Goal: Information Seeking & Learning: Learn about a topic

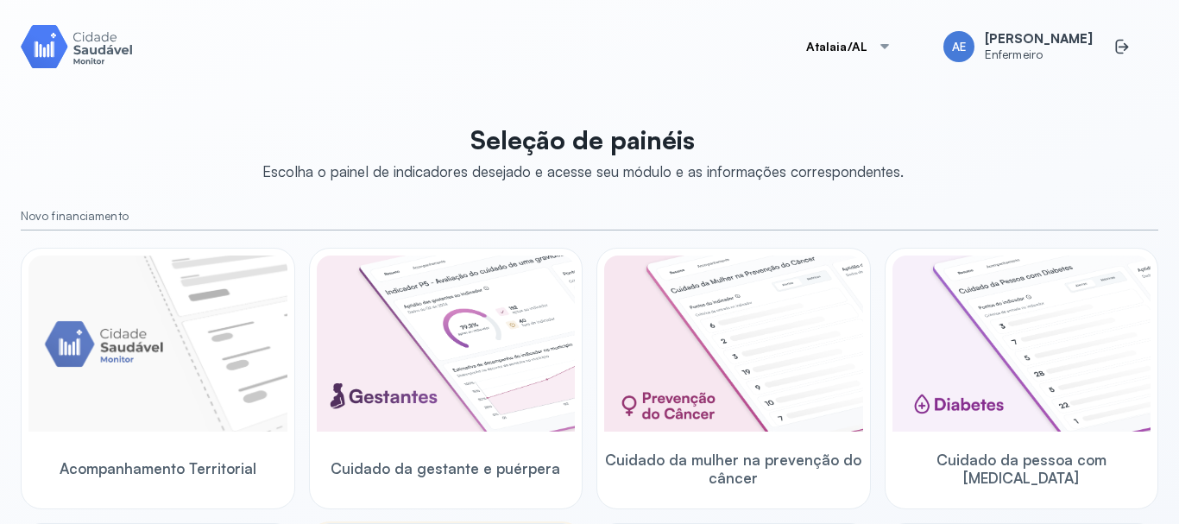
scroll to position [345, 0]
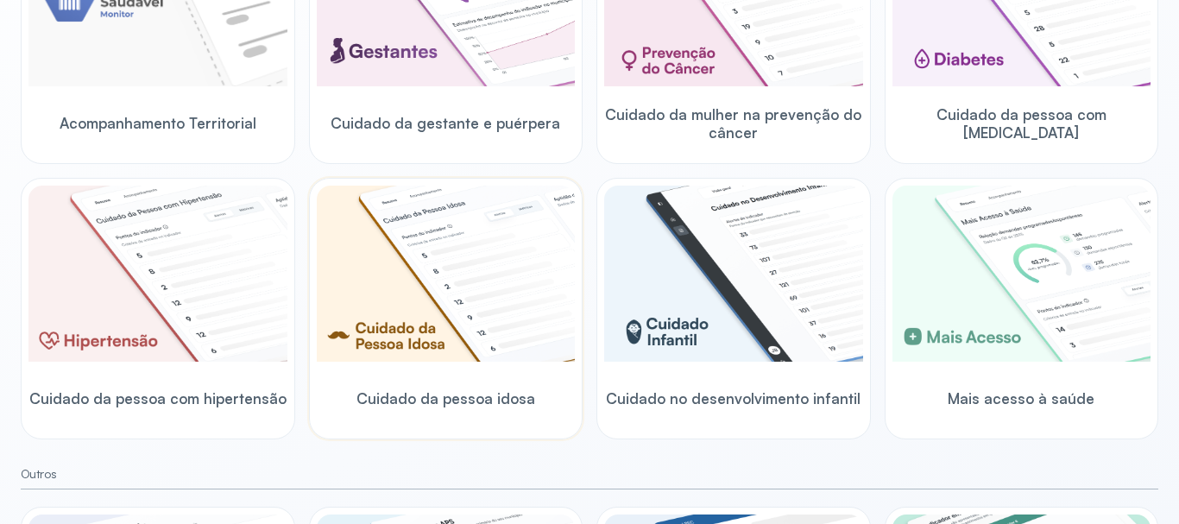
click at [423, 266] on img at bounding box center [446, 274] width 259 height 176
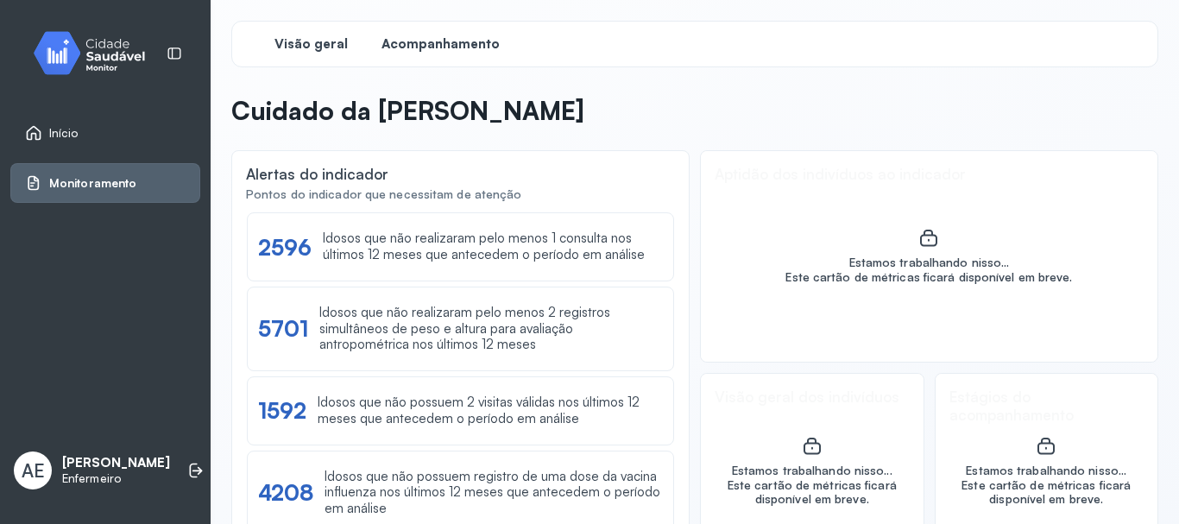
click at [408, 47] on span "Acompanhamento" at bounding box center [440, 44] width 118 height 16
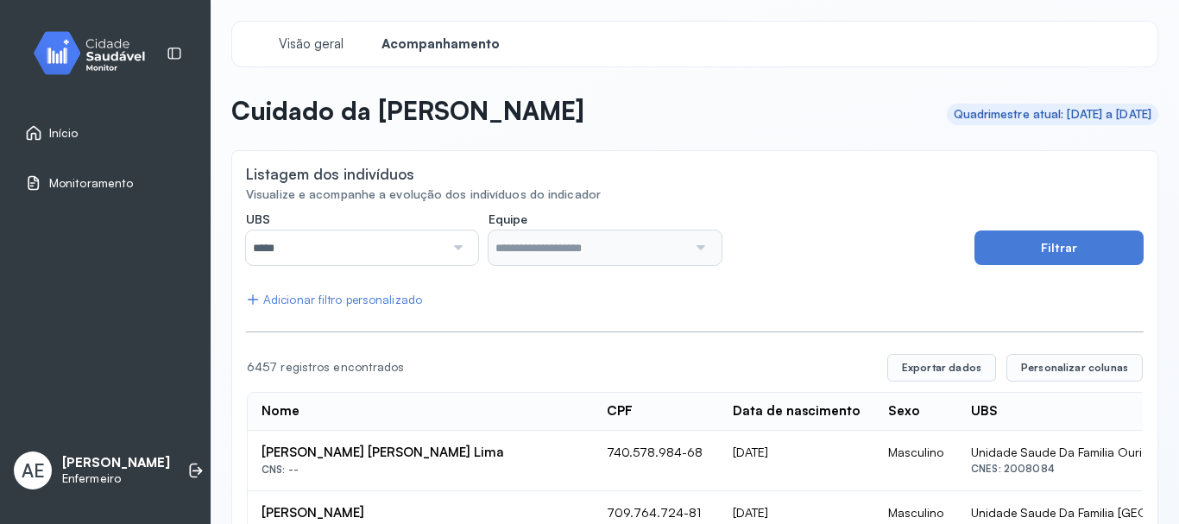
click at [454, 251] on div at bounding box center [455, 247] width 23 height 35
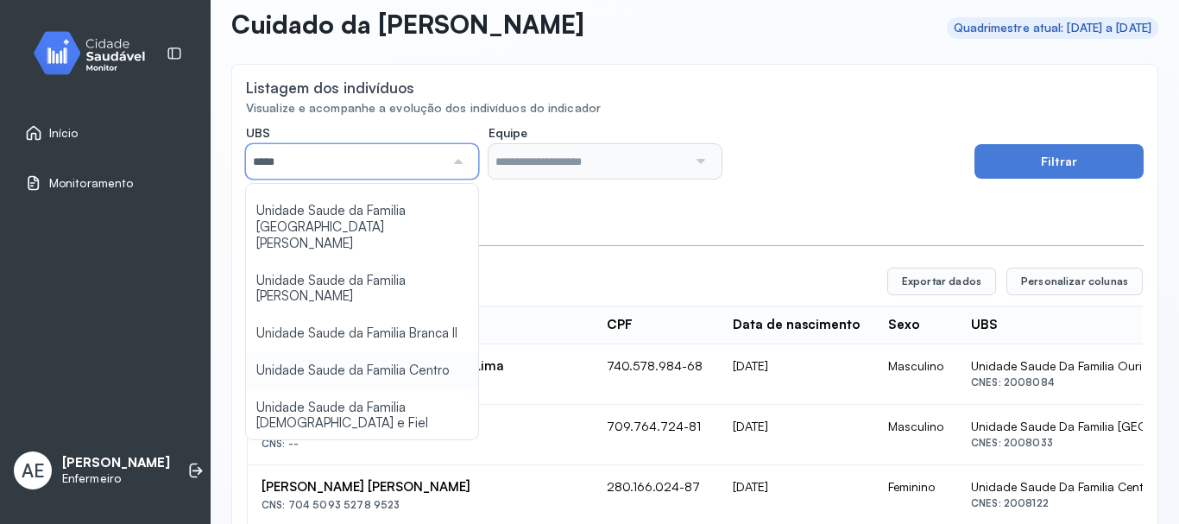
scroll to position [35, 0]
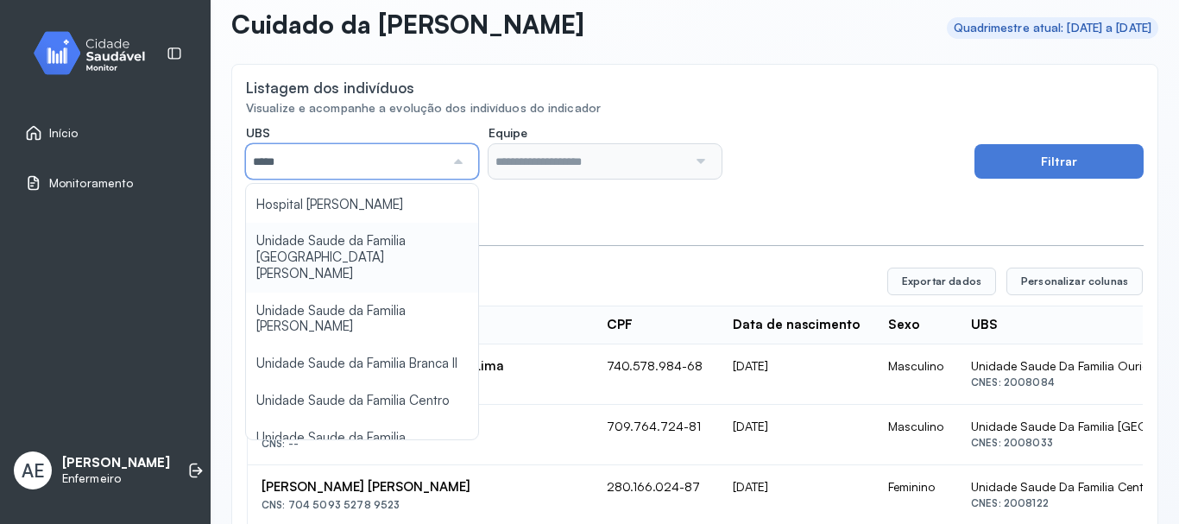
type input "*****"
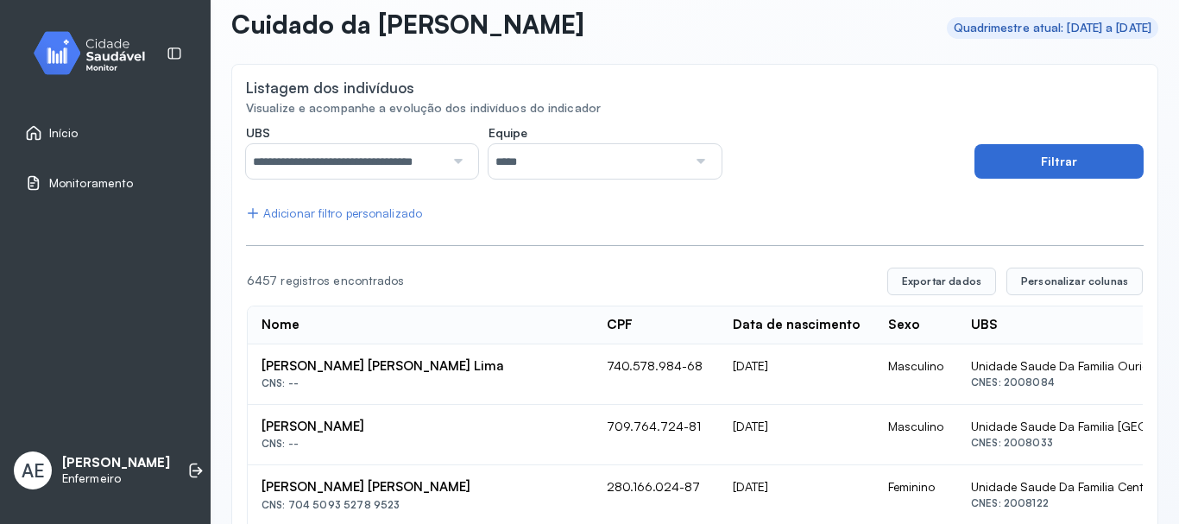
click at [1043, 167] on button "Filtrar" at bounding box center [1058, 161] width 169 height 35
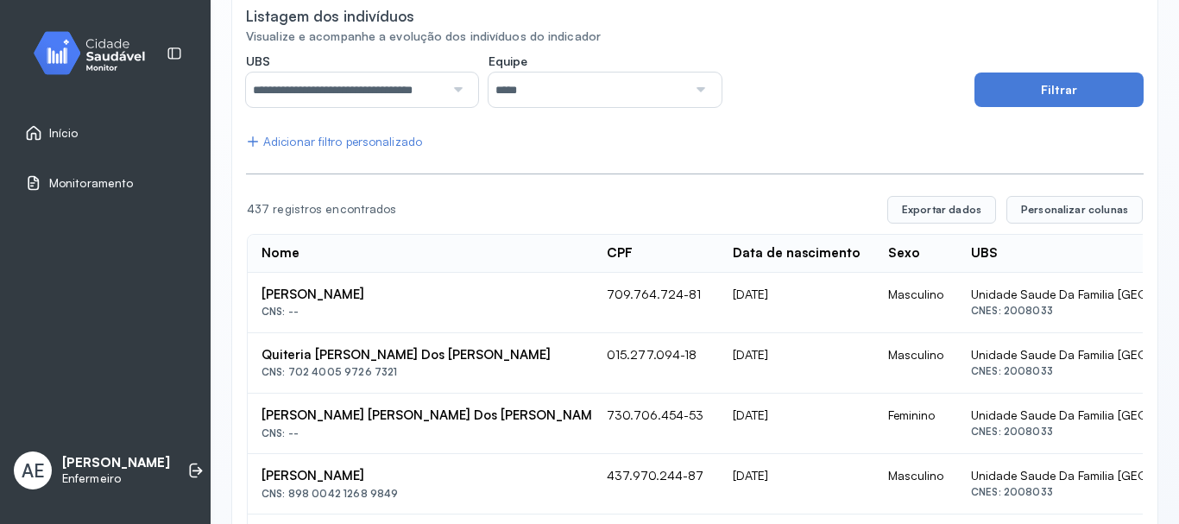
scroll to position [94, 0]
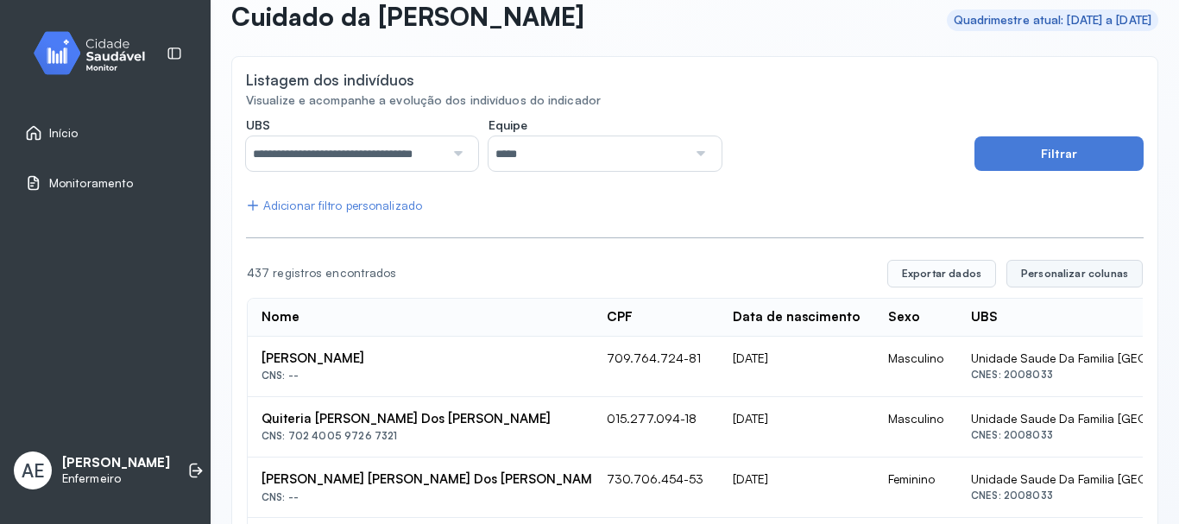
click at [1057, 274] on span "Personalizar colunas" at bounding box center [1074, 274] width 107 height 14
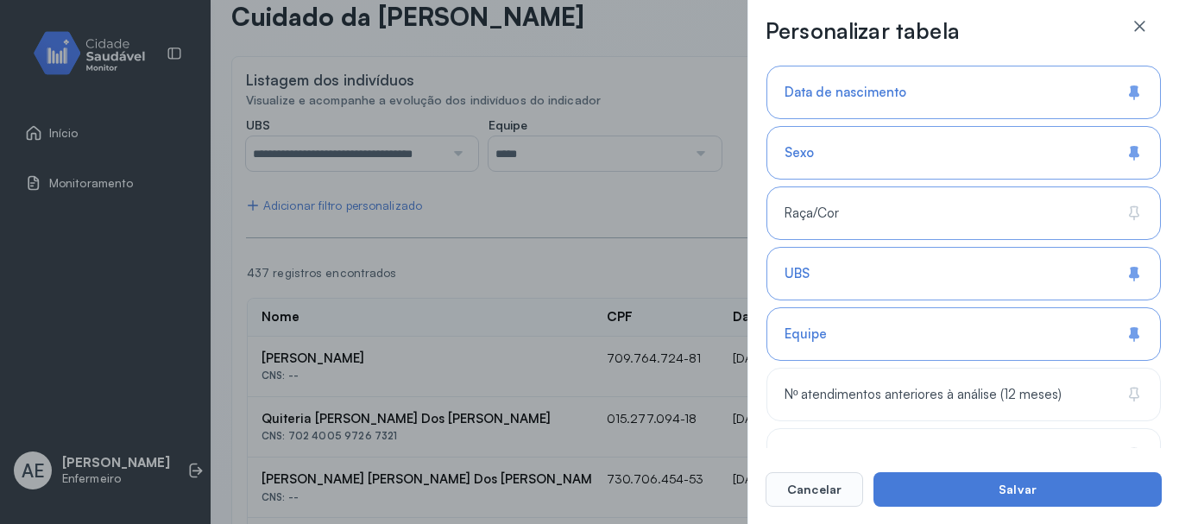
scroll to position [345, 0]
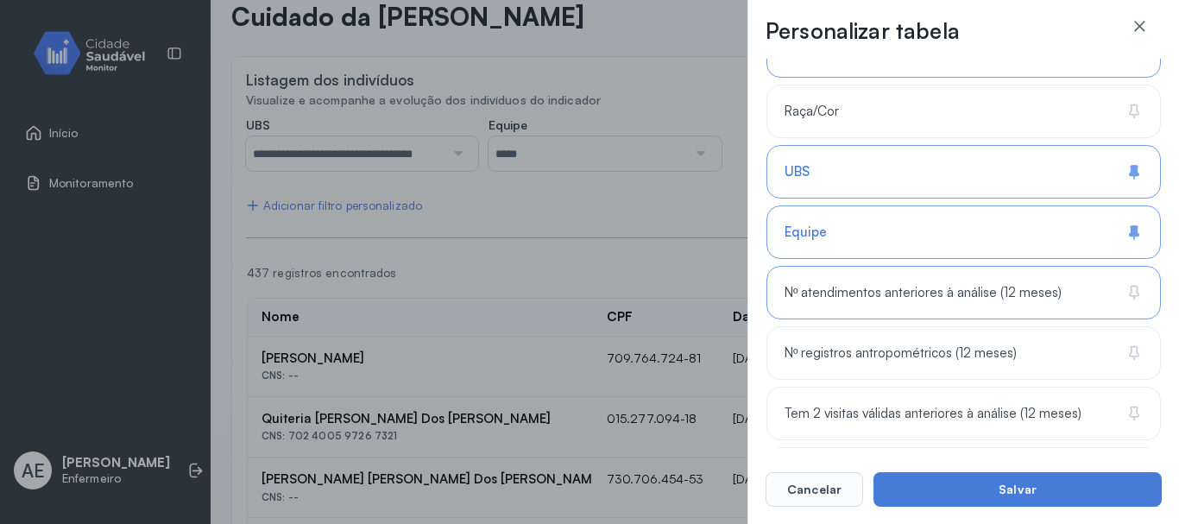
click at [838, 300] on span "Nº atendimentos anteriores à análise (12 meses)" at bounding box center [923, 293] width 277 height 16
click at [892, 352] on span "Nº registros antropométricos (12 meses)" at bounding box center [901, 353] width 232 height 16
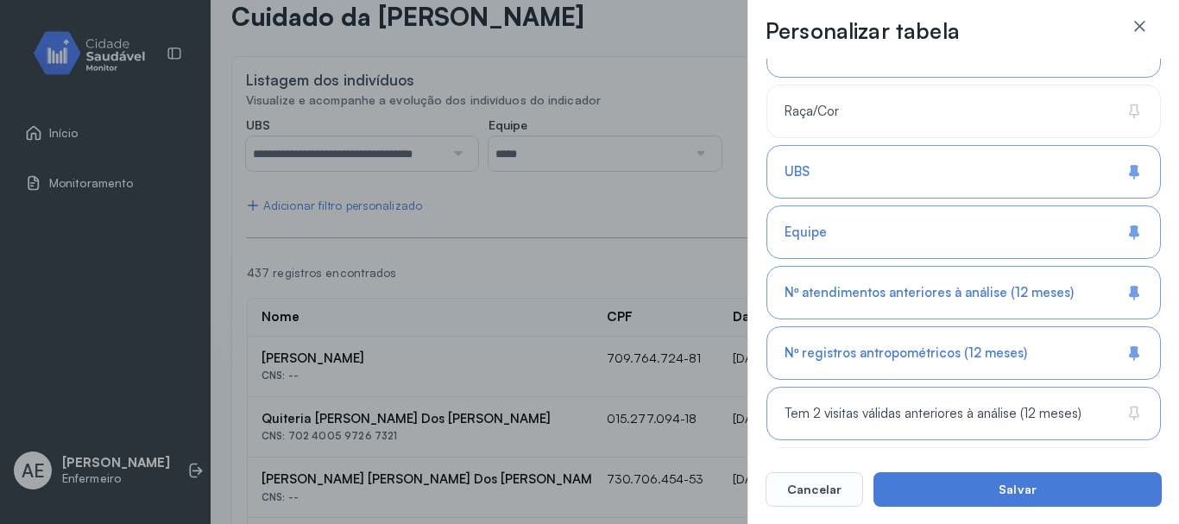
click at [887, 418] on span "Tem 2 visitas válidas anteriores à análise (12 meses)" at bounding box center [933, 414] width 297 height 16
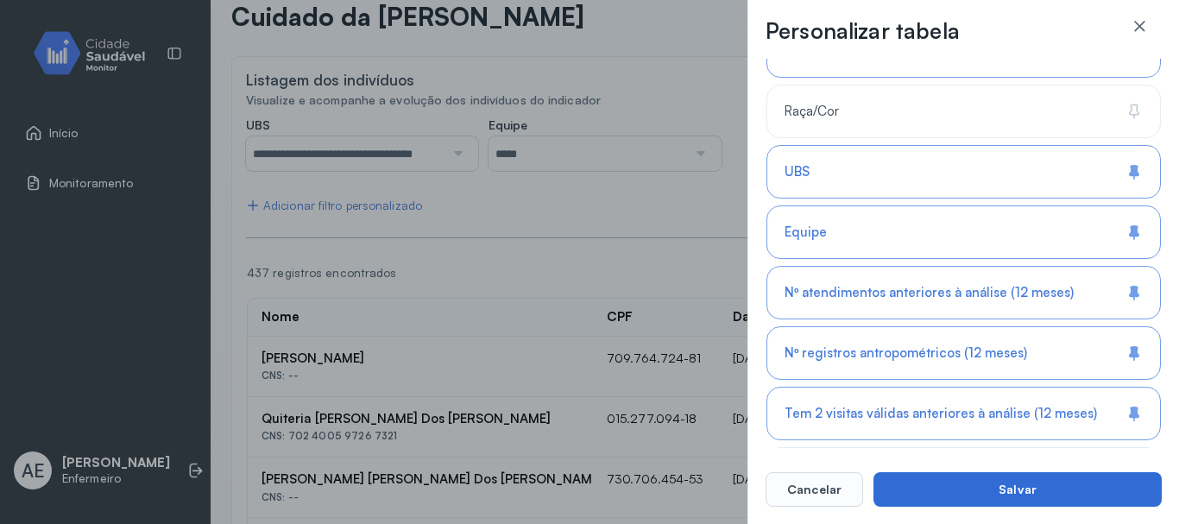
click at [918, 484] on button "Salvar" at bounding box center [1017, 489] width 288 height 35
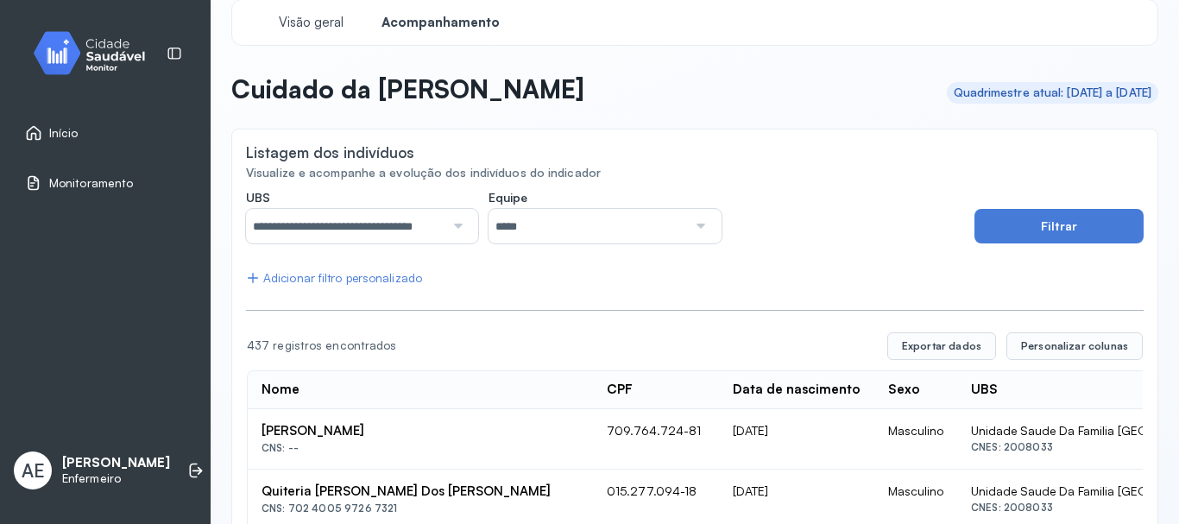
scroll to position [0, 0]
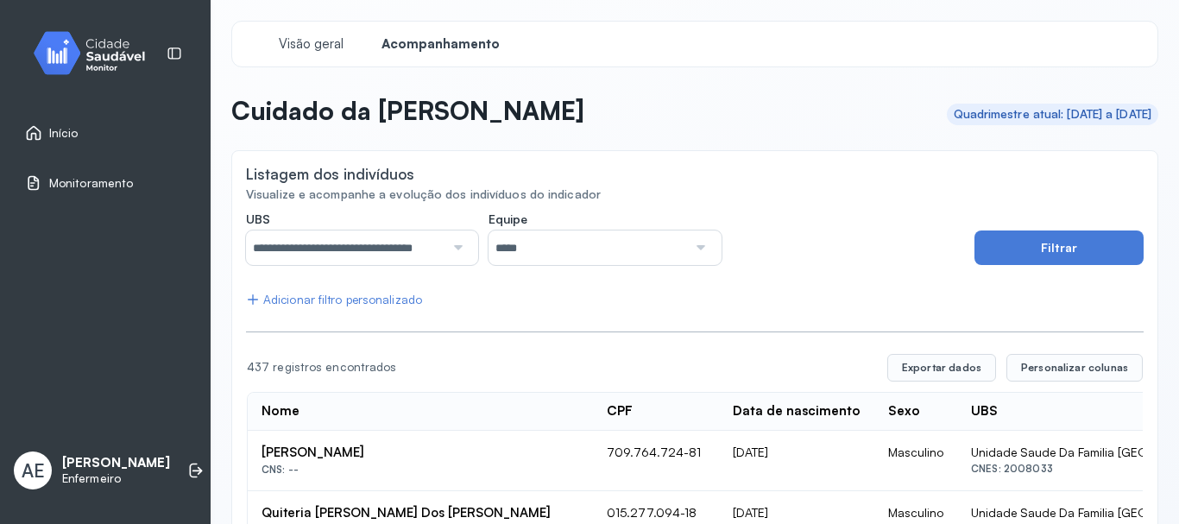
click at [152, 264] on div "Início Monitoramento AE Ana Elisia Enfermeiro" at bounding box center [105, 262] width 211 height 524
click at [65, 132] on span "Início" at bounding box center [63, 133] width 29 height 15
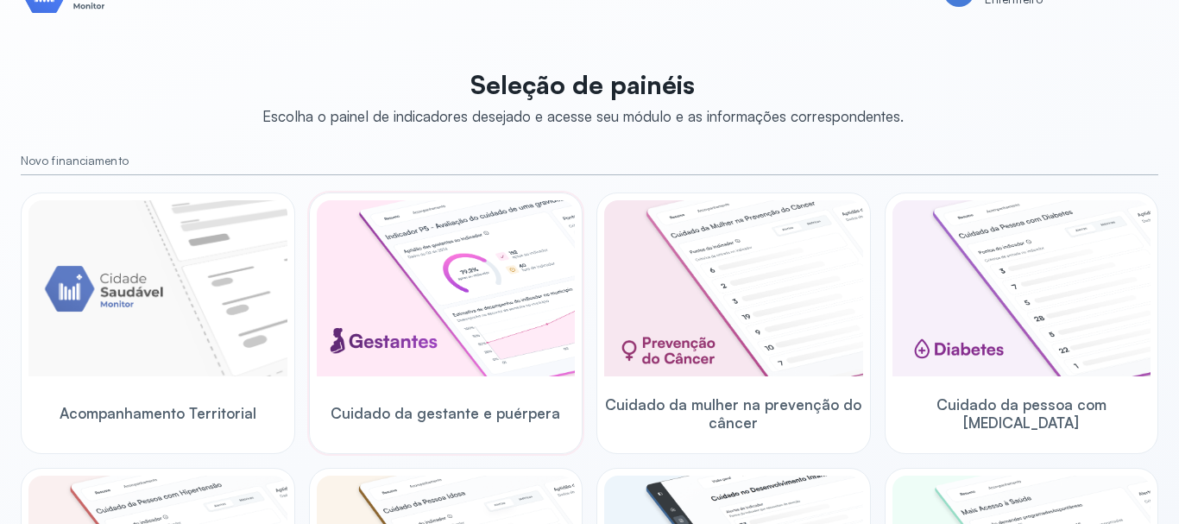
scroll to position [86, 0]
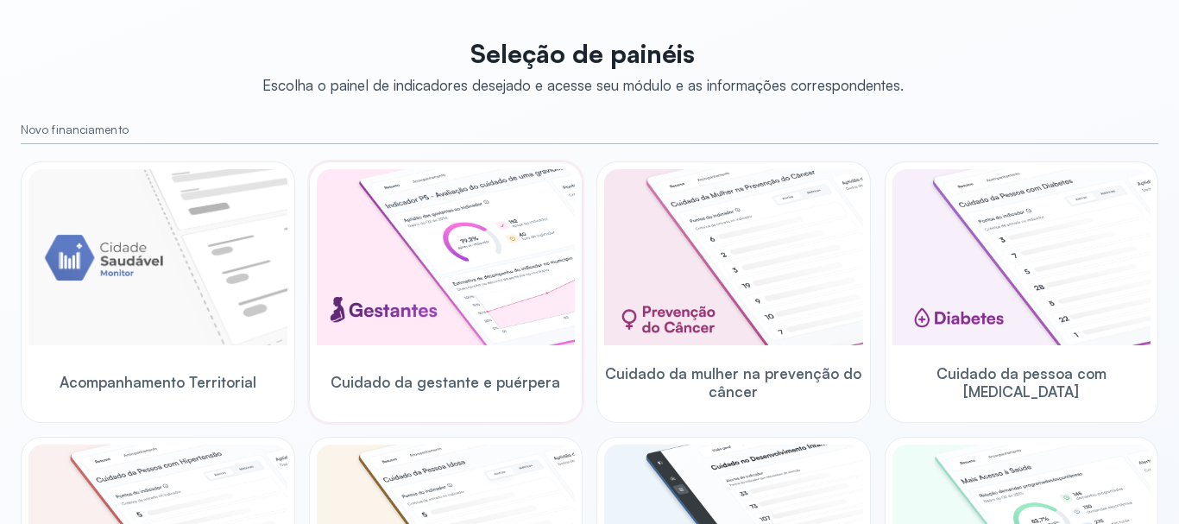
click at [467, 268] on img at bounding box center [446, 257] width 259 height 176
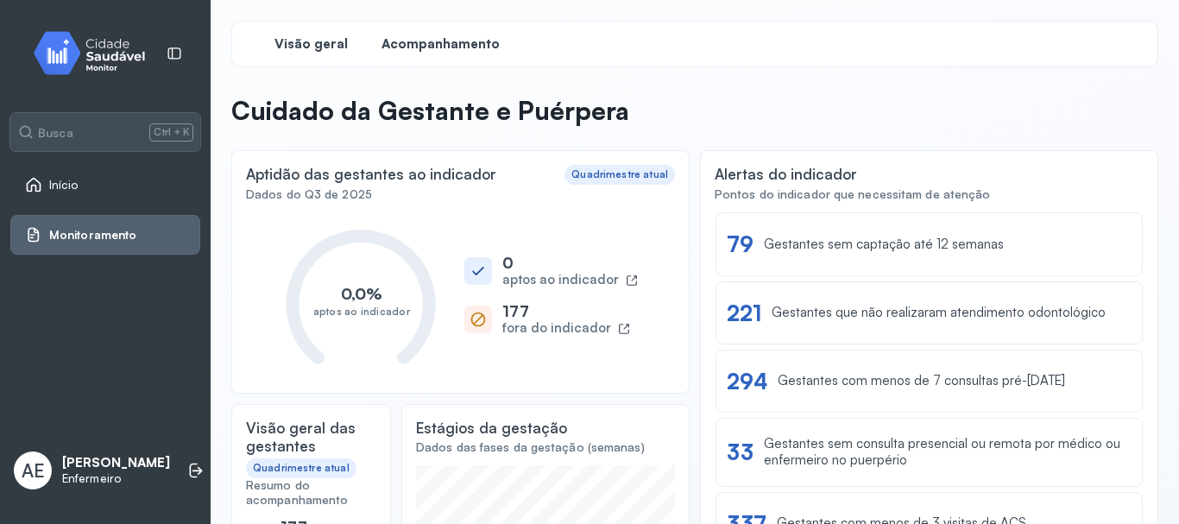
click at [415, 45] on span "Acompanhamento" at bounding box center [440, 44] width 118 height 16
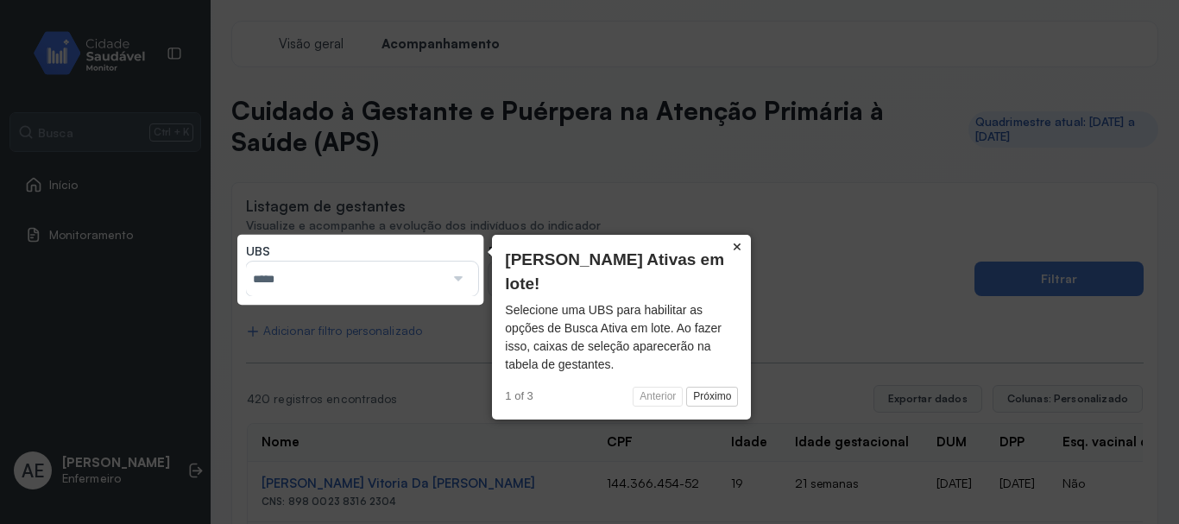
click at [734, 245] on button "×" at bounding box center [737, 247] width 28 height 24
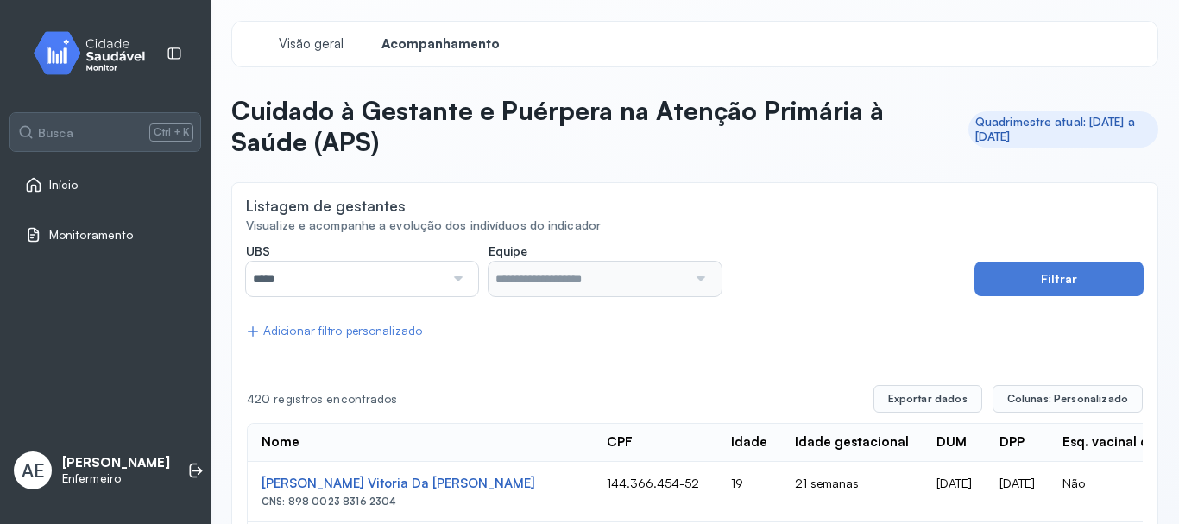
click at [449, 276] on div at bounding box center [455, 279] width 23 height 35
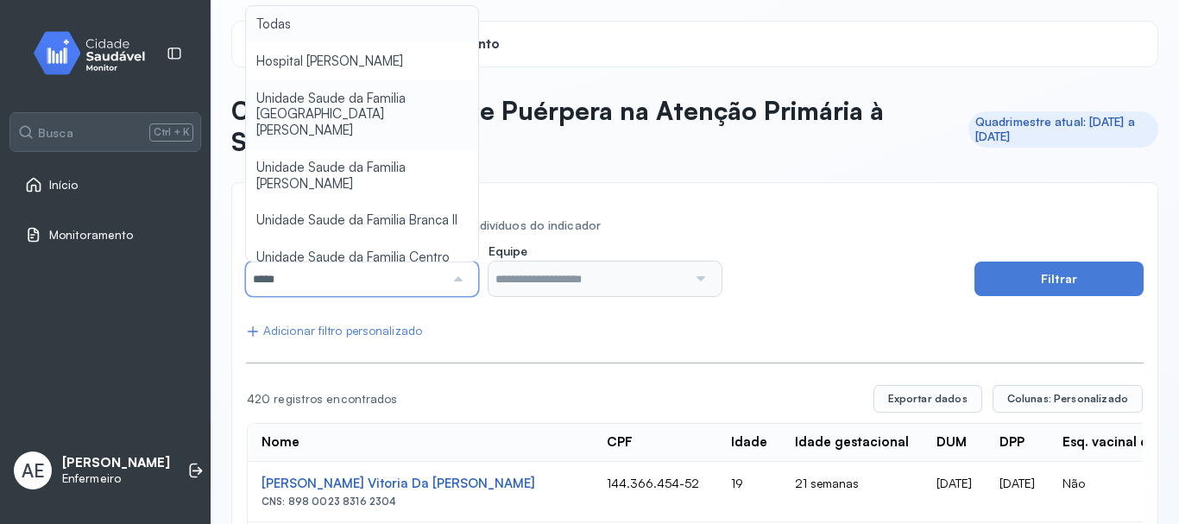
type input "*****"
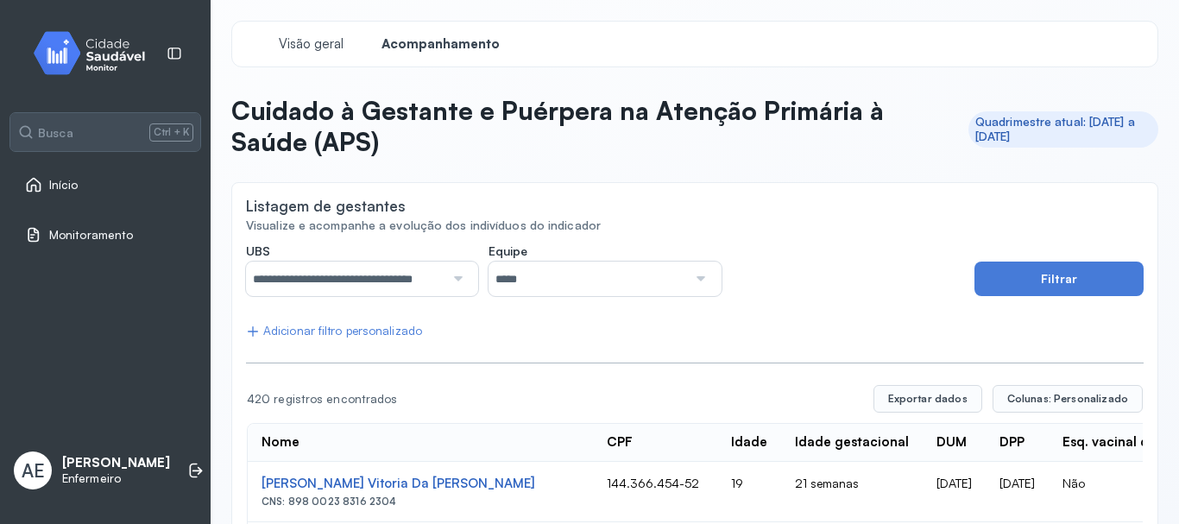
click at [1039, 280] on button "Filtrar" at bounding box center [1058, 279] width 169 height 35
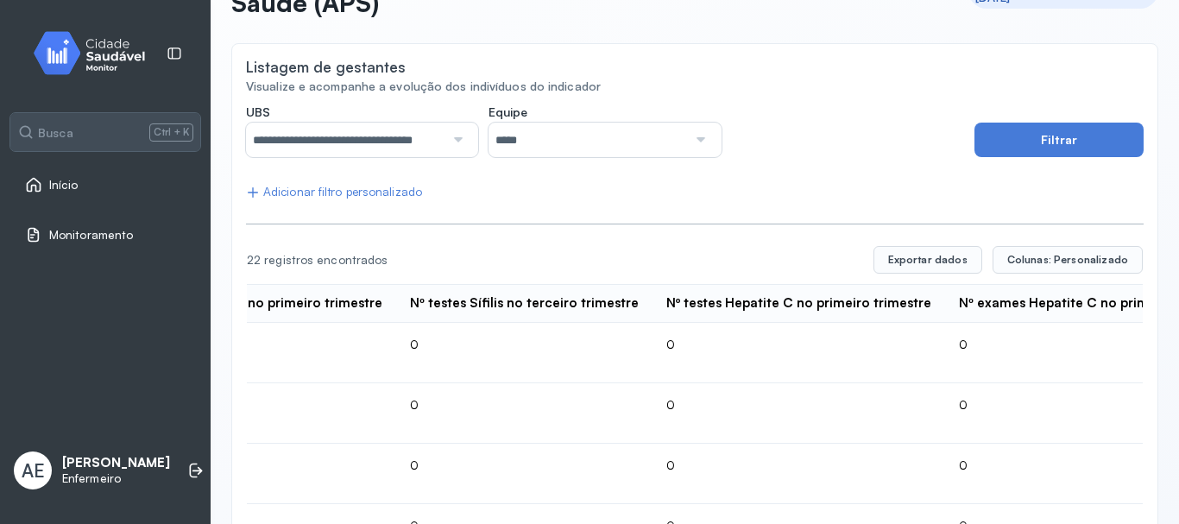
scroll to position [125, 0]
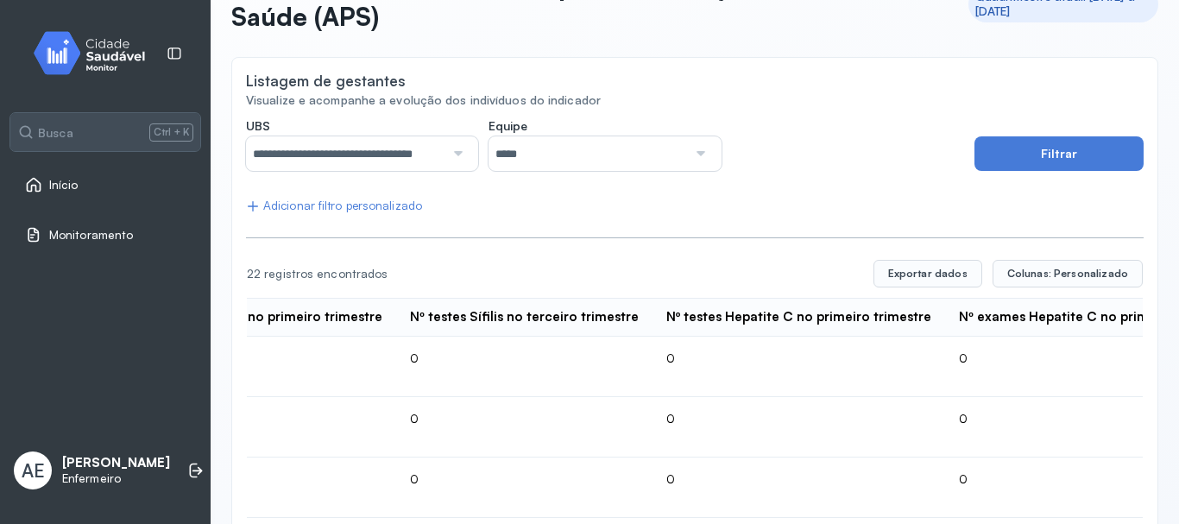
click at [72, 186] on span "Início" at bounding box center [63, 185] width 29 height 15
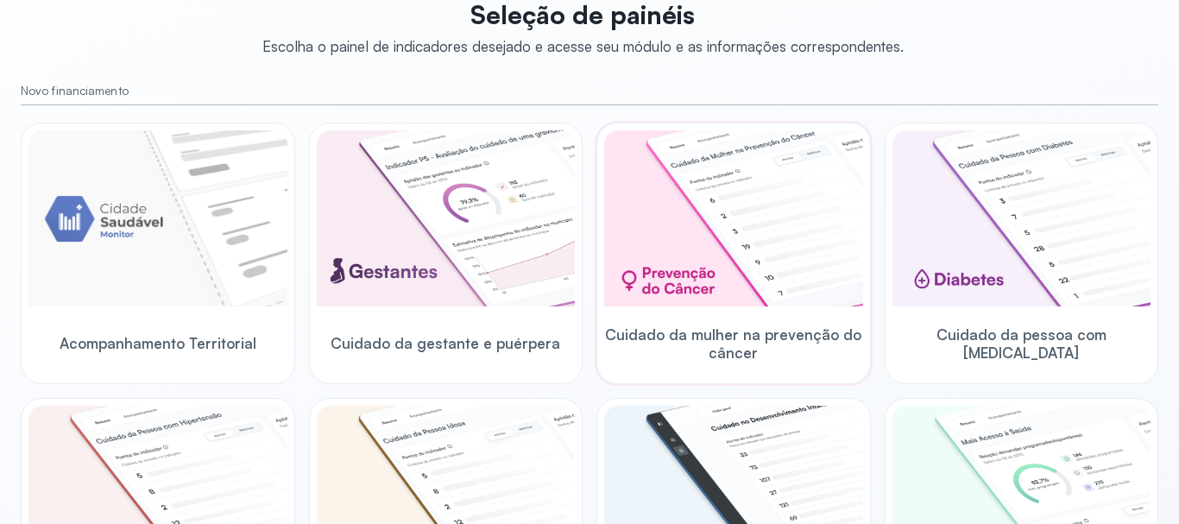
scroll to position [298, 0]
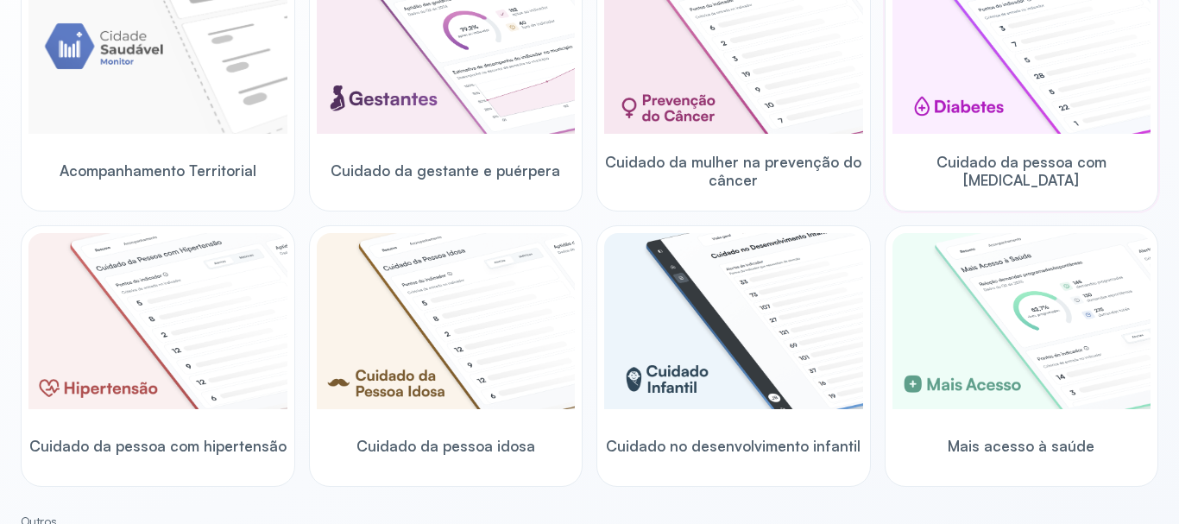
click at [983, 98] on img at bounding box center [1021, 46] width 259 height 176
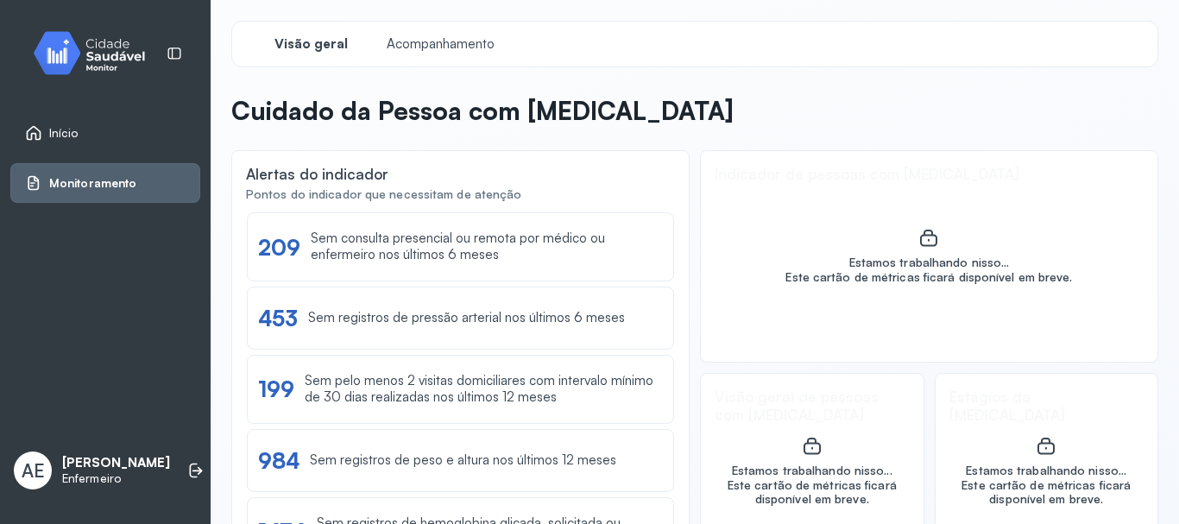
click at [66, 126] on span "Início" at bounding box center [63, 133] width 29 height 15
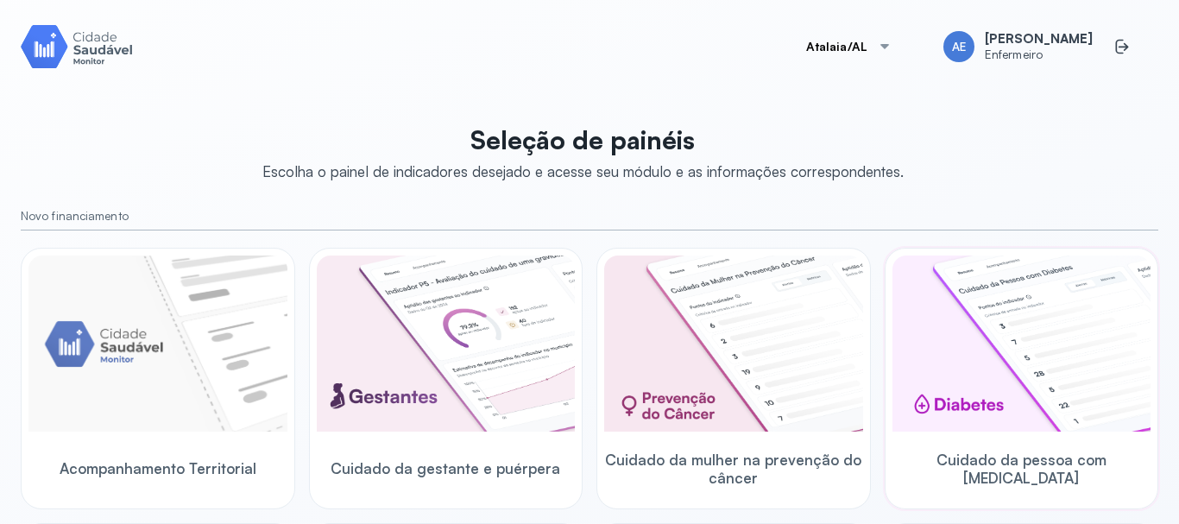
click at [969, 309] on img at bounding box center [1021, 343] width 259 height 176
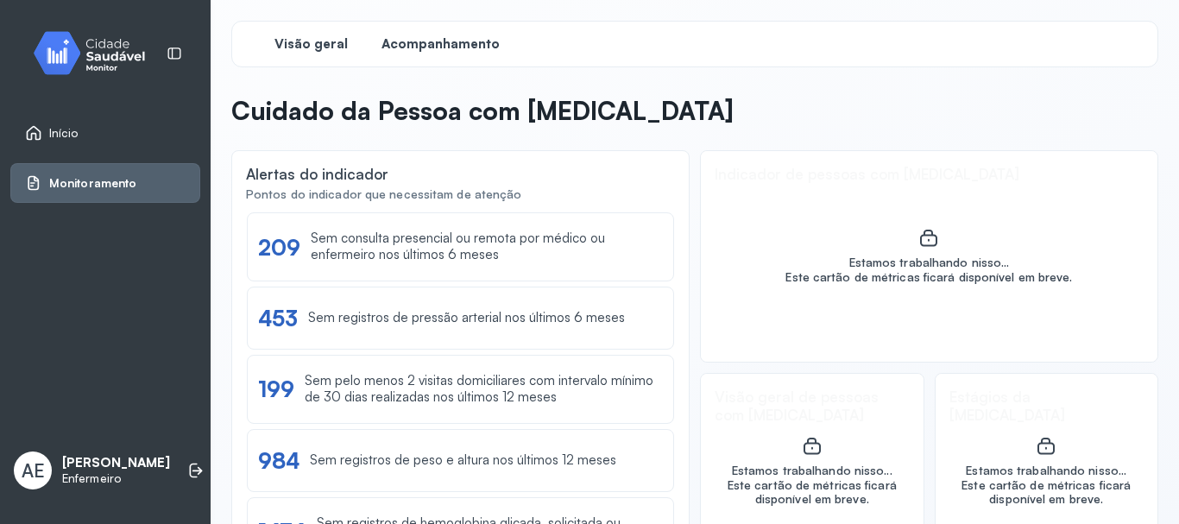
click at [426, 40] on span "Acompanhamento" at bounding box center [440, 44] width 118 height 16
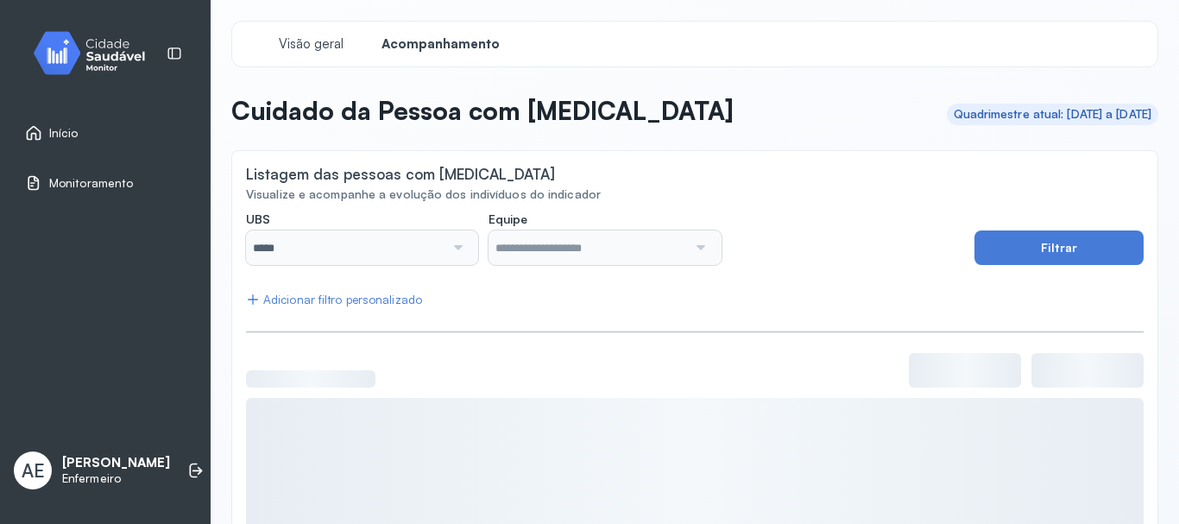
click at [454, 249] on div at bounding box center [455, 247] width 23 height 35
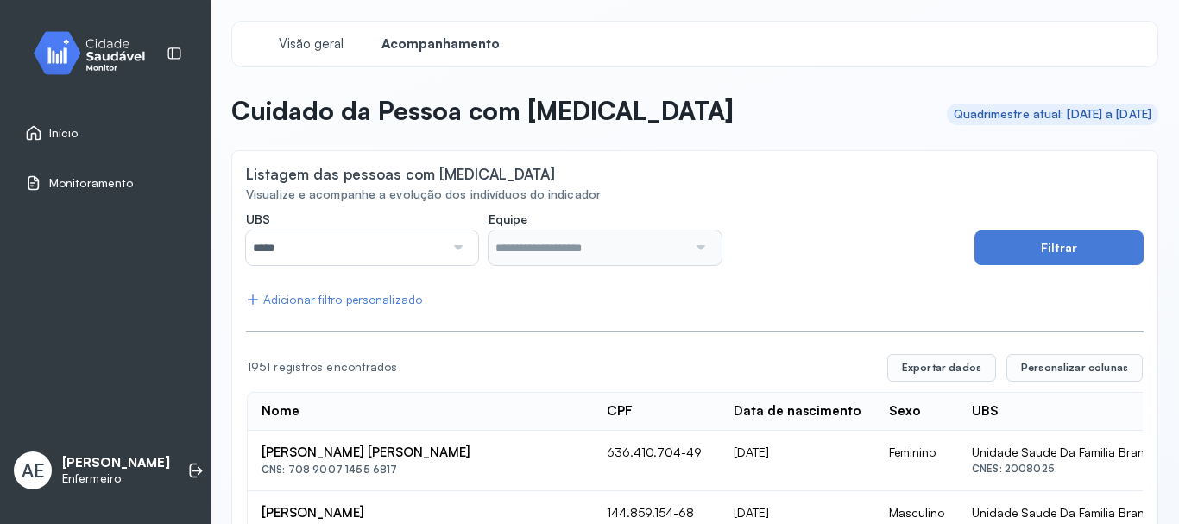
click at [456, 250] on div at bounding box center [455, 247] width 23 height 35
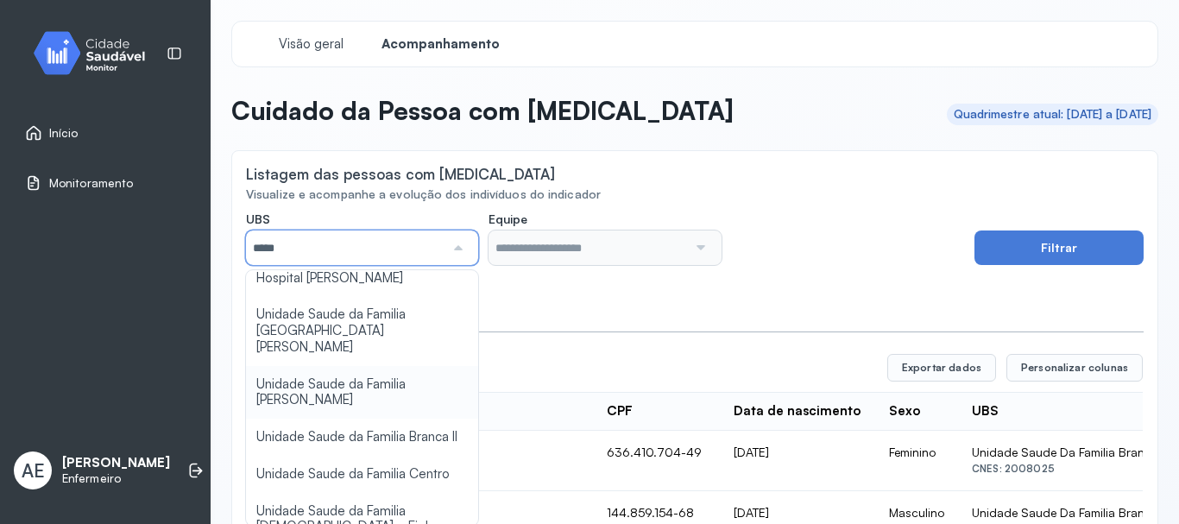
scroll to position [86, 0]
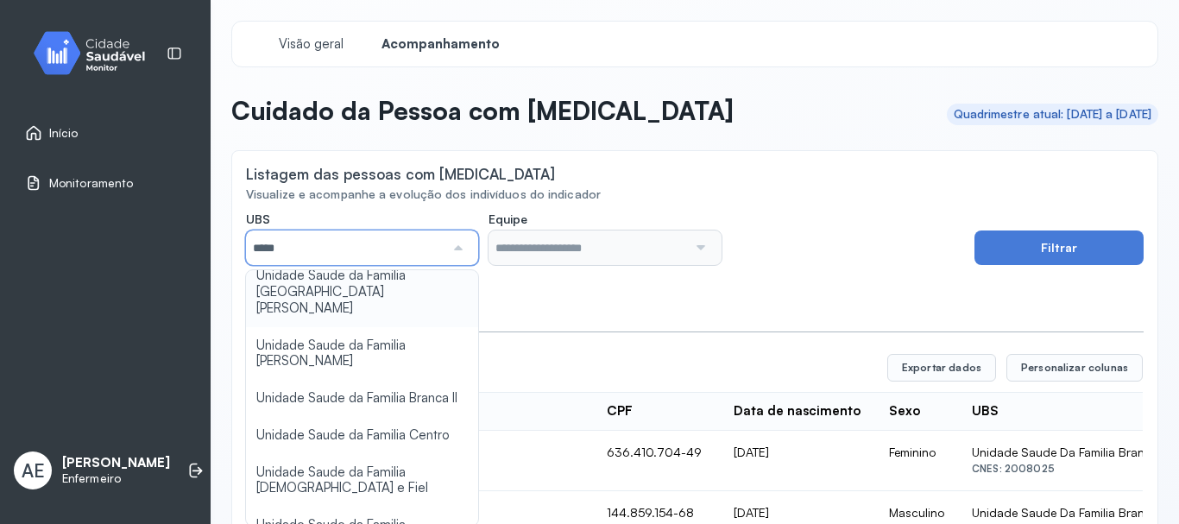
type input "*****"
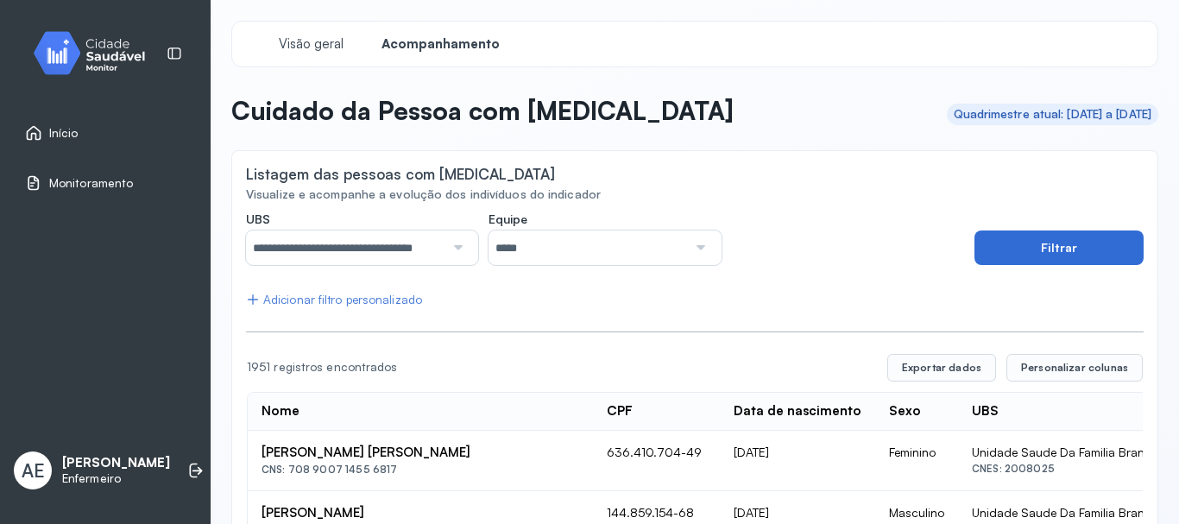
click at [1018, 249] on button "Filtrar" at bounding box center [1058, 247] width 169 height 35
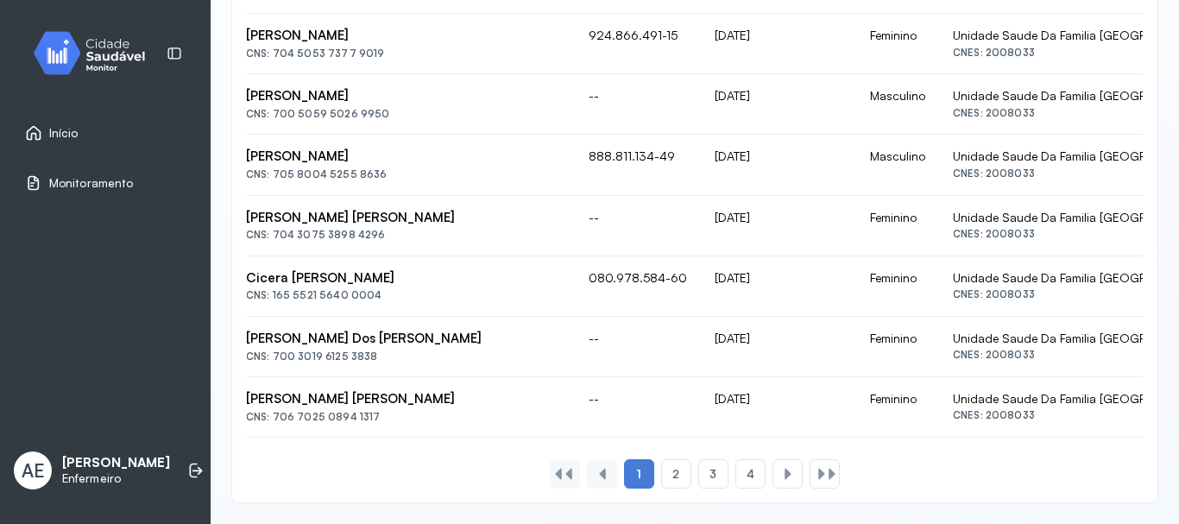
scroll to position [0, 58]
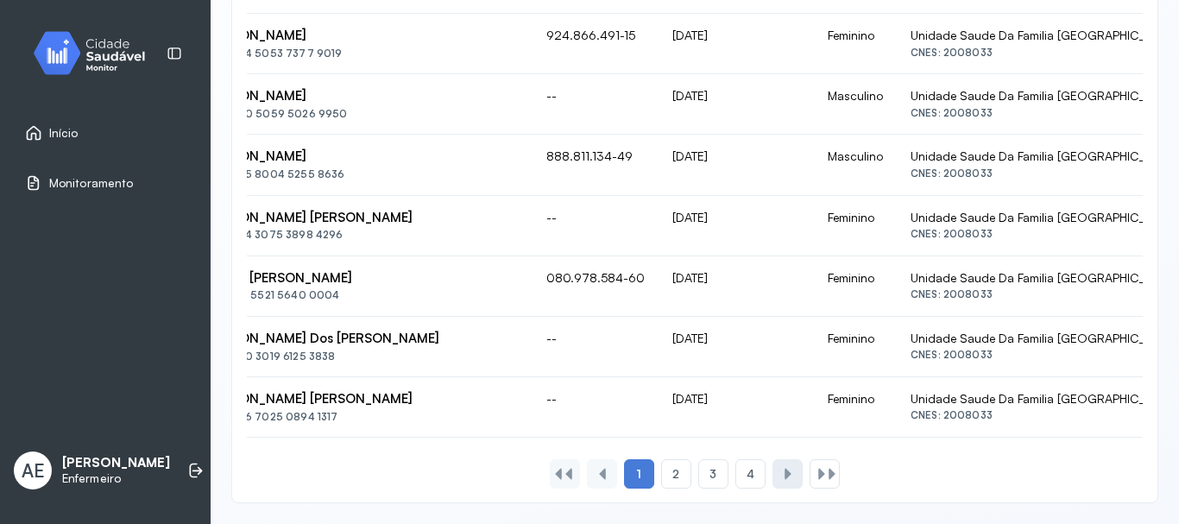
click at [782, 473] on div at bounding box center [788, 474] width 14 height 14
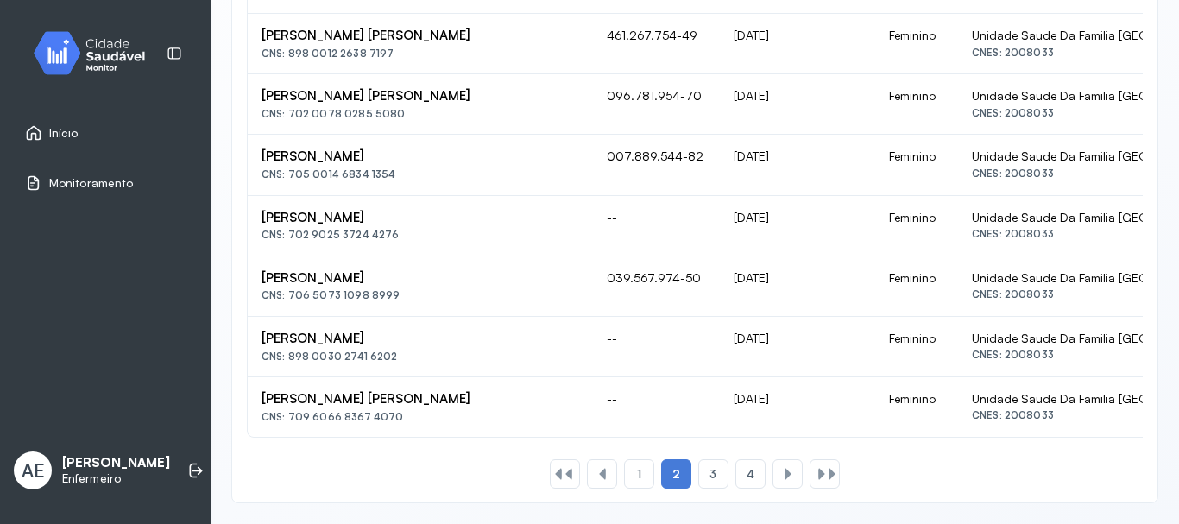
scroll to position [1216, 0]
click at [784, 472] on div at bounding box center [788, 474] width 14 height 14
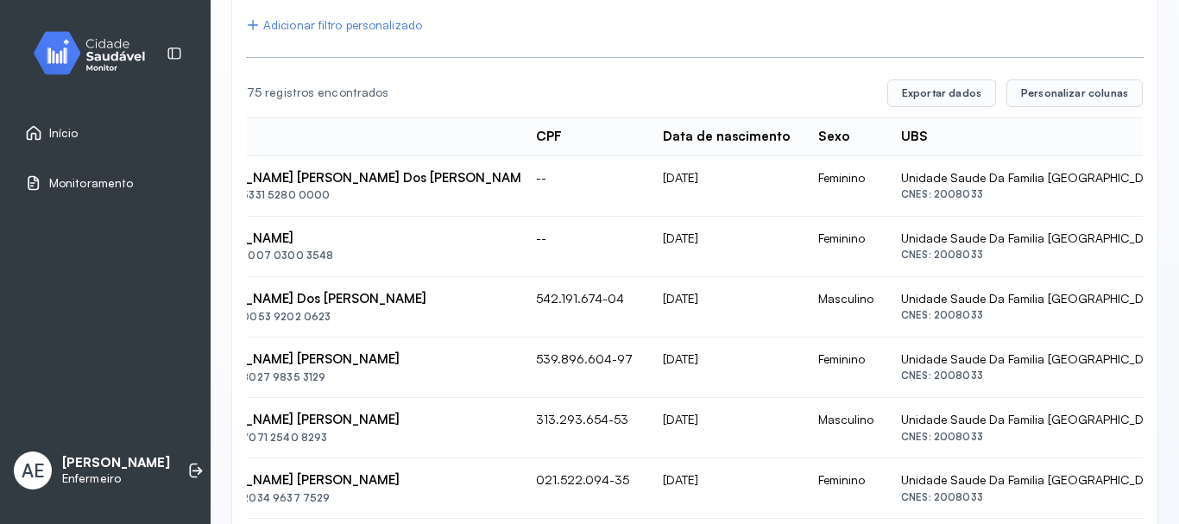
scroll to position [180, 0]
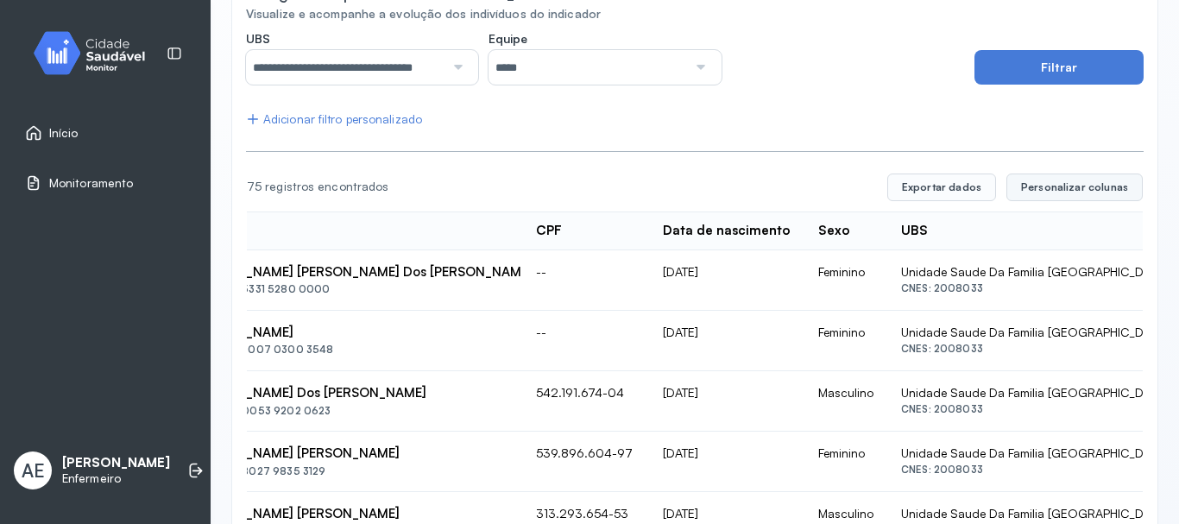
click at [1056, 184] on span "Personalizar colunas" at bounding box center [1074, 187] width 107 height 14
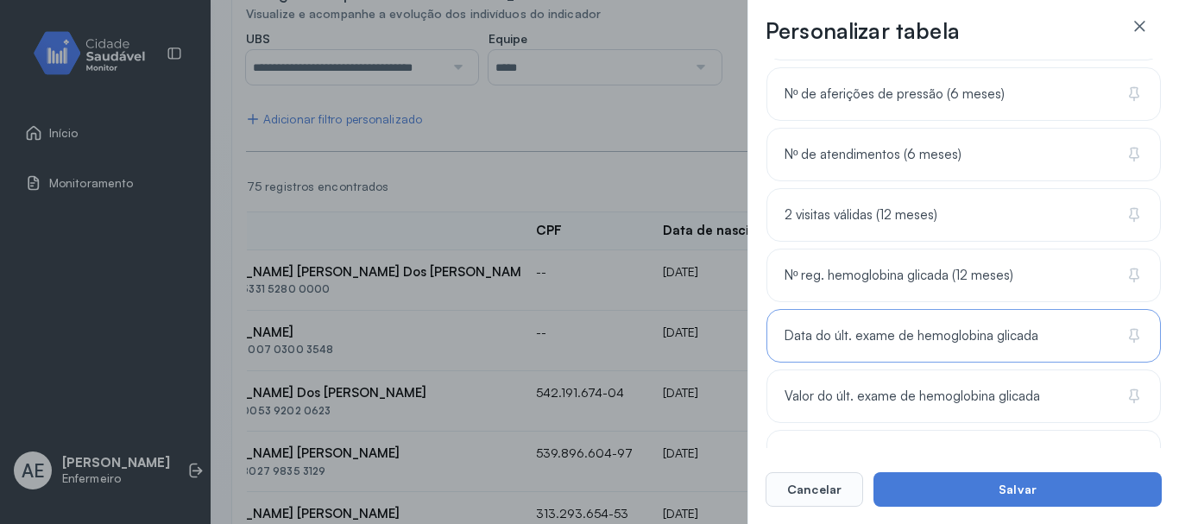
scroll to position [647, 0]
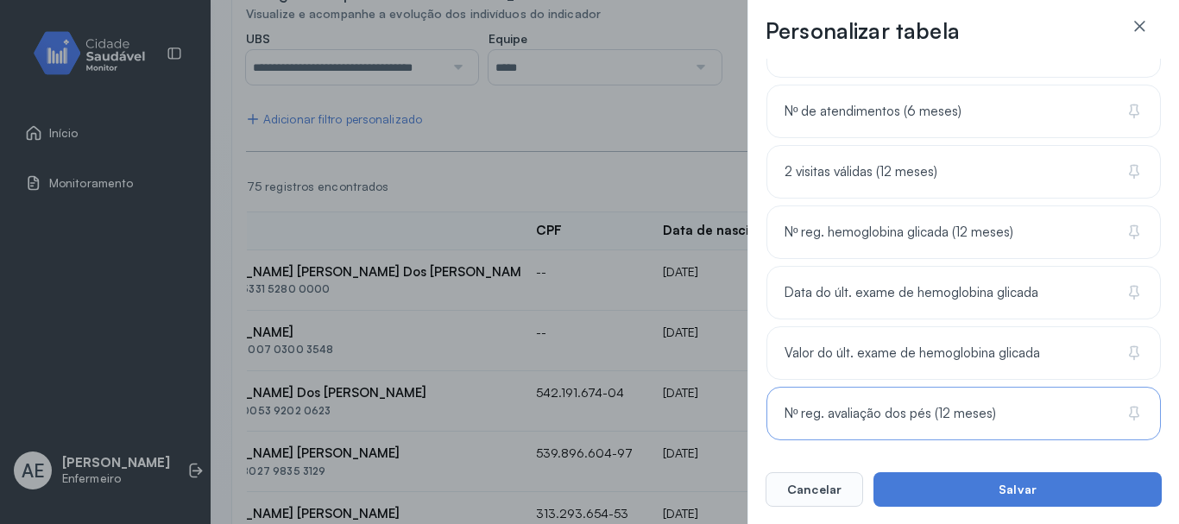
click at [987, 415] on span "Nº reg. avaliação dos pés (12 meses)" at bounding box center [890, 414] width 211 height 16
click at [950, 123] on div "Nº de atendimentos (6 meses)" at bounding box center [963, 112] width 394 height 54
click at [932, 240] on span "Nº reg. hemoglobina glicada (12 meses)" at bounding box center [899, 232] width 229 height 16
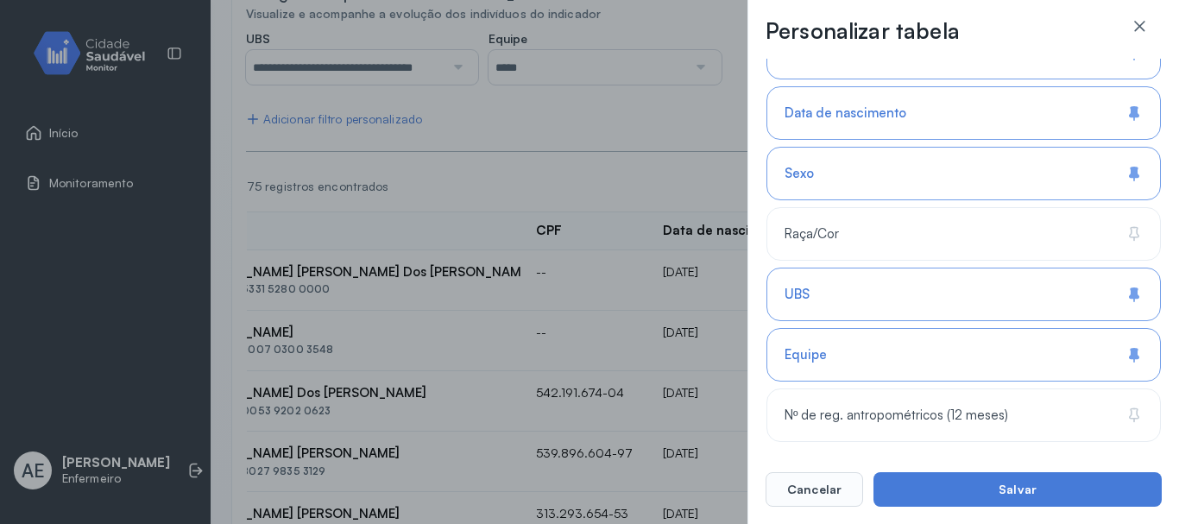
scroll to position [216, 0]
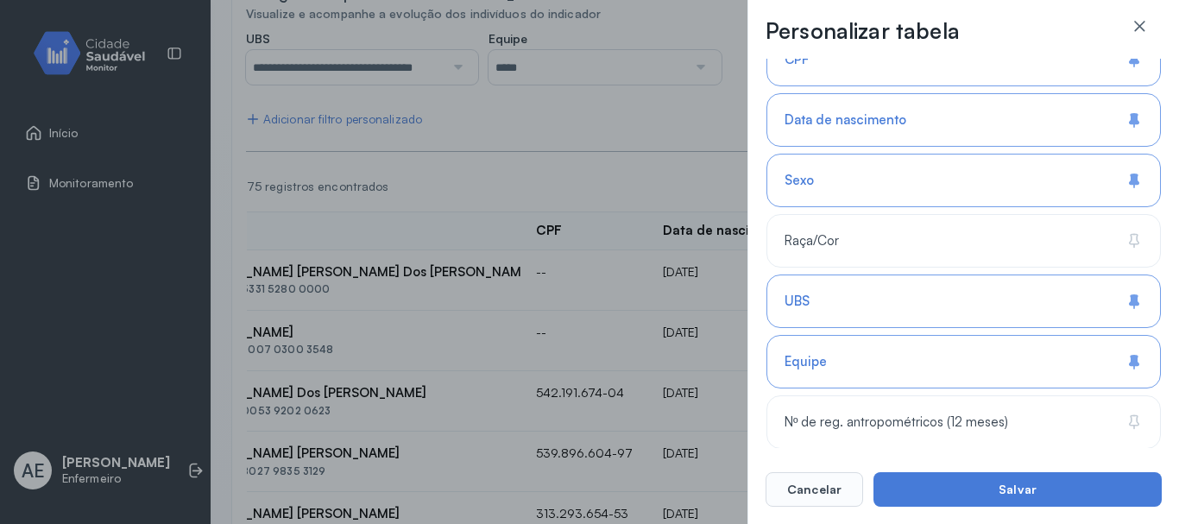
click at [1008, 377] on div "Equipe" at bounding box center [963, 362] width 394 height 54
click at [987, 307] on div "UBS" at bounding box center [963, 301] width 394 height 54
click at [971, 192] on div "Sexo" at bounding box center [963, 181] width 394 height 54
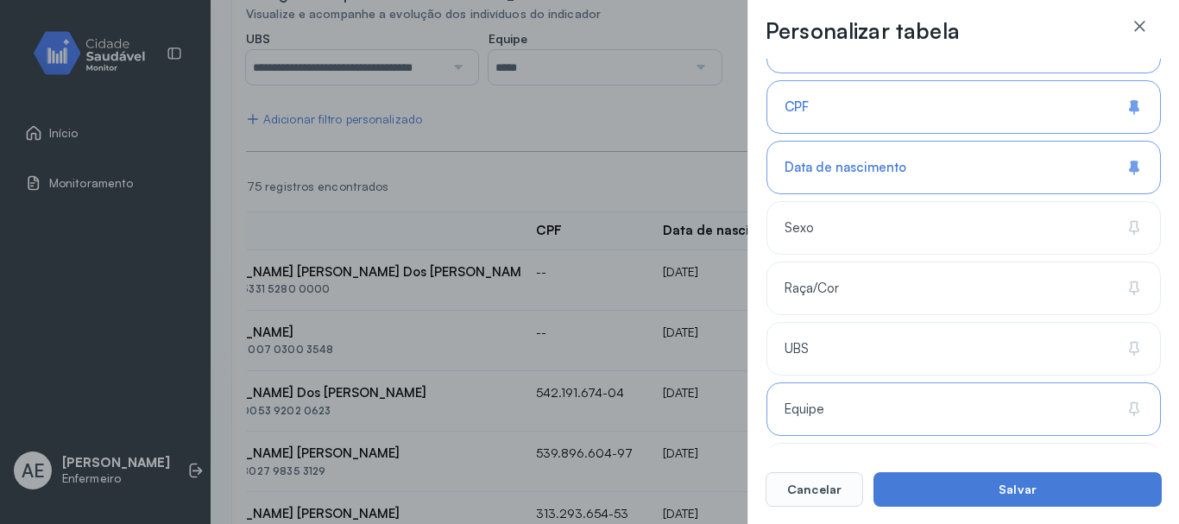
scroll to position [43, 0]
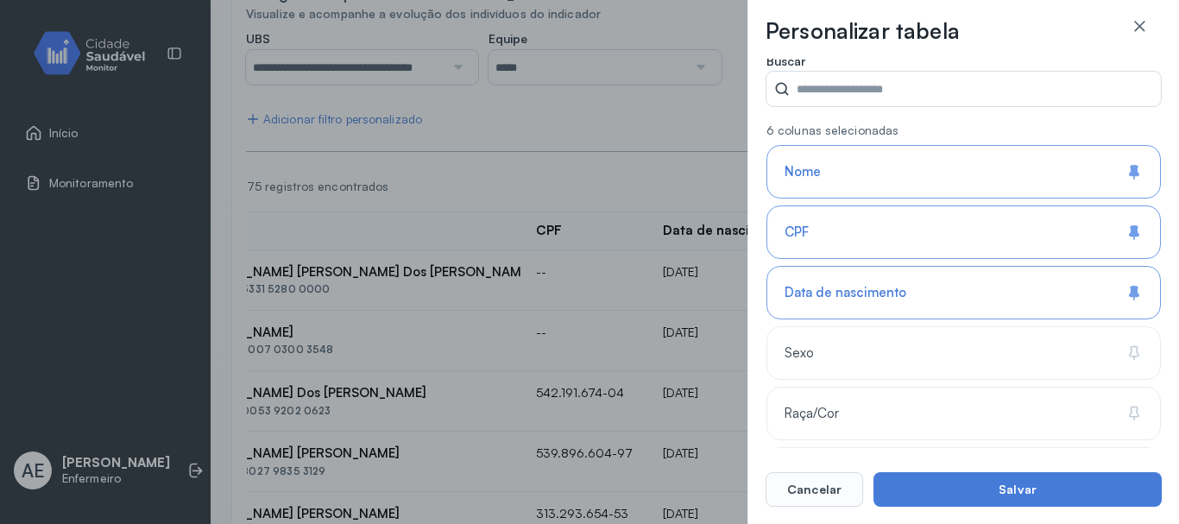
click at [993, 306] on div "Data de nascimento" at bounding box center [963, 293] width 394 height 54
click at [908, 303] on div "Data de nascimento" at bounding box center [963, 293] width 394 height 54
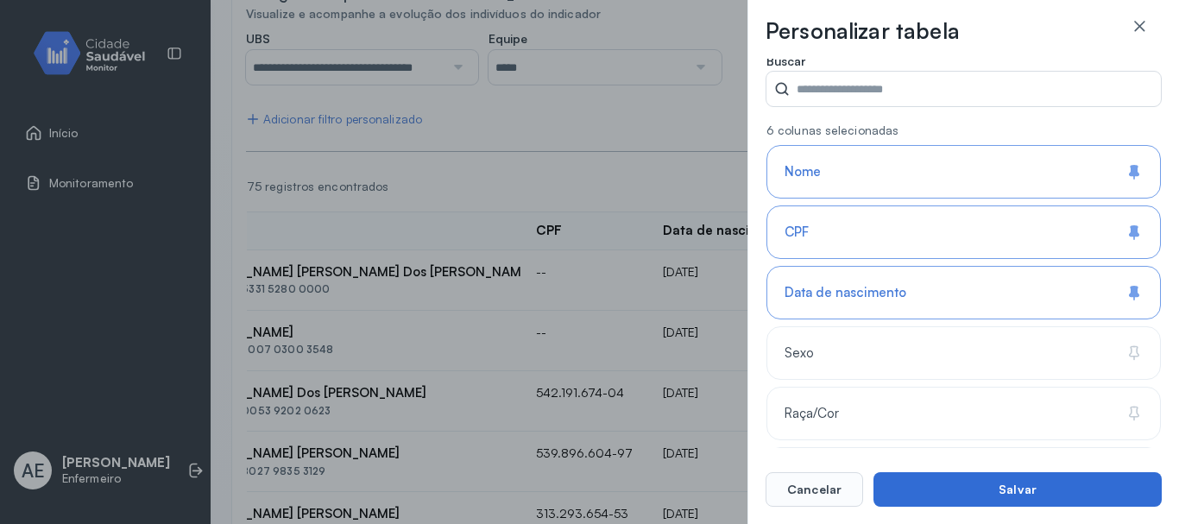
click at [952, 482] on button "Salvar" at bounding box center [1017, 489] width 288 height 35
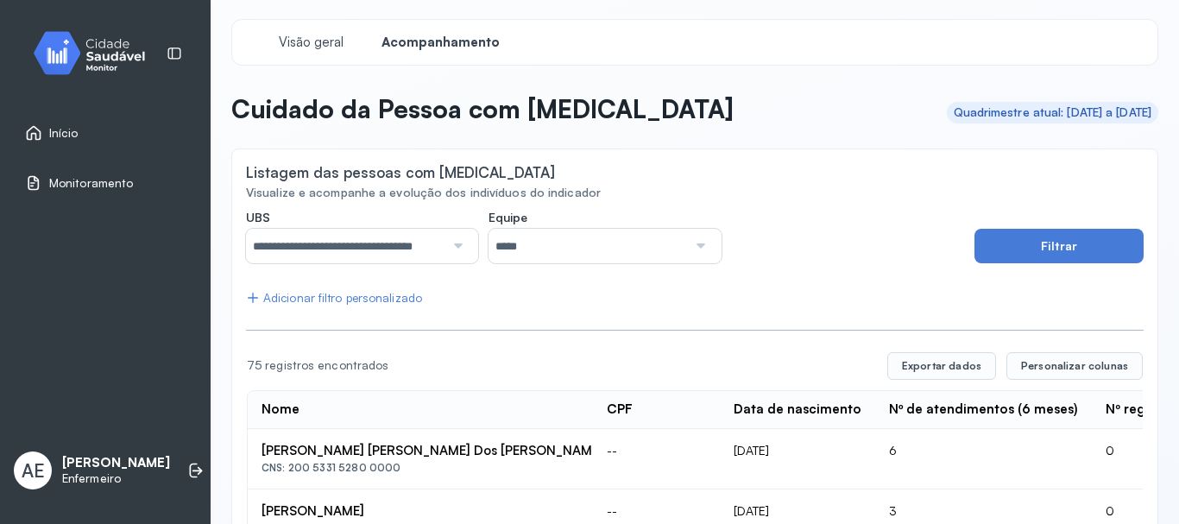
scroll to position [0, 0]
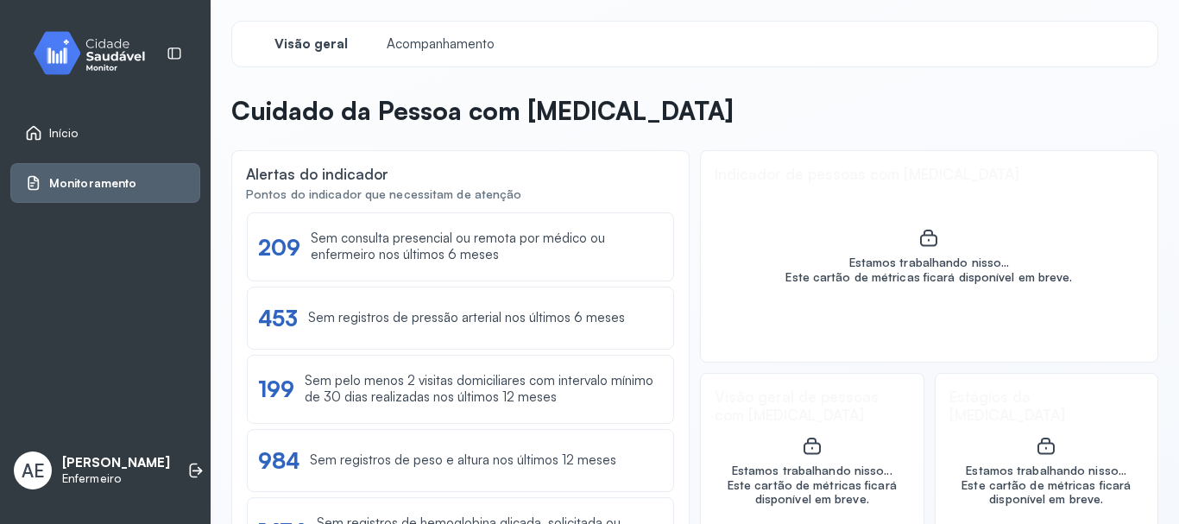
click at [46, 127] on div "Início" at bounding box center [52, 132] width 54 height 17
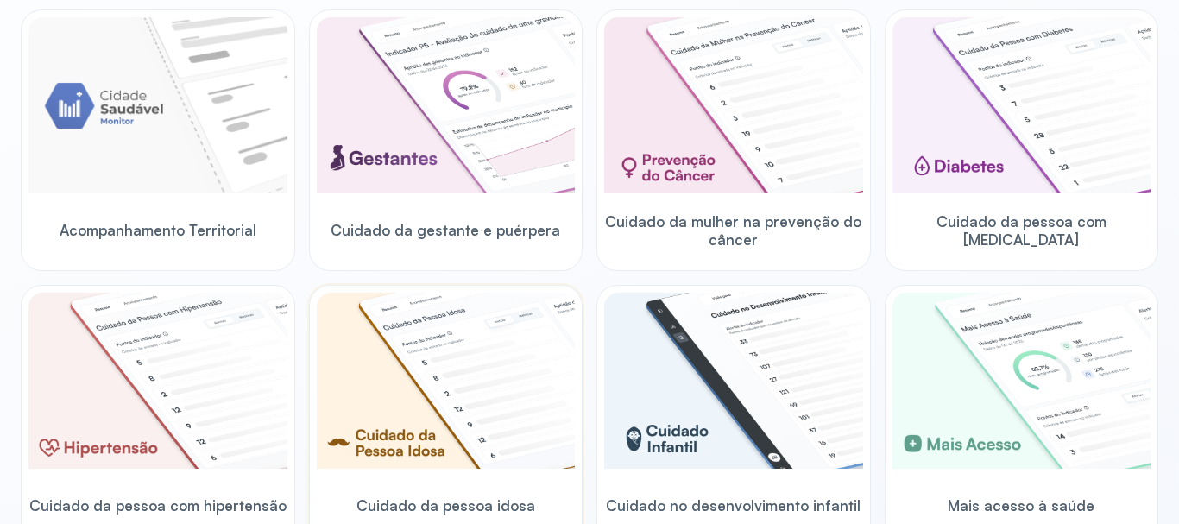
scroll to position [259, 0]
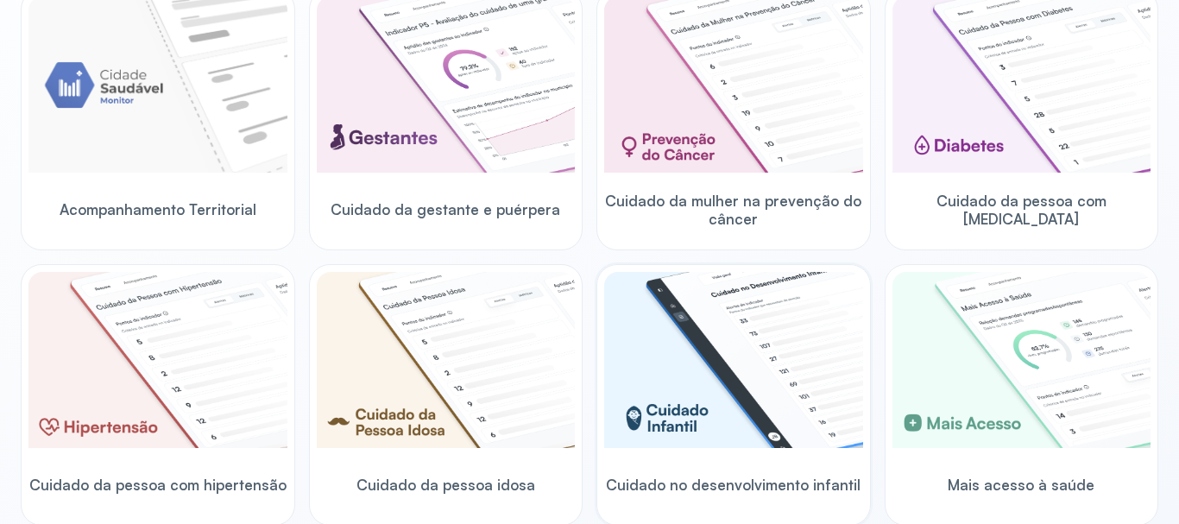
click at [665, 379] on img at bounding box center [733, 360] width 259 height 176
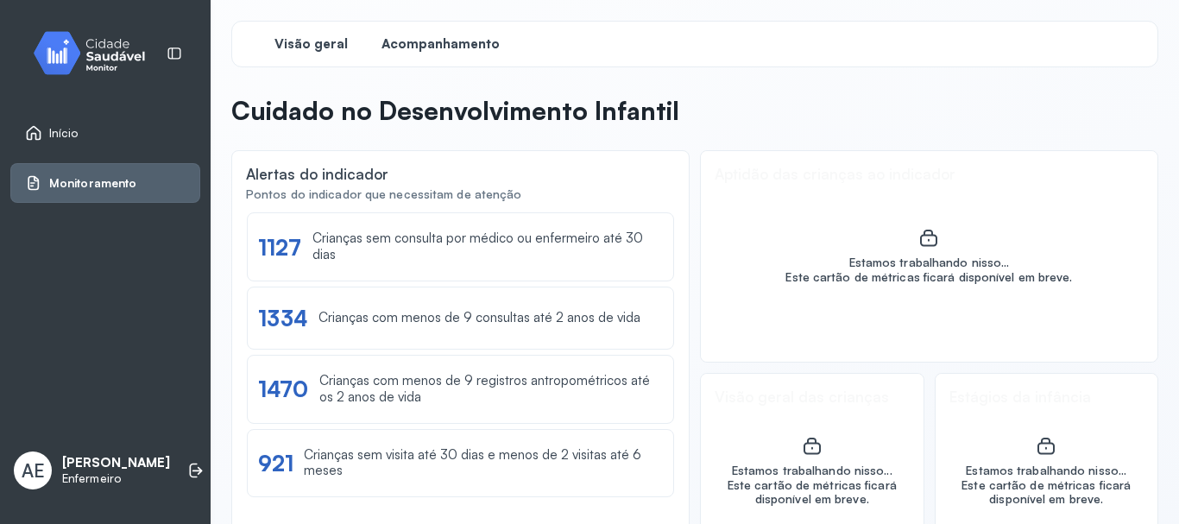
click at [406, 52] on span "Acompanhamento" at bounding box center [440, 44] width 118 height 16
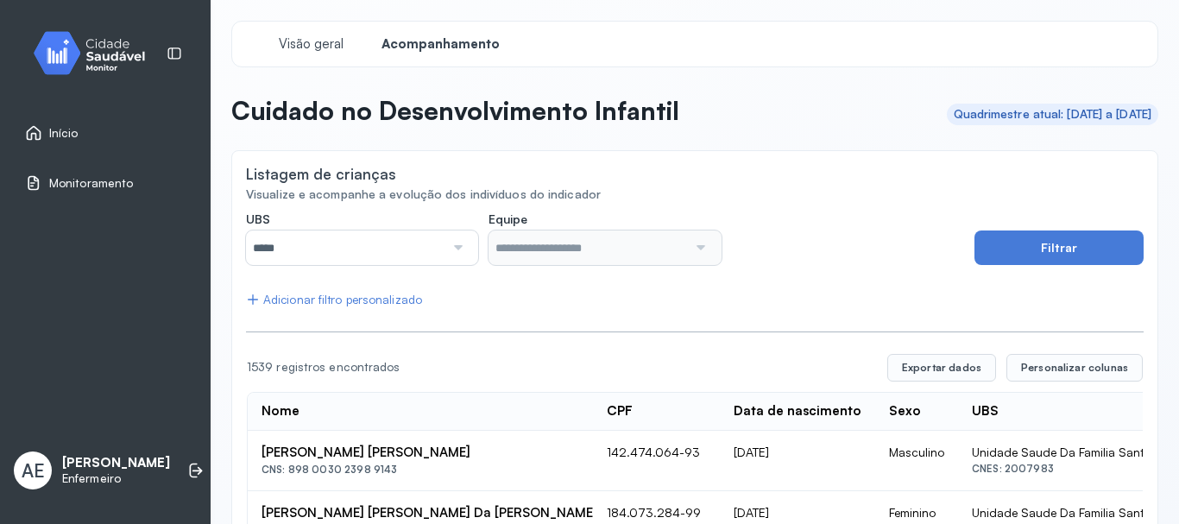
click at [460, 250] on div at bounding box center [455, 247] width 23 height 35
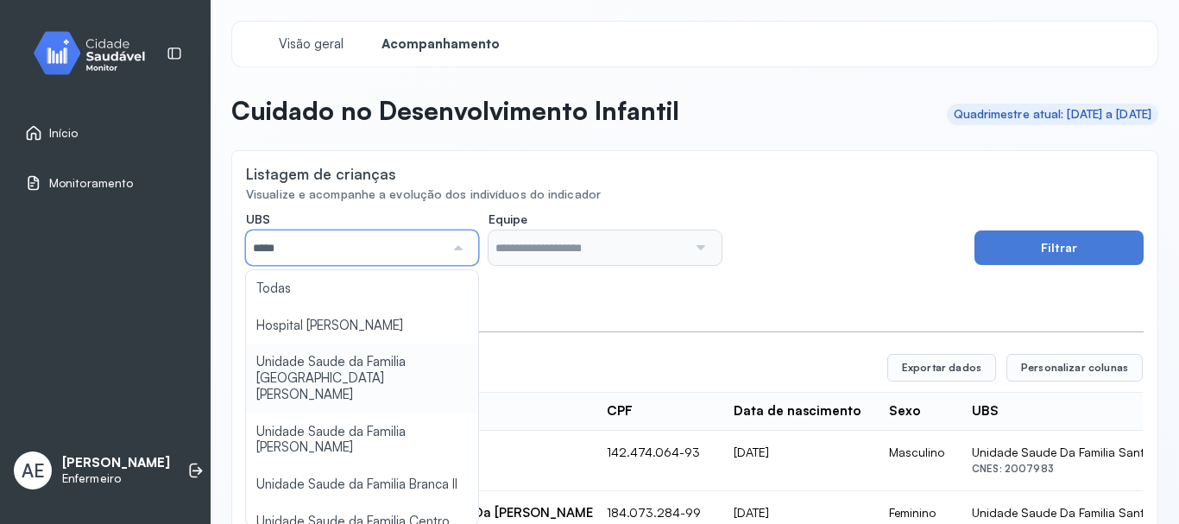
type input "*****"
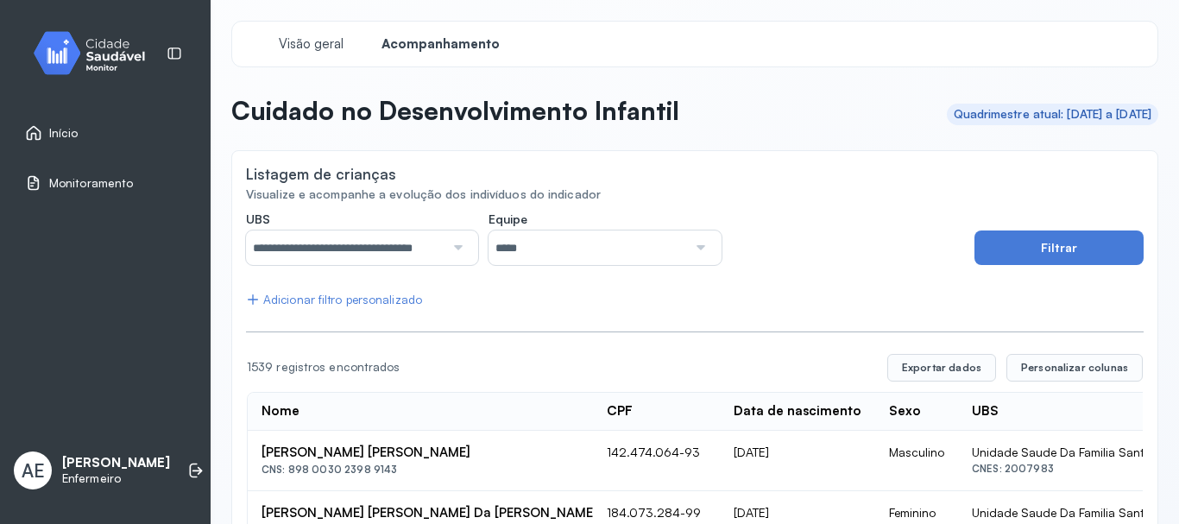
click at [1013, 248] on button "Filtrar" at bounding box center [1058, 247] width 169 height 35
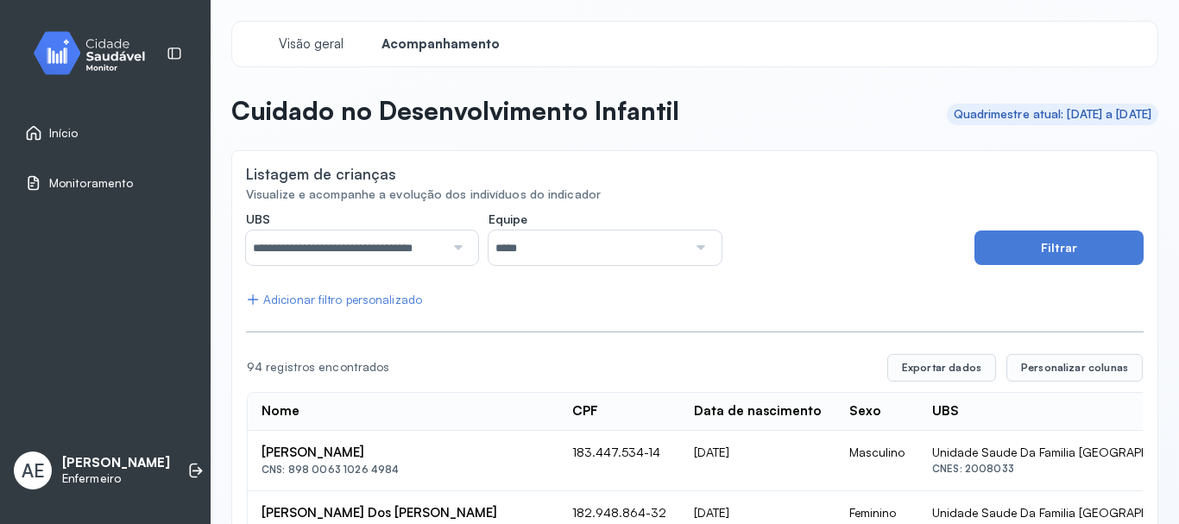
click at [687, 243] on div at bounding box center [698, 247] width 23 height 35
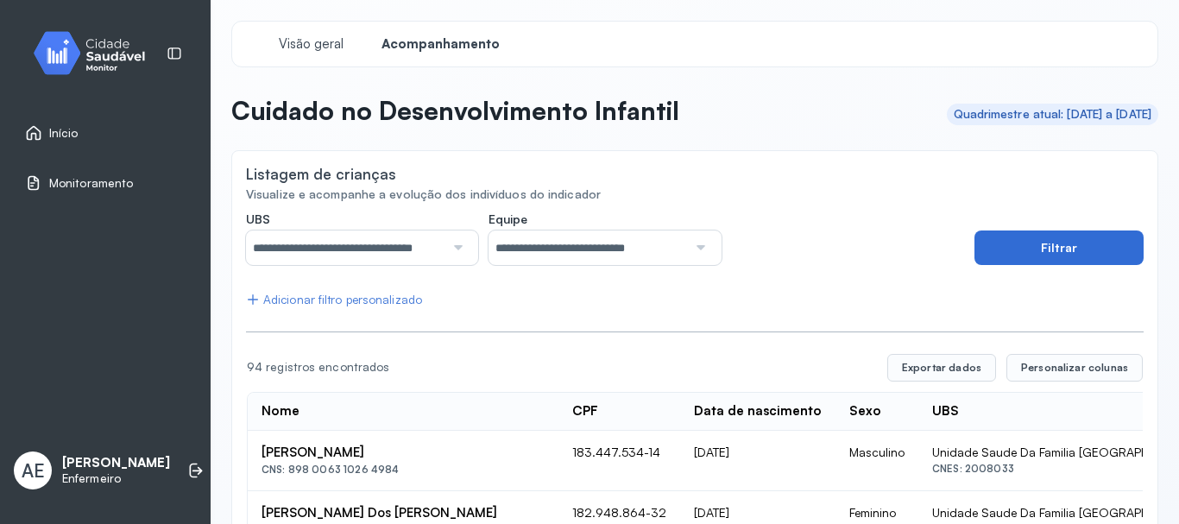
click at [1052, 257] on button "Filtrar" at bounding box center [1058, 247] width 169 height 35
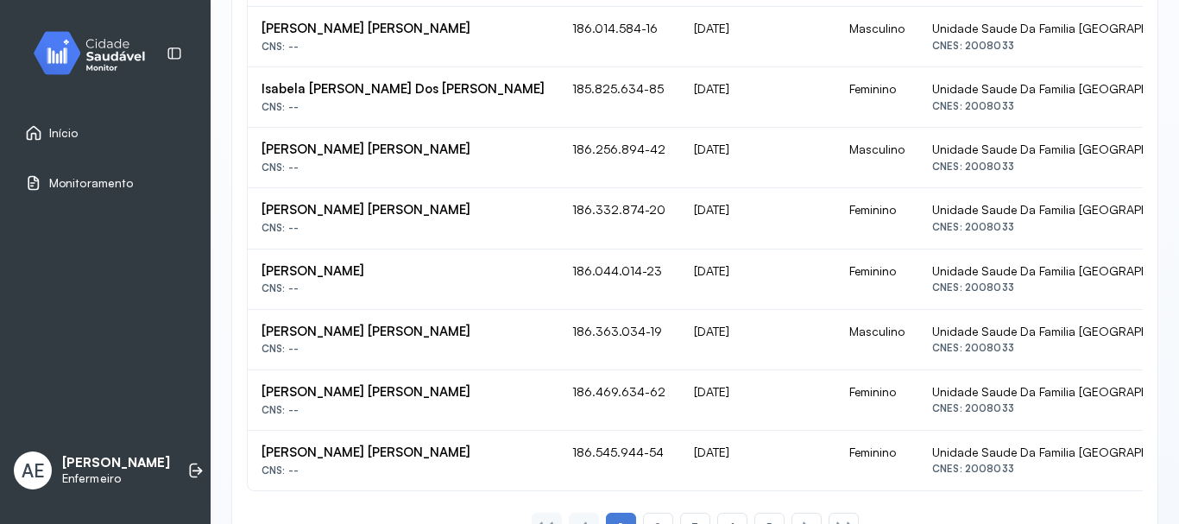
scroll to position [1208, 0]
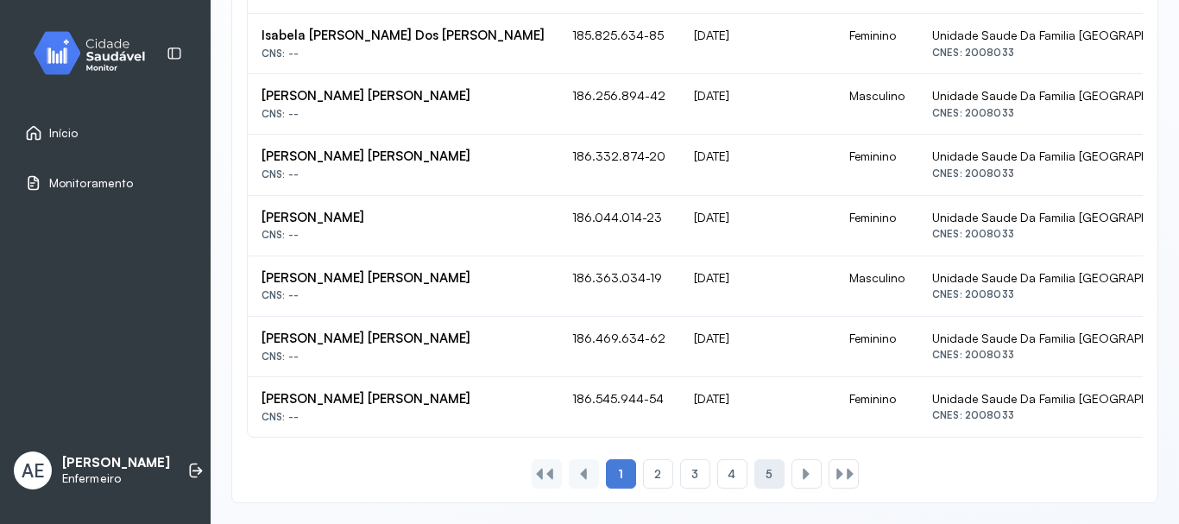
click at [766, 481] on span "5" at bounding box center [769, 474] width 7 height 15
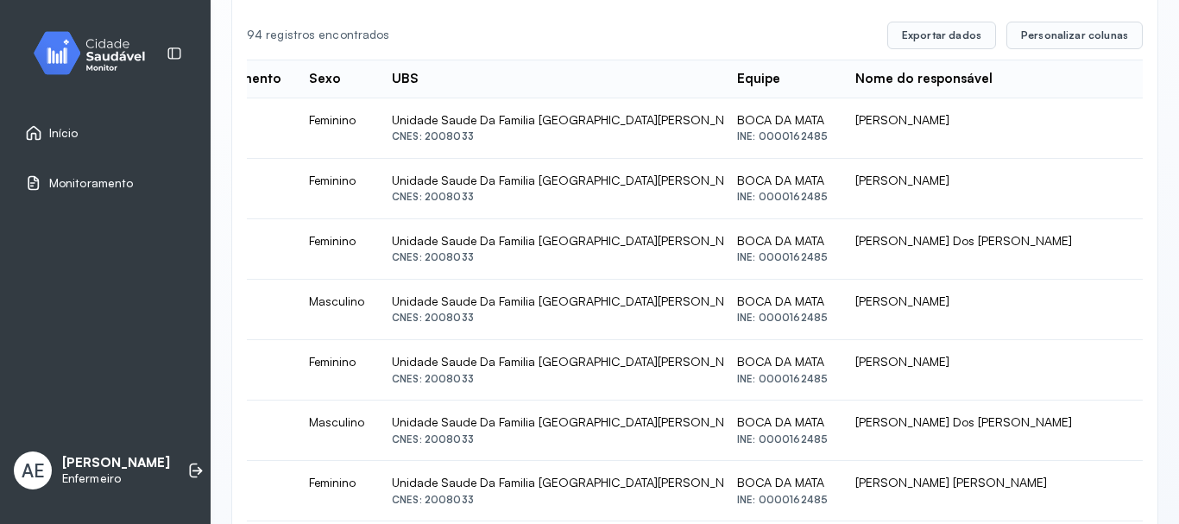
scroll to position [0, 0]
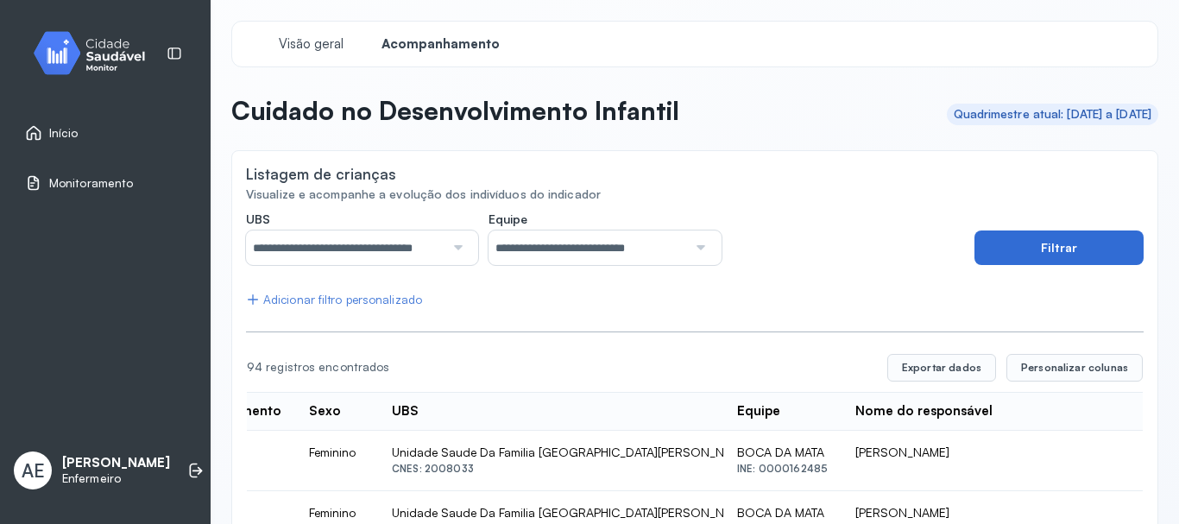
click at [1024, 241] on button "Filtrar" at bounding box center [1058, 247] width 169 height 35
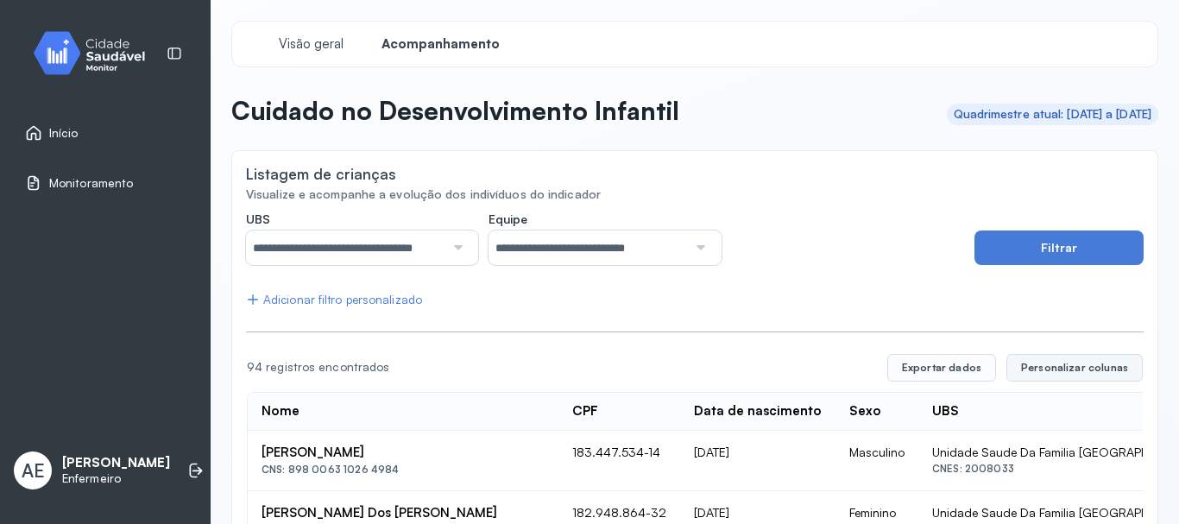
click at [1066, 372] on span "Personalizar colunas" at bounding box center [1074, 368] width 107 height 14
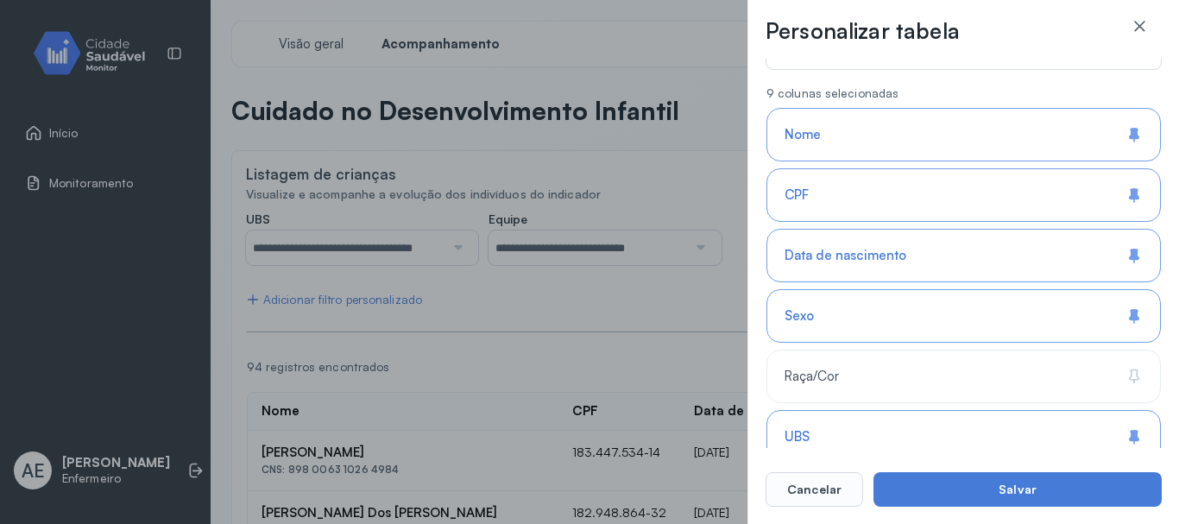
scroll to position [173, 0]
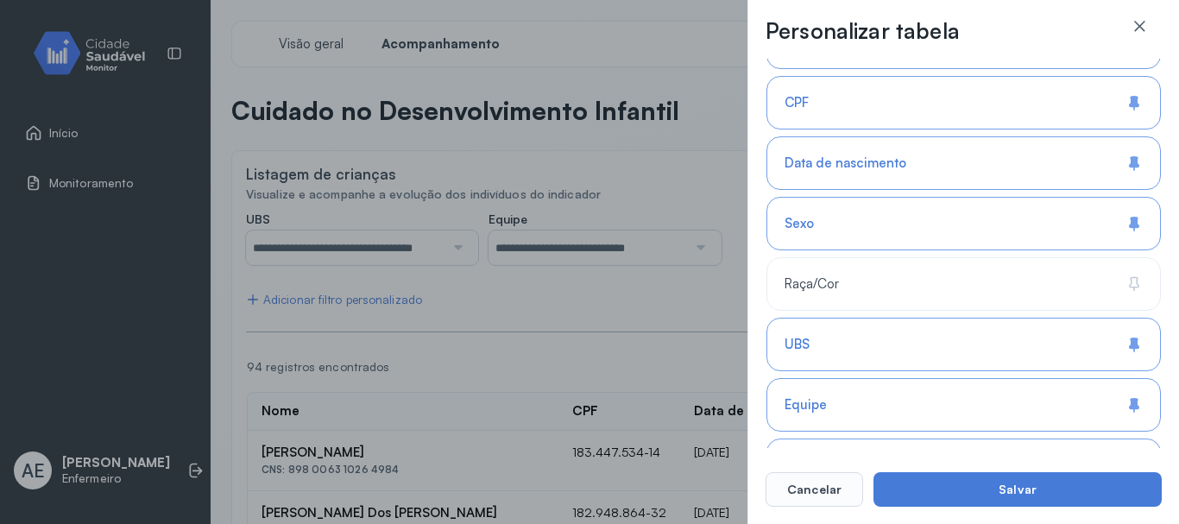
click at [831, 226] on div "Sexo" at bounding box center [963, 224] width 394 height 54
click at [835, 350] on div "UBS" at bounding box center [963, 345] width 394 height 54
click at [834, 400] on div "Equipe" at bounding box center [963, 405] width 394 height 54
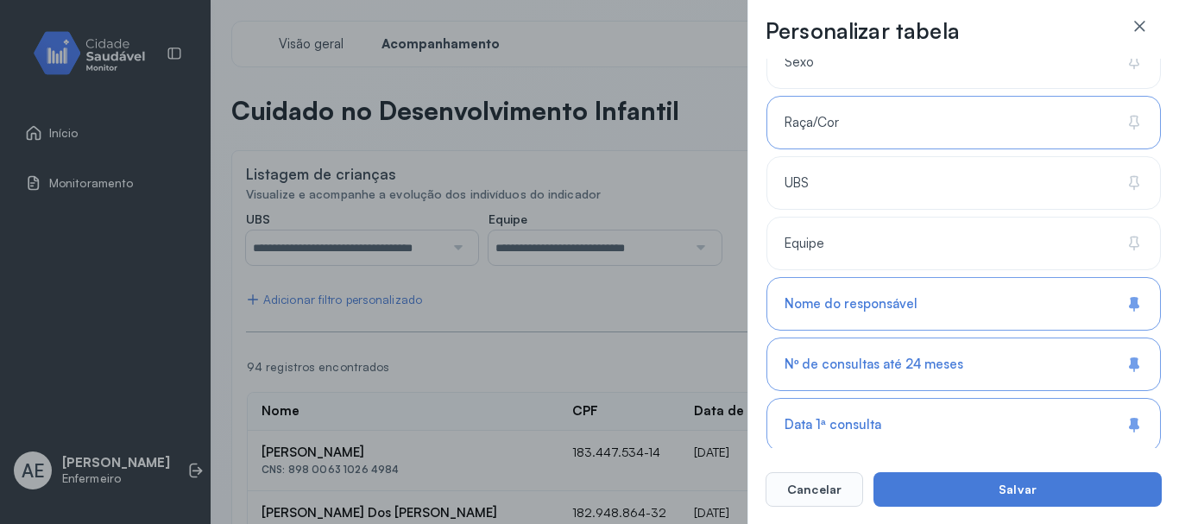
scroll to position [345, 0]
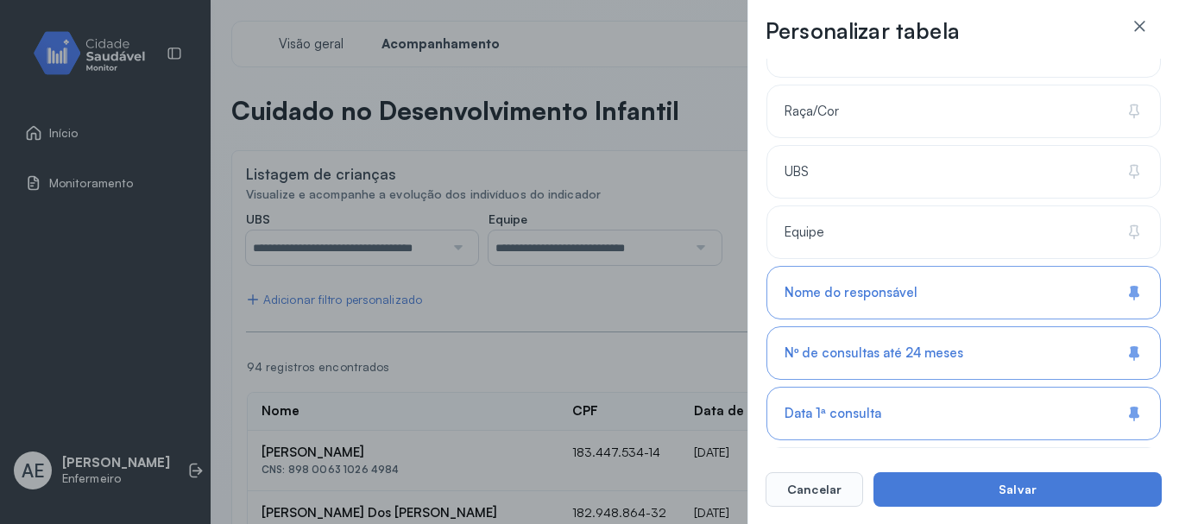
click at [885, 303] on div "Nome do responsável" at bounding box center [963, 293] width 394 height 54
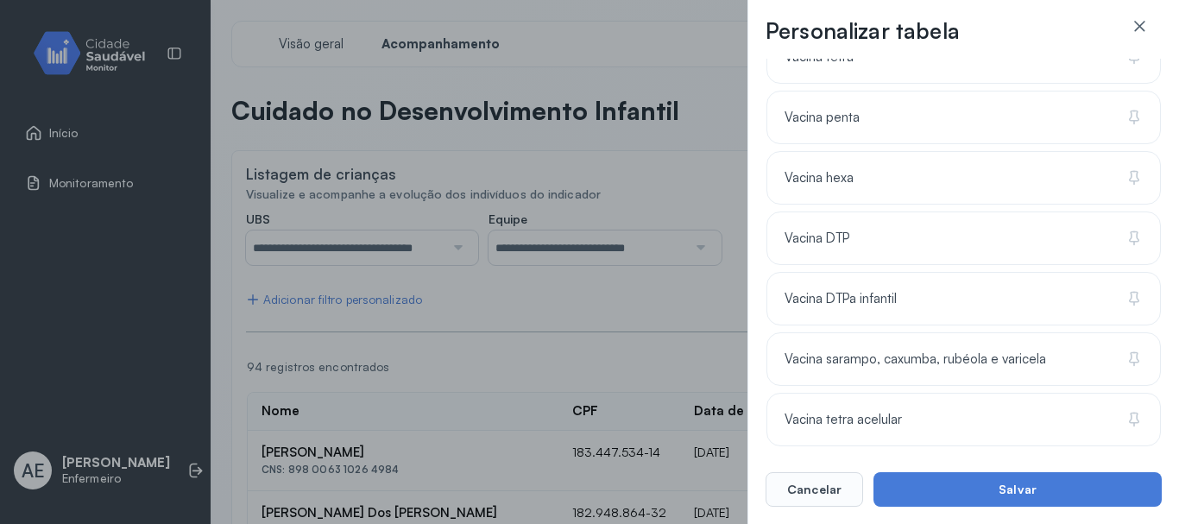
scroll to position [1916, 0]
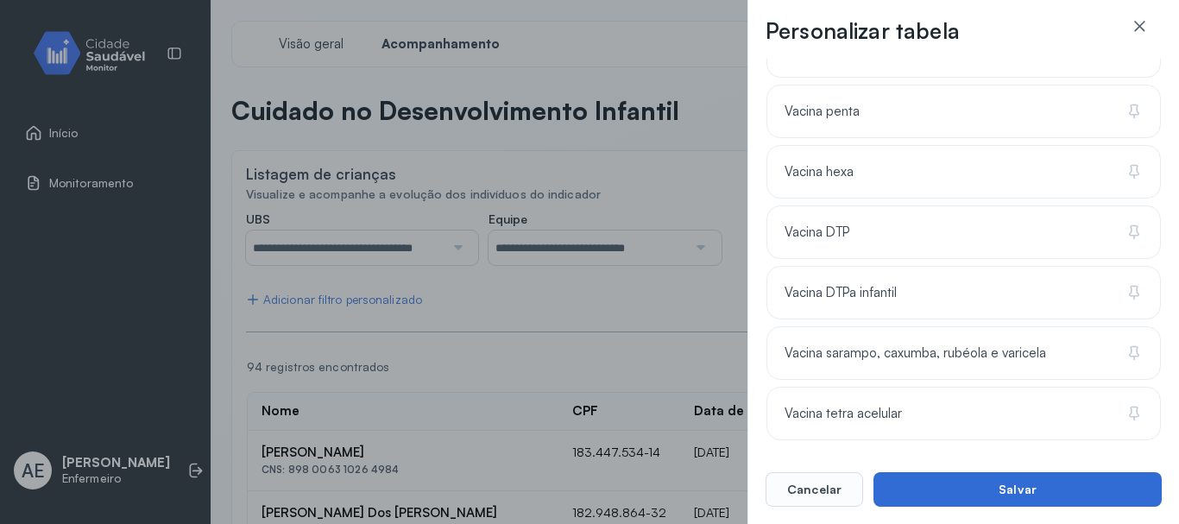
click at [957, 490] on button "Salvar" at bounding box center [1017, 489] width 288 height 35
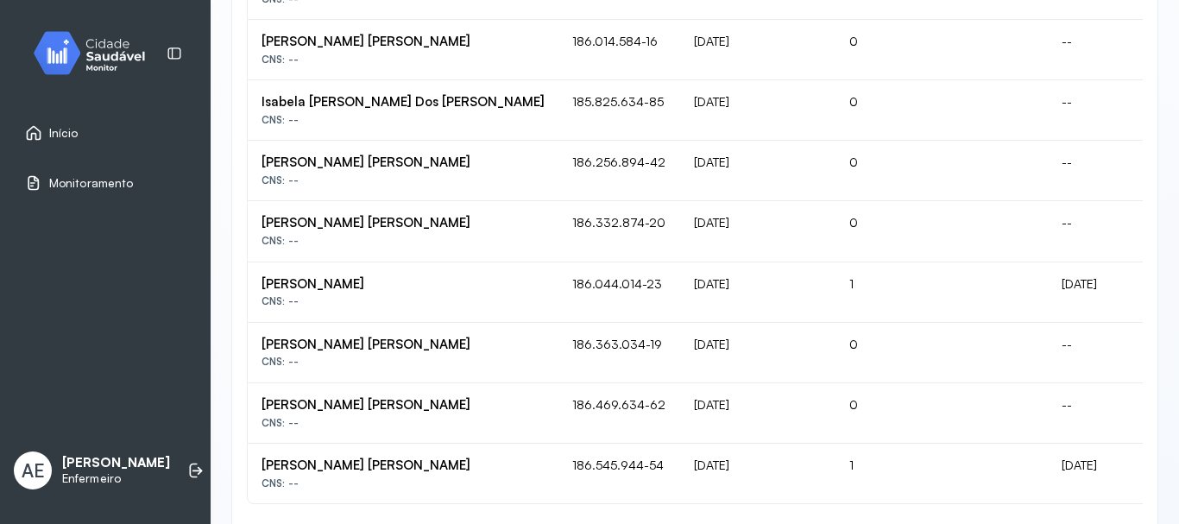
scroll to position [1203, 0]
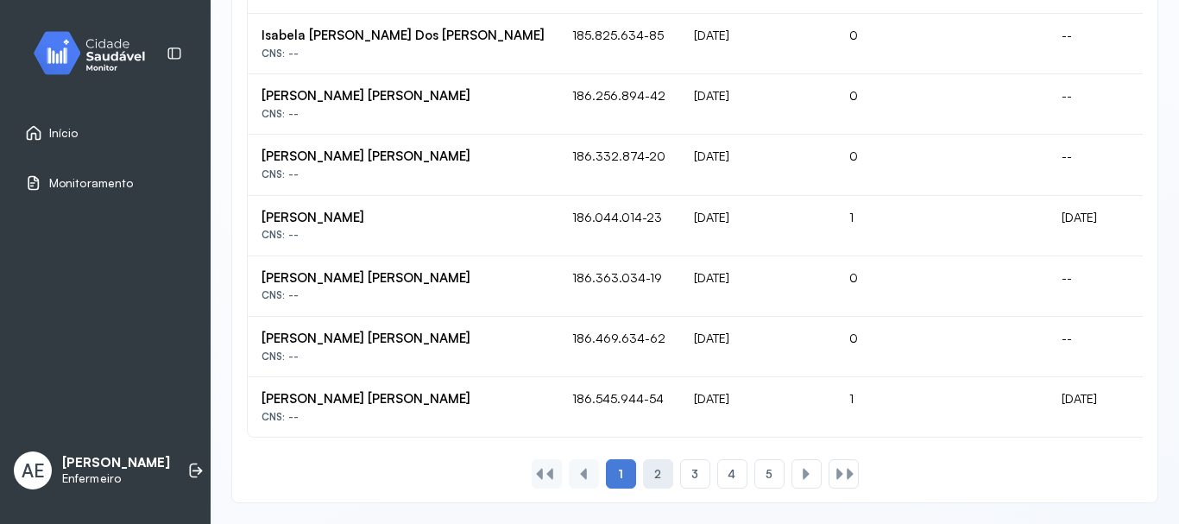
click at [654, 471] on span "2" at bounding box center [657, 474] width 7 height 15
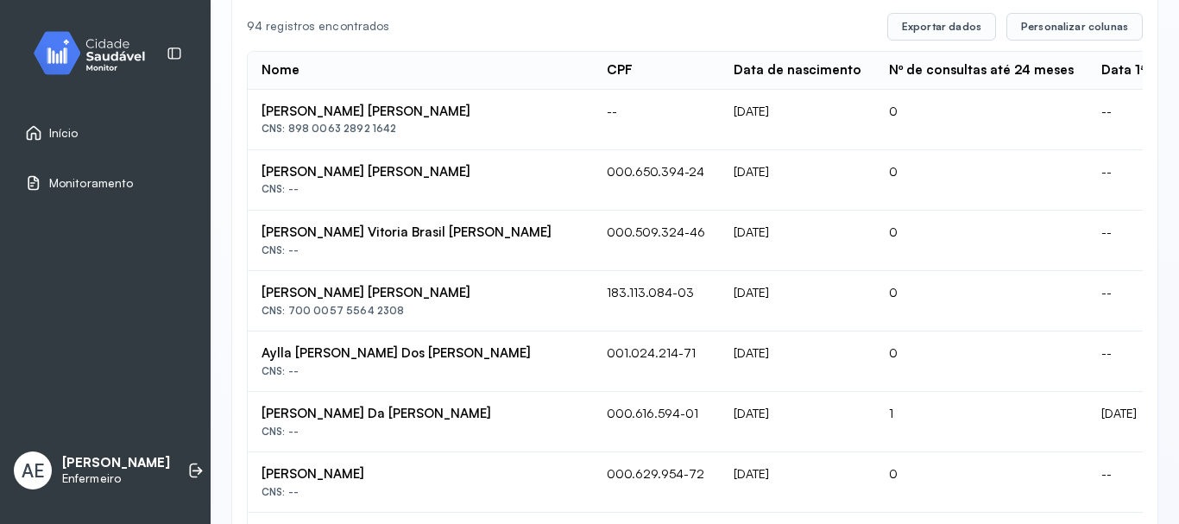
scroll to position [0, 0]
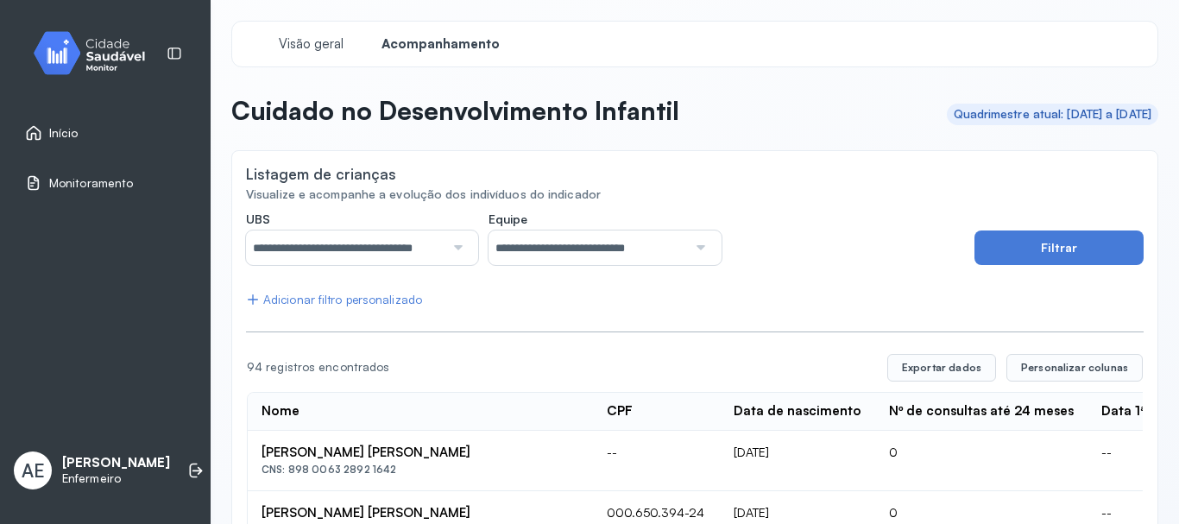
click at [62, 135] on span "Início" at bounding box center [63, 133] width 29 height 15
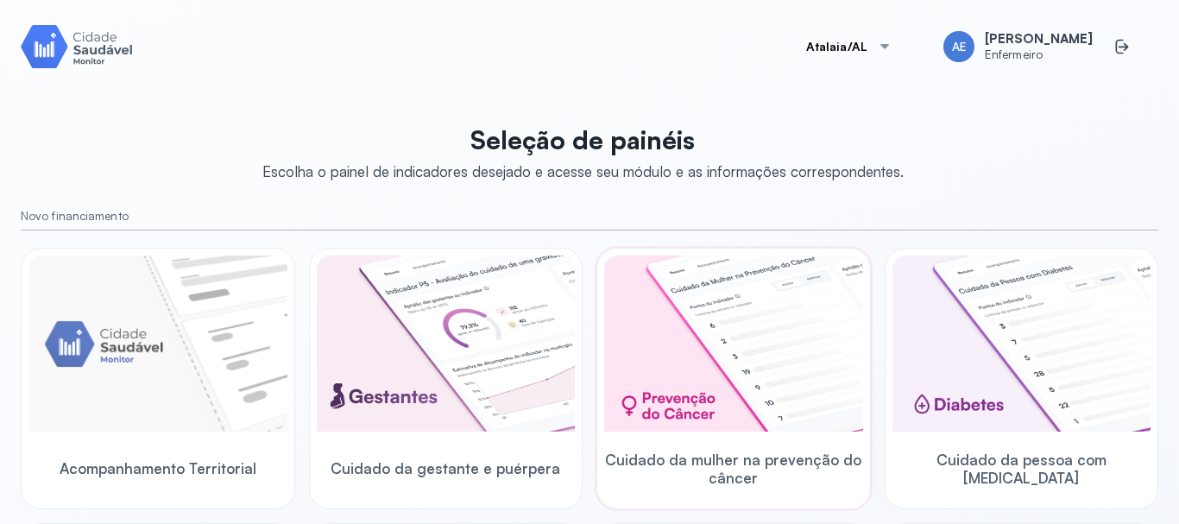
click at [693, 348] on img at bounding box center [733, 343] width 259 height 176
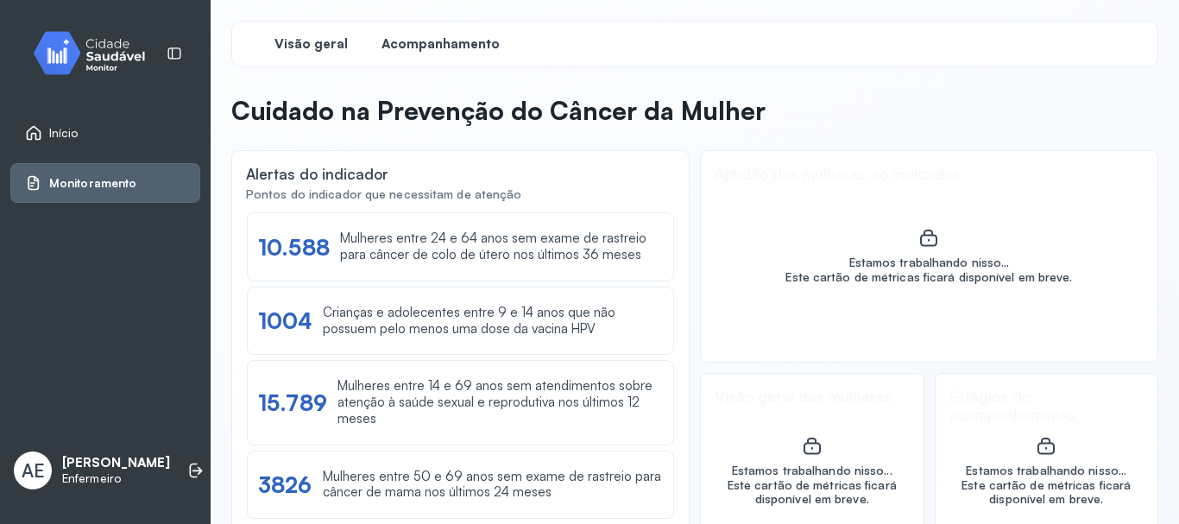
click at [448, 41] on span "Acompanhamento" at bounding box center [440, 44] width 118 height 16
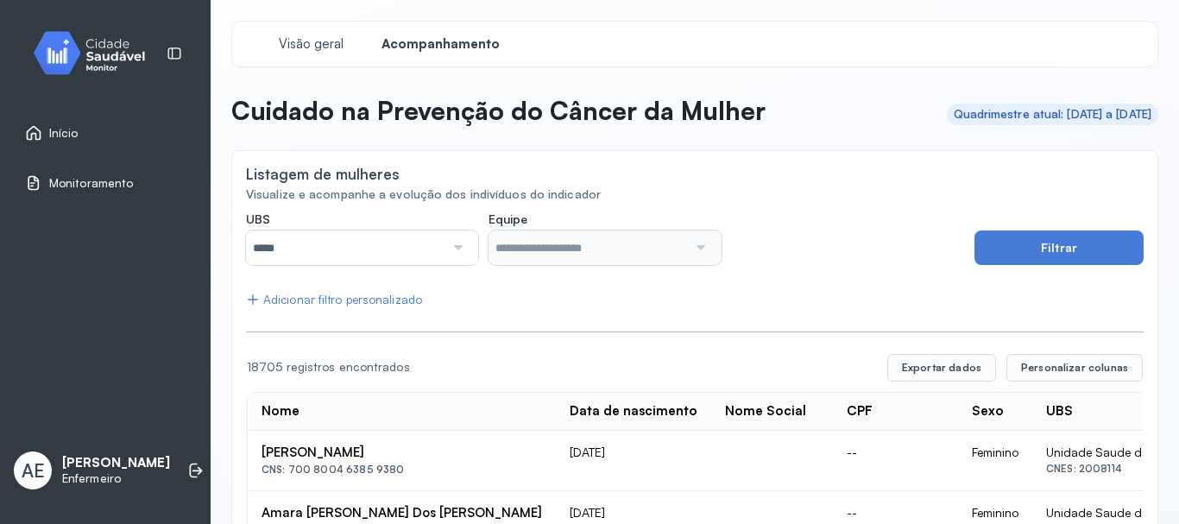
click at [452, 246] on div at bounding box center [455, 247] width 23 height 35
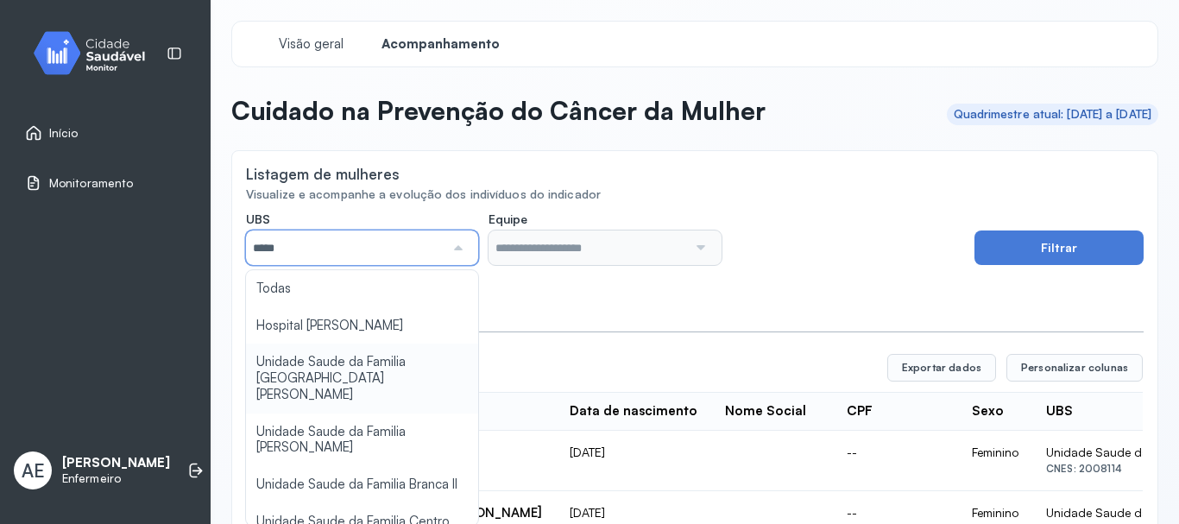
type input "*****"
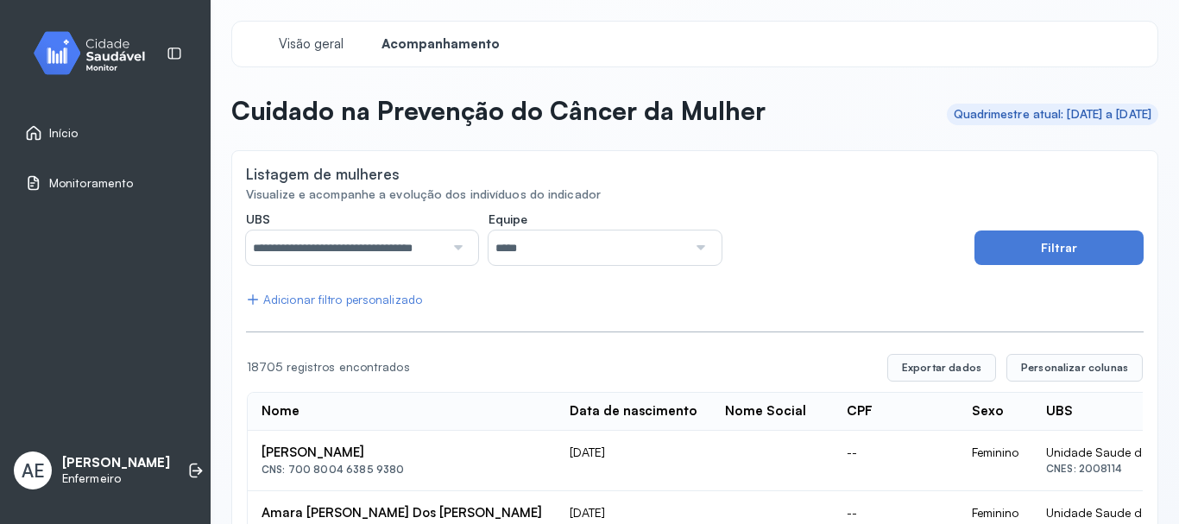
click at [696, 246] on div at bounding box center [698, 247] width 23 height 35
click at [1061, 249] on button "Filtrar" at bounding box center [1058, 247] width 169 height 35
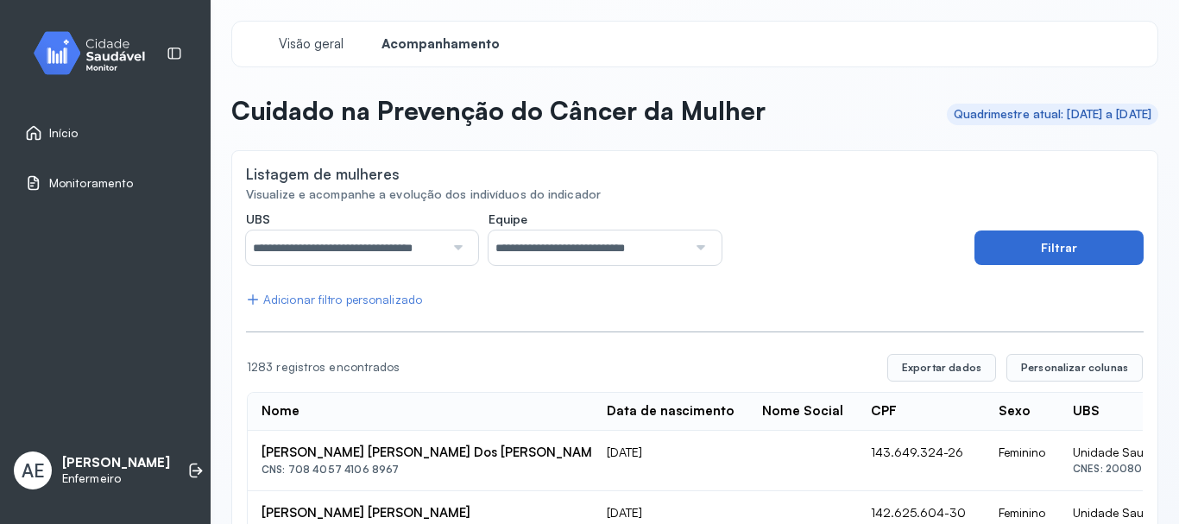
click at [994, 257] on button "Filtrar" at bounding box center [1058, 247] width 169 height 35
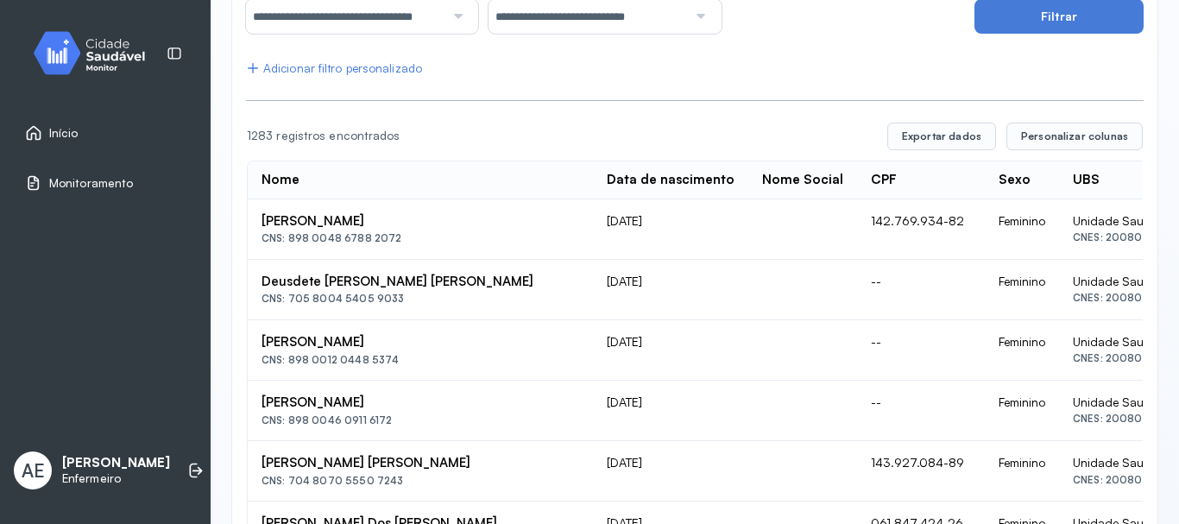
scroll to position [180, 0]
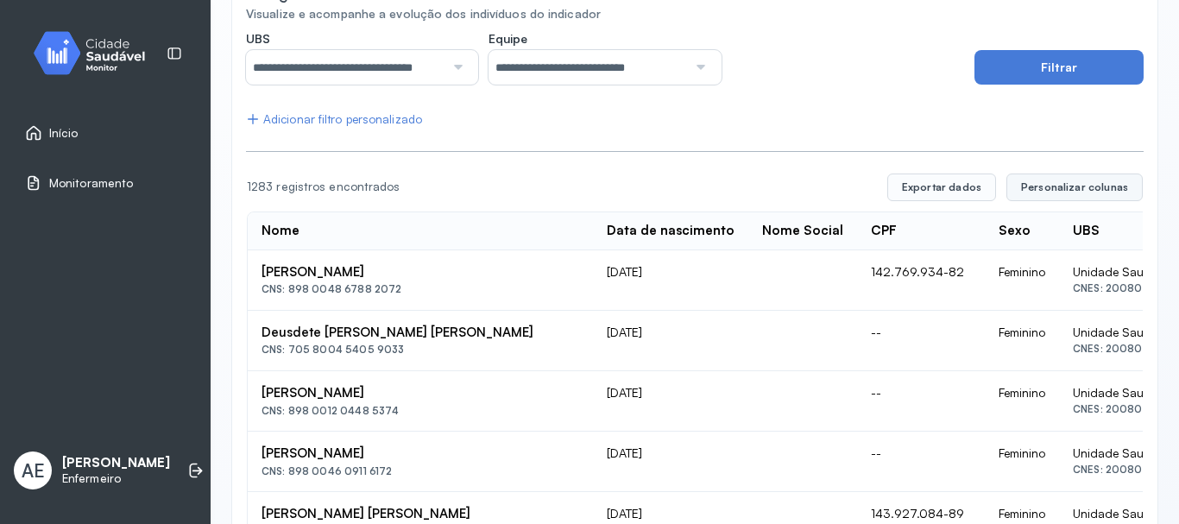
click at [1062, 188] on span "Personalizar colunas" at bounding box center [1074, 187] width 107 height 14
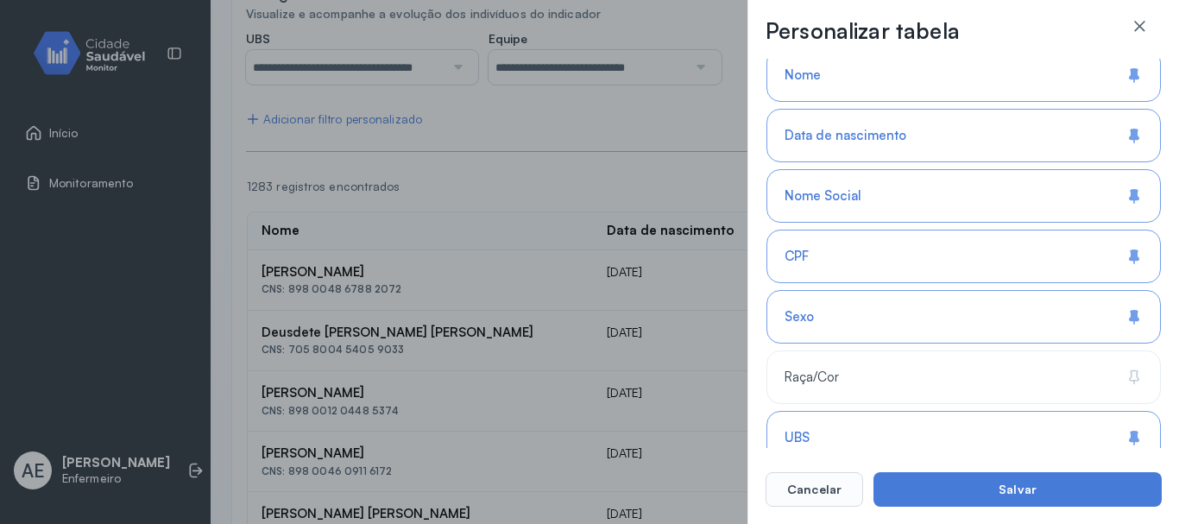
scroll to position [173, 0]
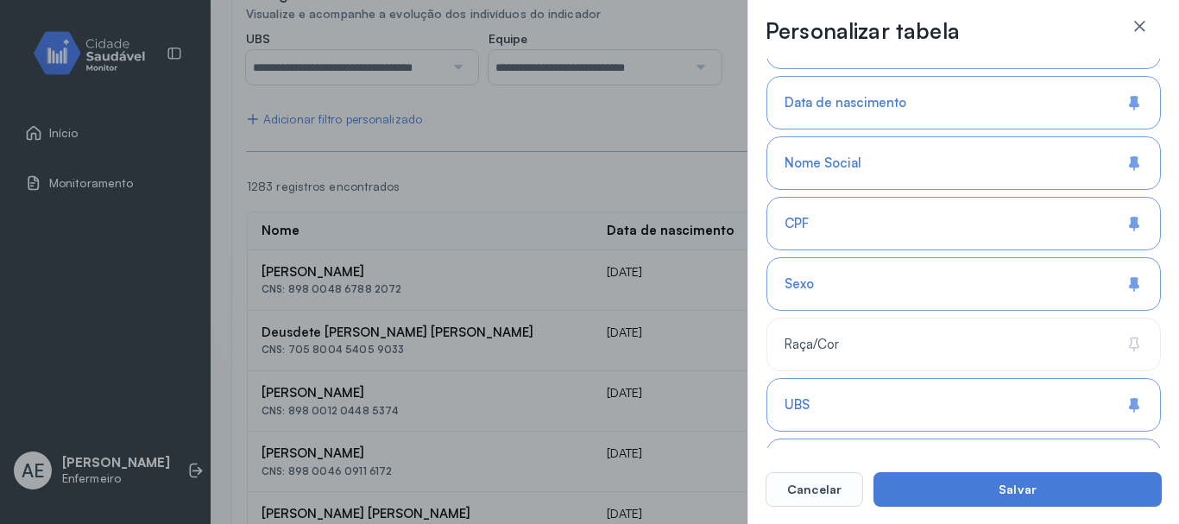
click at [848, 180] on div "Nome Social" at bounding box center [963, 163] width 394 height 54
click at [844, 294] on div "Sexo" at bounding box center [963, 284] width 394 height 54
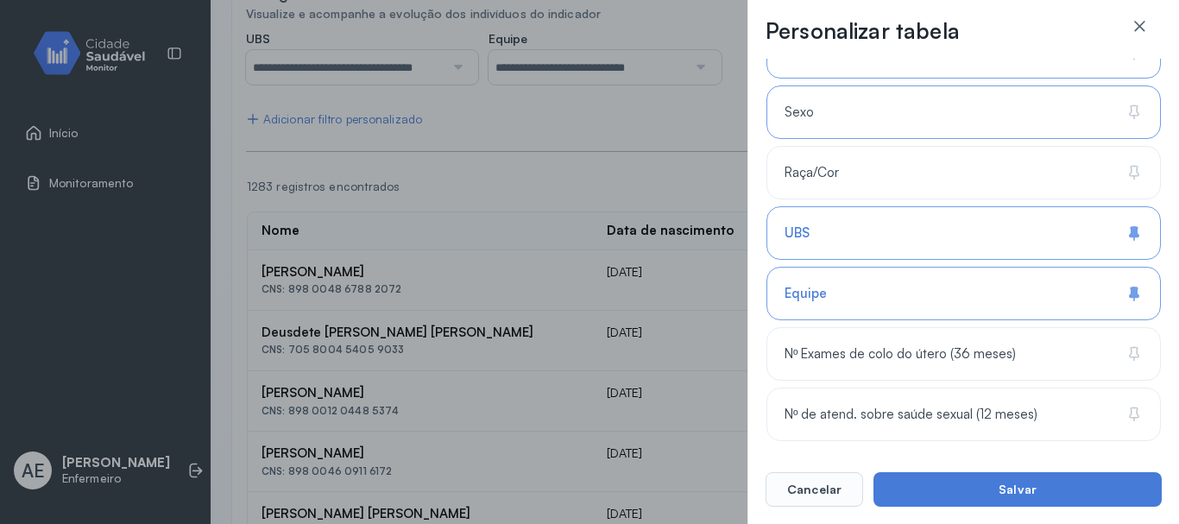
scroll to position [345, 0]
click at [853, 224] on div "UBS" at bounding box center [963, 232] width 394 height 54
click at [852, 298] on div "Equipe" at bounding box center [963, 293] width 394 height 54
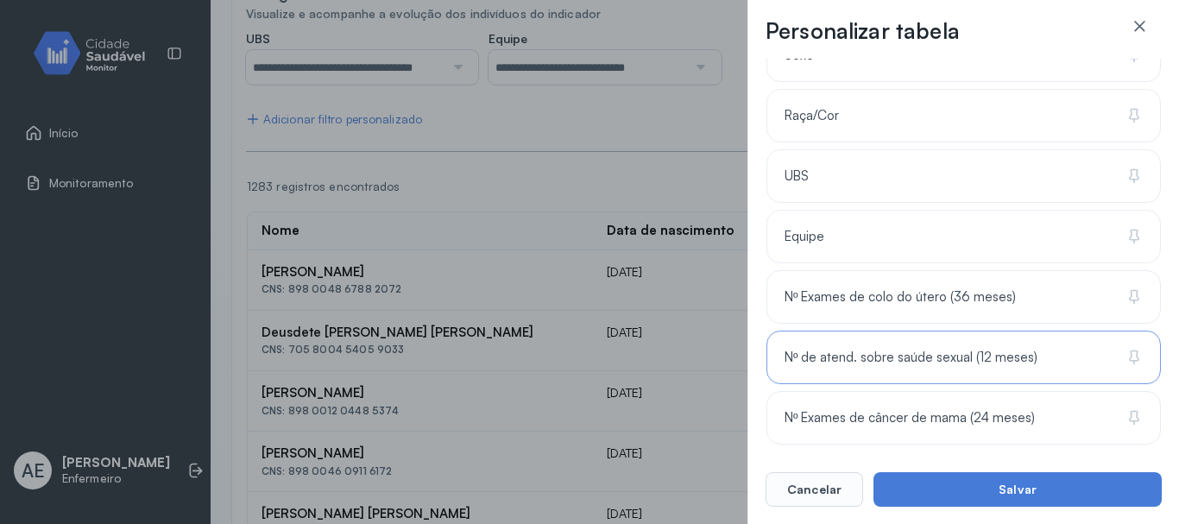
scroll to position [432, 0]
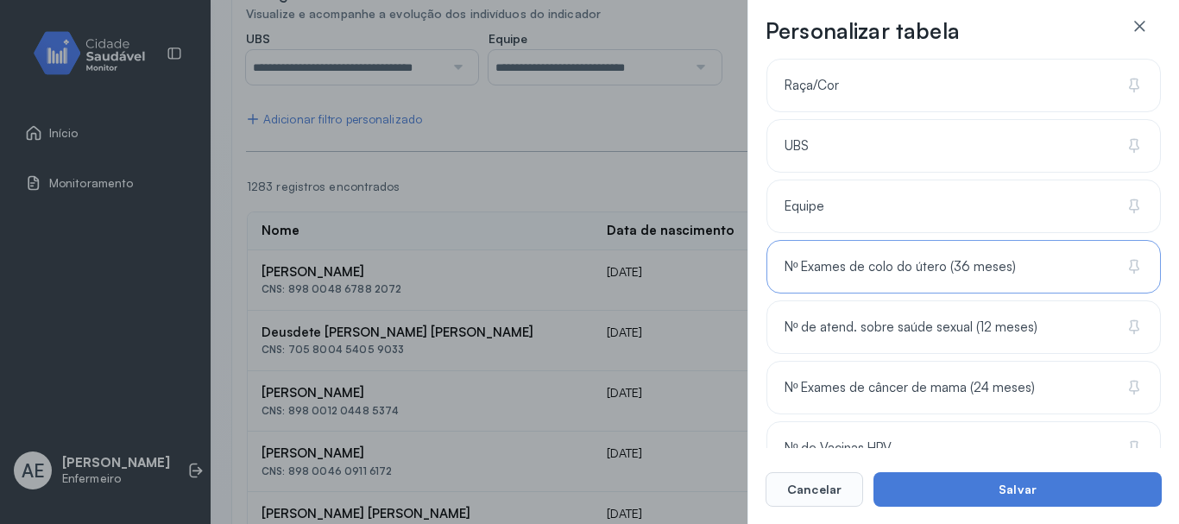
click at [933, 278] on div "Nº Exames de colo do útero (36 meses)" at bounding box center [963, 267] width 394 height 54
click at [975, 333] on span "Nº de atend. sobre saúde sexual (12 meses)" at bounding box center [911, 327] width 253 height 16
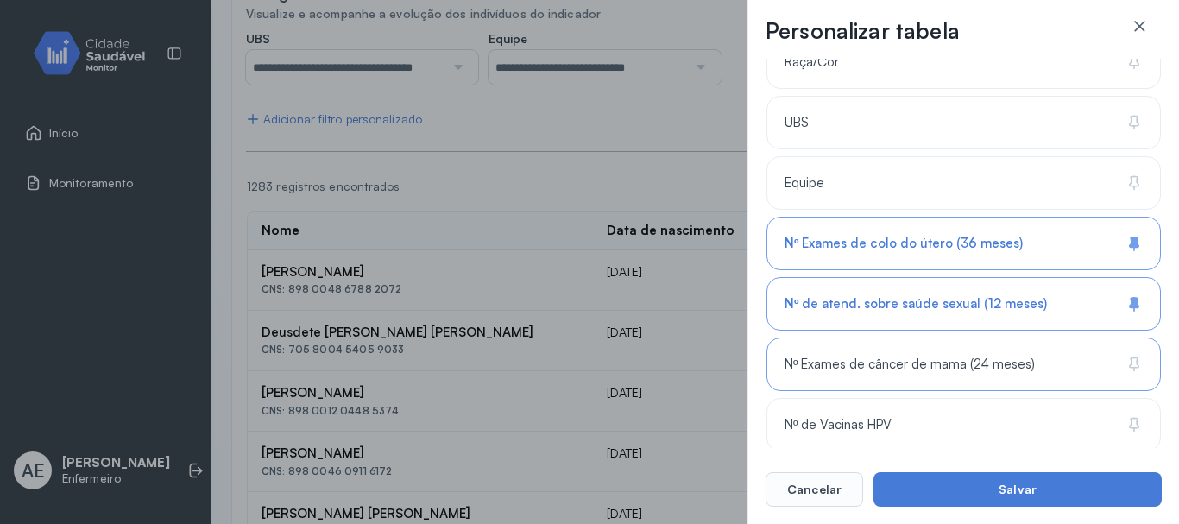
scroll to position [466, 0]
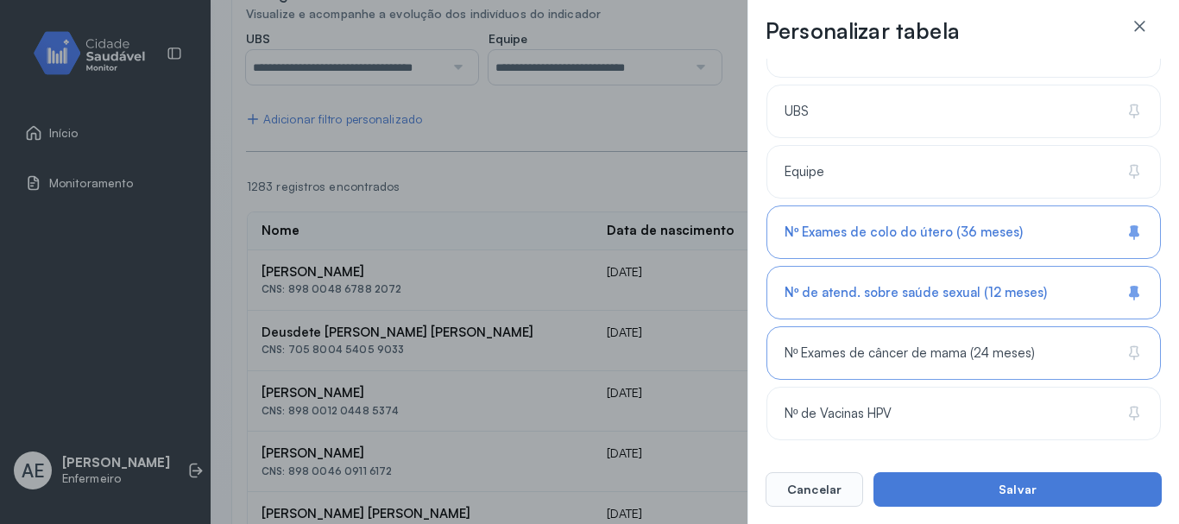
click at [961, 358] on span "Nº Exames de câncer de mama (24 meses)" at bounding box center [910, 353] width 250 height 16
click at [877, 415] on span "Nº de Vacinas HPV" at bounding box center [838, 414] width 107 height 16
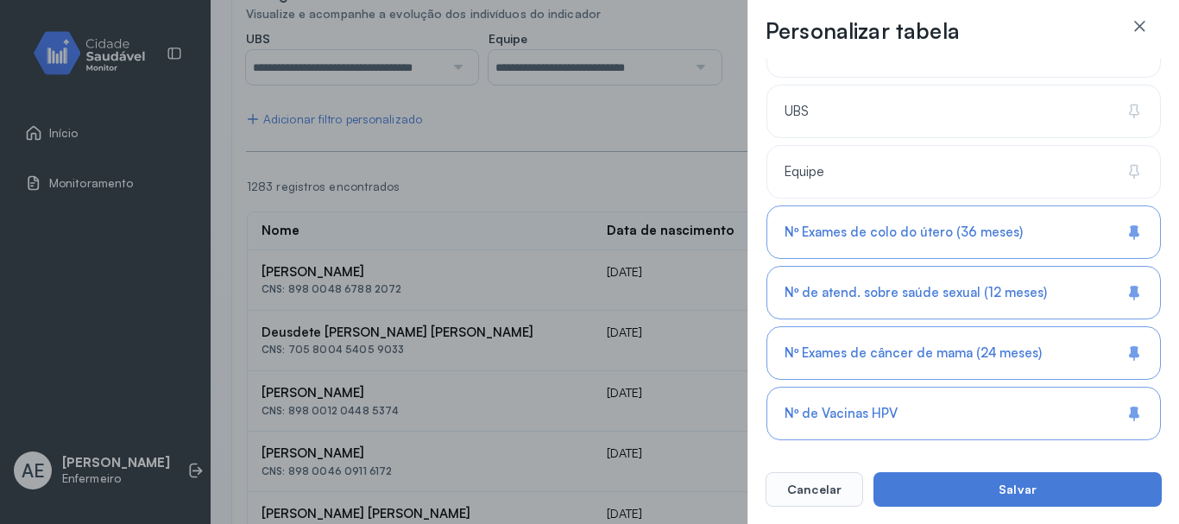
drag, startPoint x: 876, startPoint y: 415, endPoint x: 866, endPoint y: 387, distance: 30.3
click at [874, 401] on div "Nº de Vacinas HPV" at bounding box center [963, 414] width 394 height 54
click at [877, 357] on span "Nº Exames de câncer de mama (24 meses)" at bounding box center [913, 353] width 257 height 16
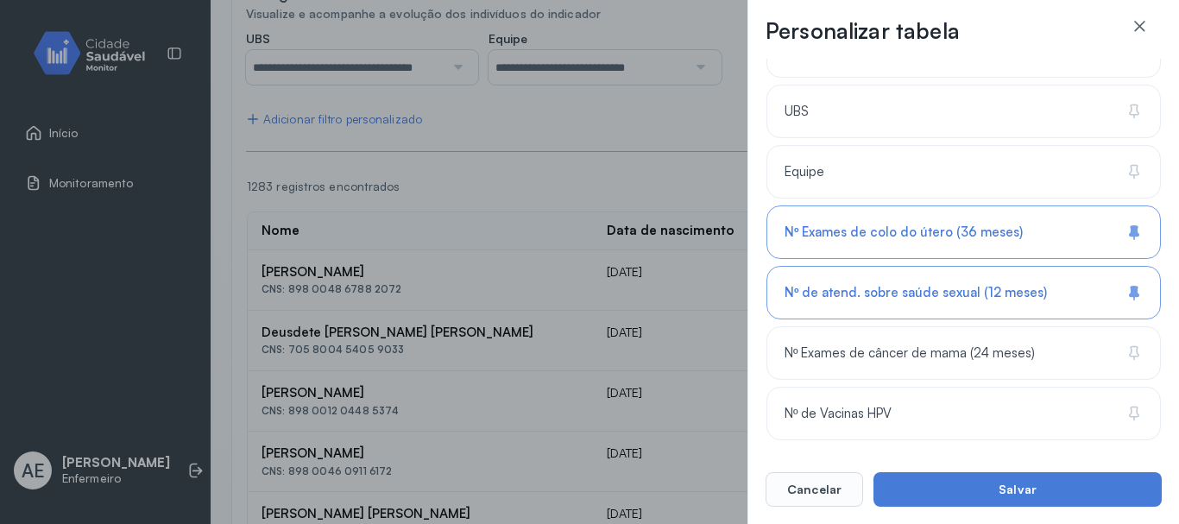
click at [868, 298] on span "Nº de atend. sobre saúde sexual (12 meses)" at bounding box center [916, 293] width 262 height 16
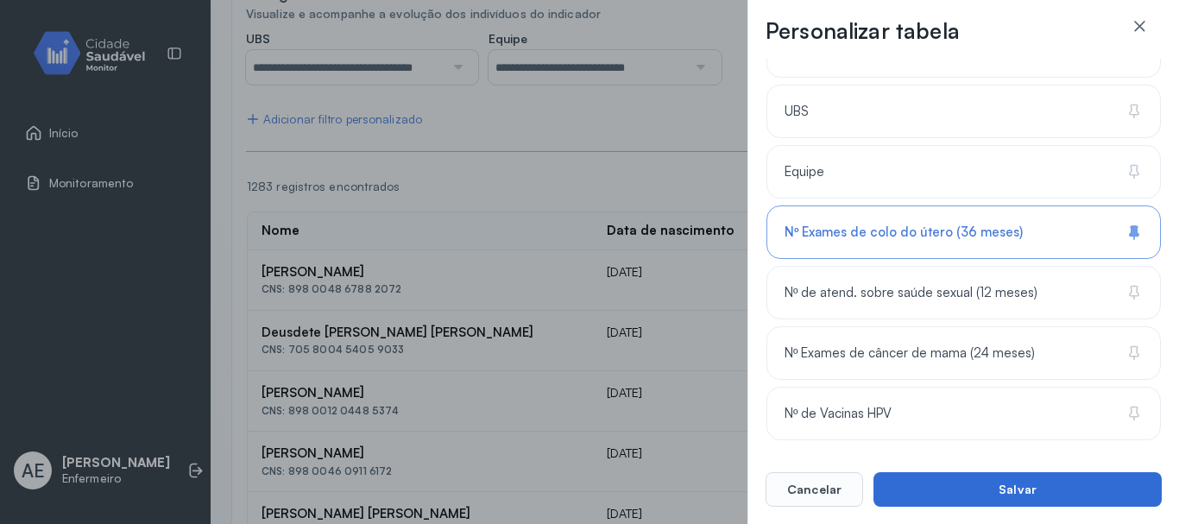
click at [995, 488] on button "Salvar" at bounding box center [1017, 489] width 288 height 35
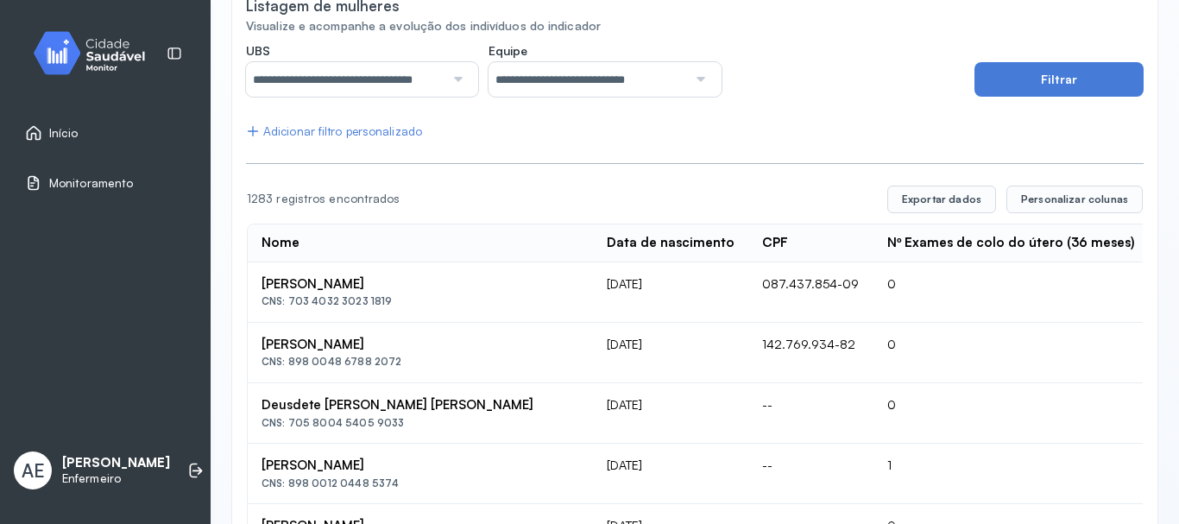
scroll to position [180, 0]
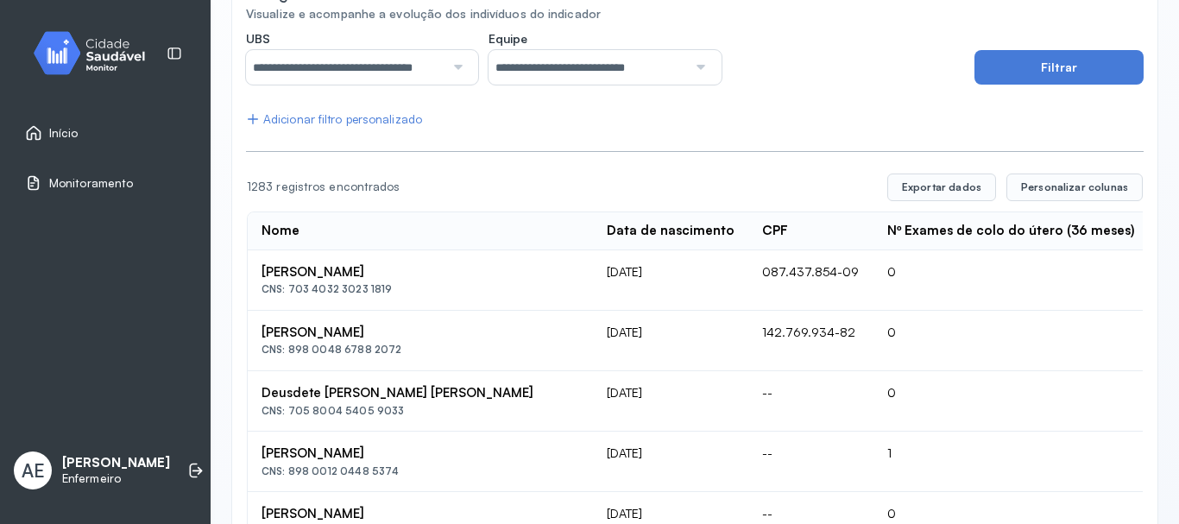
click at [385, 122] on div "Adicionar filtro personalizado" at bounding box center [334, 119] width 176 height 15
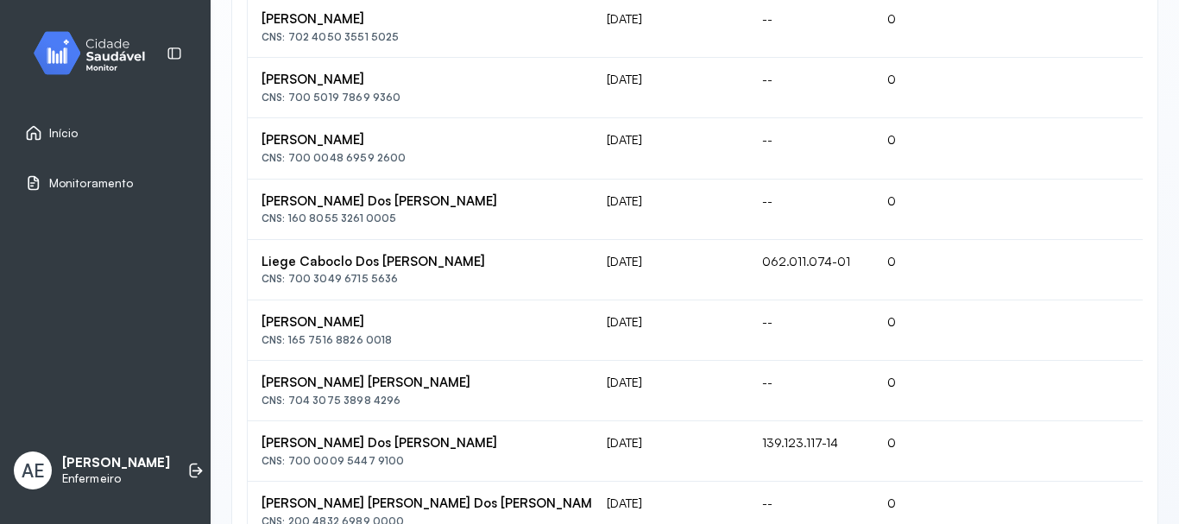
scroll to position [1277, 0]
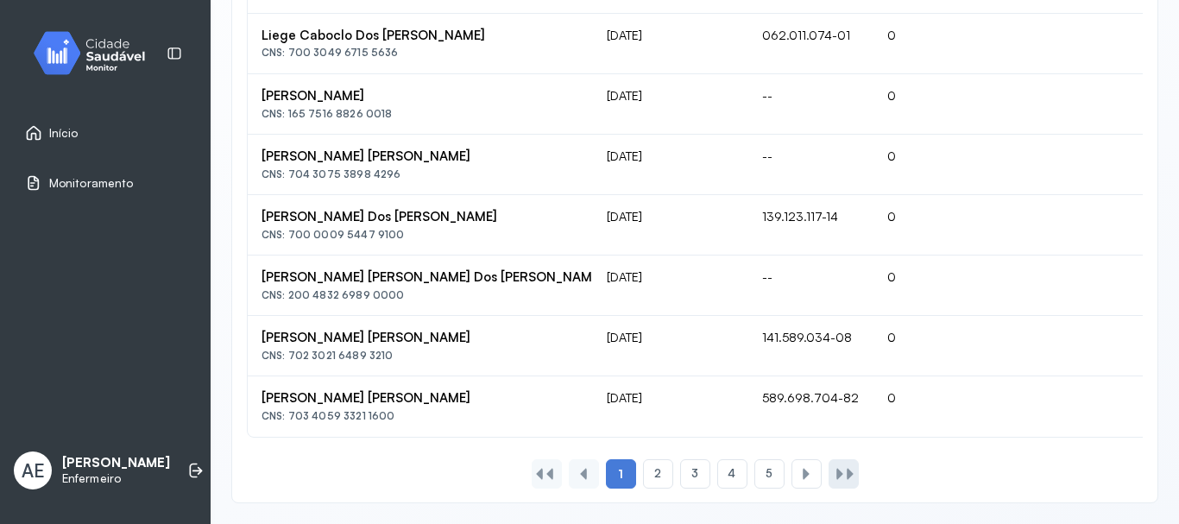
click at [845, 470] on div at bounding box center [850, 474] width 14 height 14
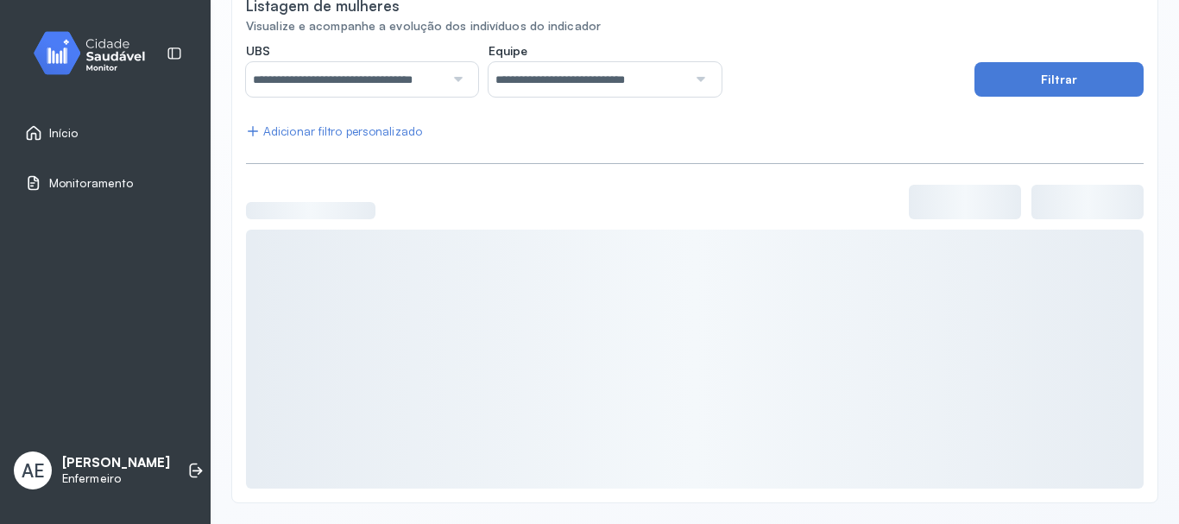
scroll to position [174, 0]
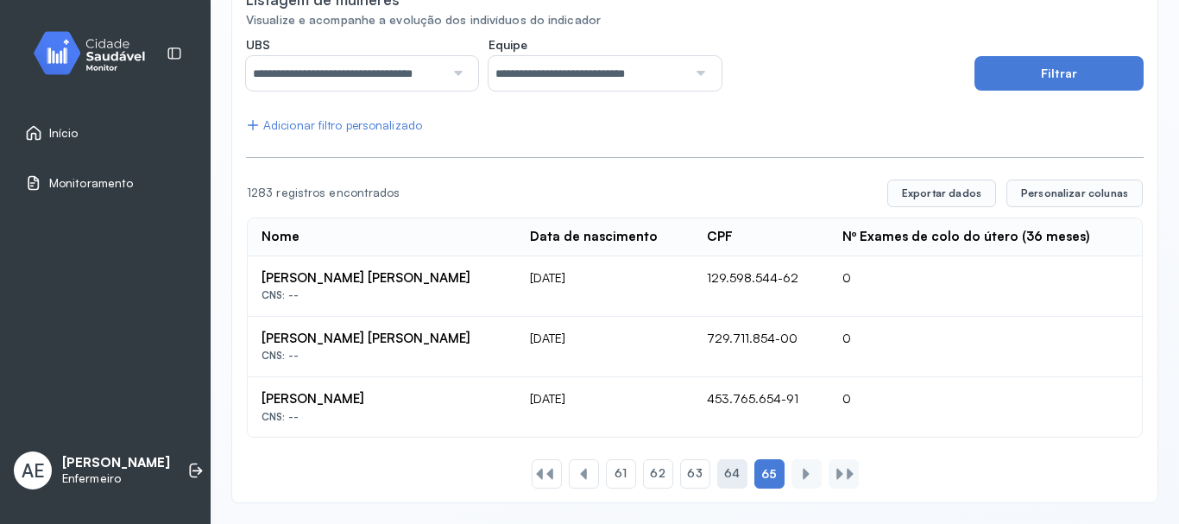
click at [733, 469] on span "64" at bounding box center [732, 473] width 16 height 15
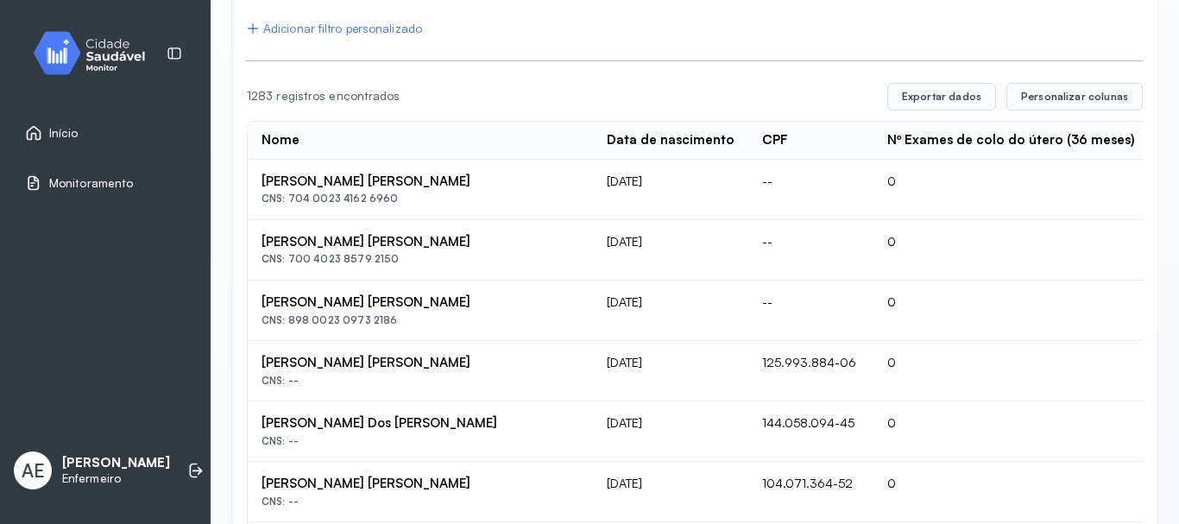
scroll to position [81, 0]
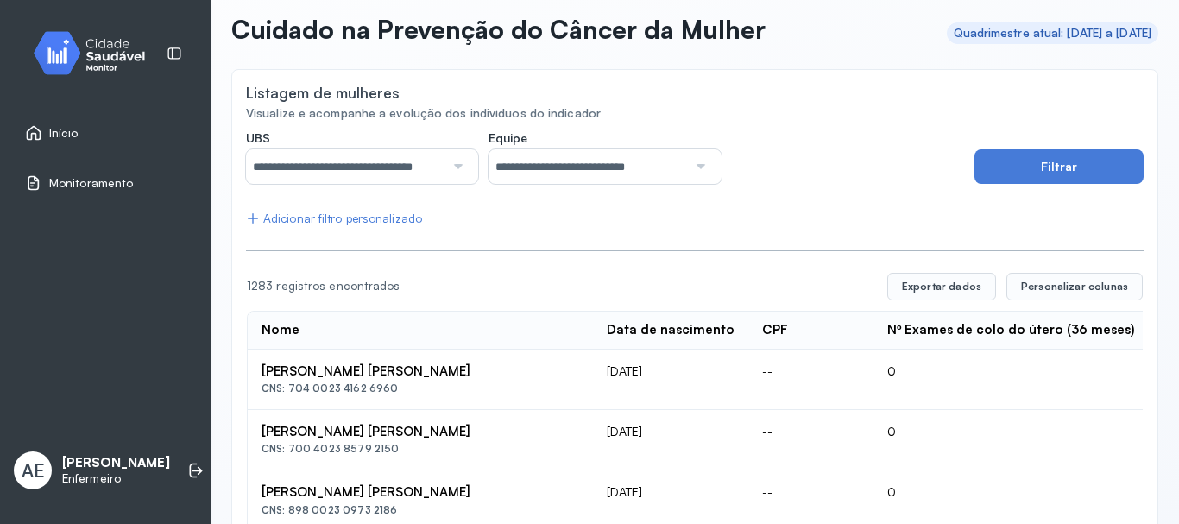
click at [325, 215] on div "Adicionar filtro personalizado" at bounding box center [334, 218] width 176 height 15
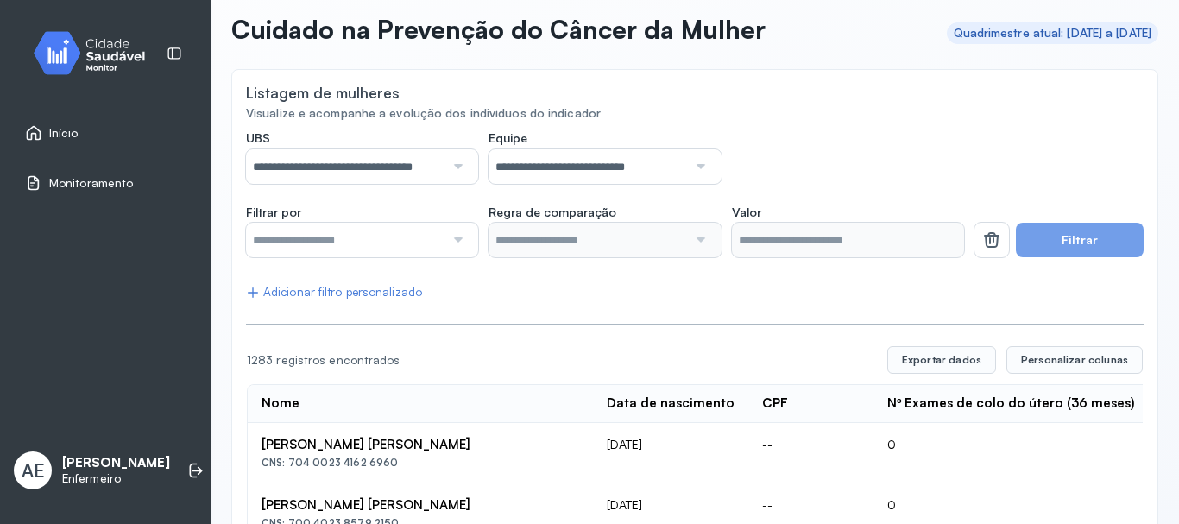
click at [445, 238] on div at bounding box center [455, 240] width 23 height 35
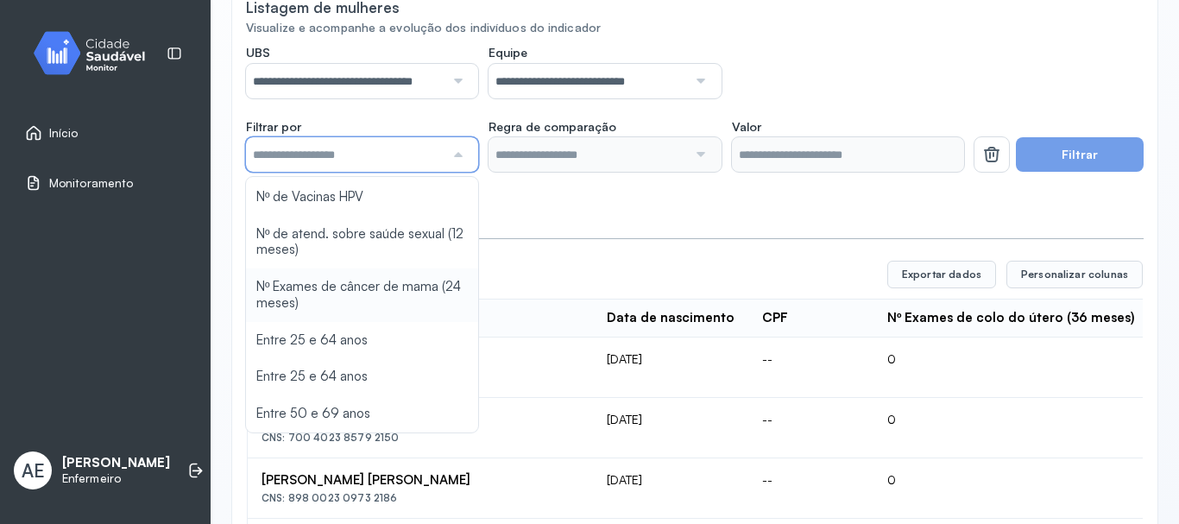
scroll to position [167, 0]
type input "*******"
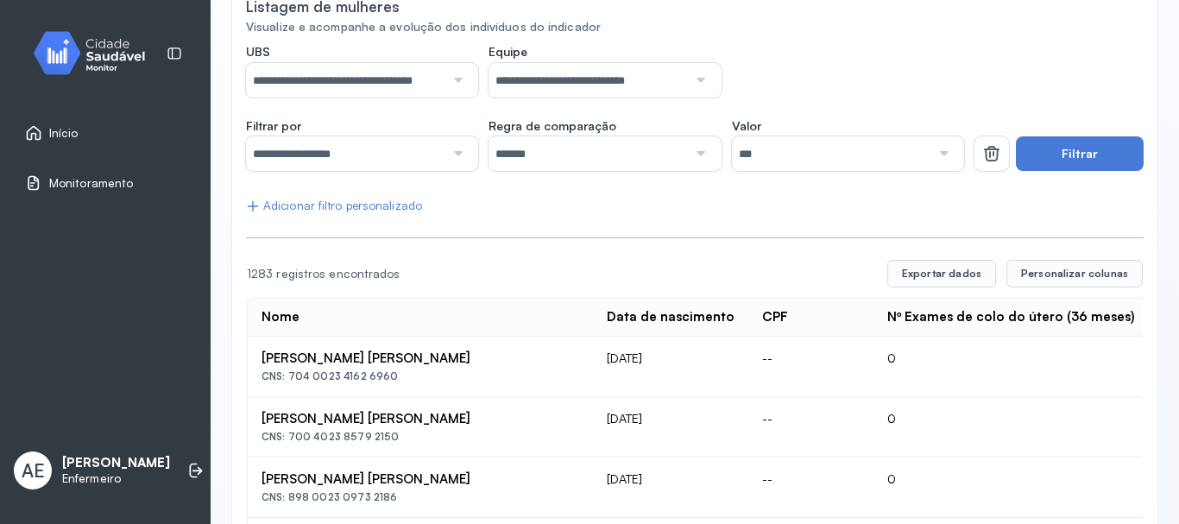
click at [1068, 149] on button "Filtrar" at bounding box center [1080, 153] width 128 height 35
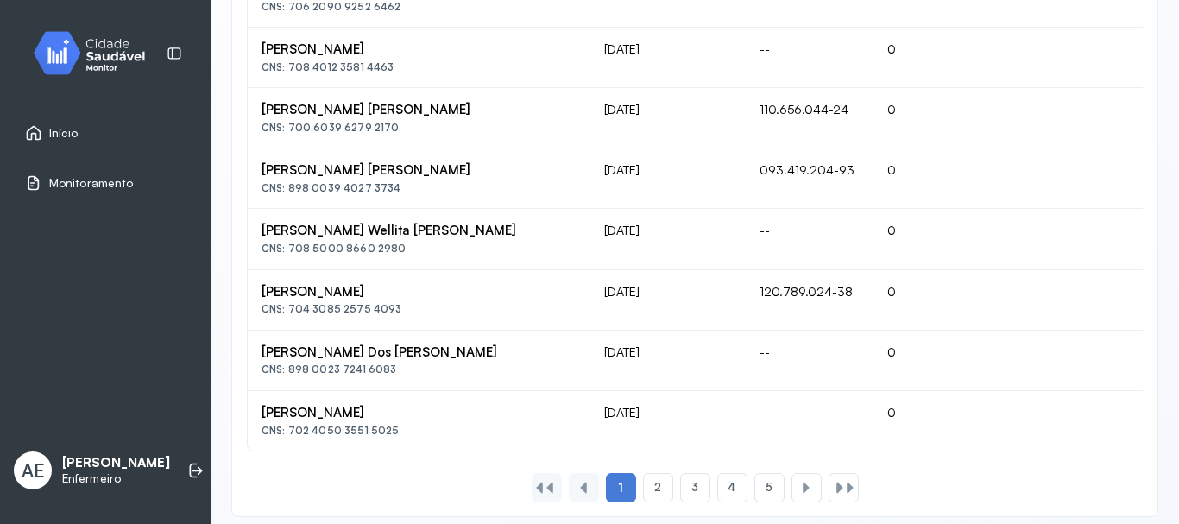
scroll to position [1310, 0]
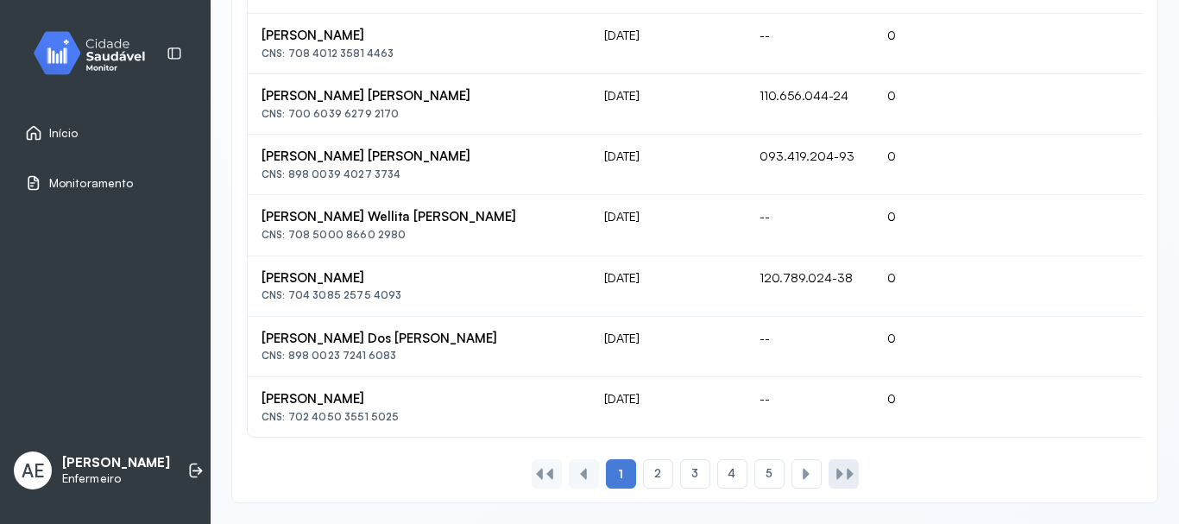
click at [843, 477] on div at bounding box center [850, 474] width 14 height 14
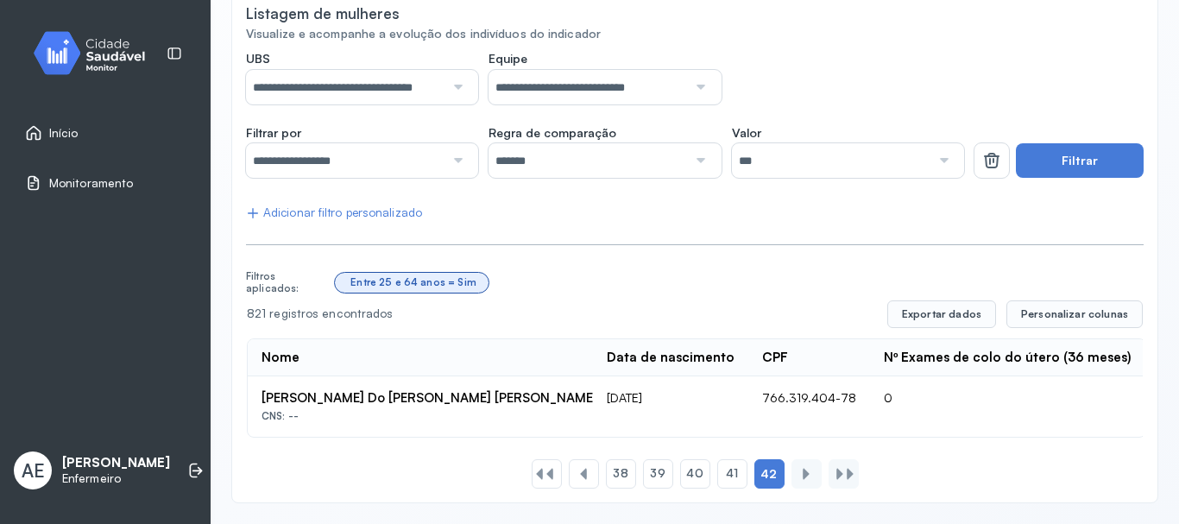
scroll to position [161, 0]
click at [726, 470] on span "41" at bounding box center [731, 473] width 11 height 15
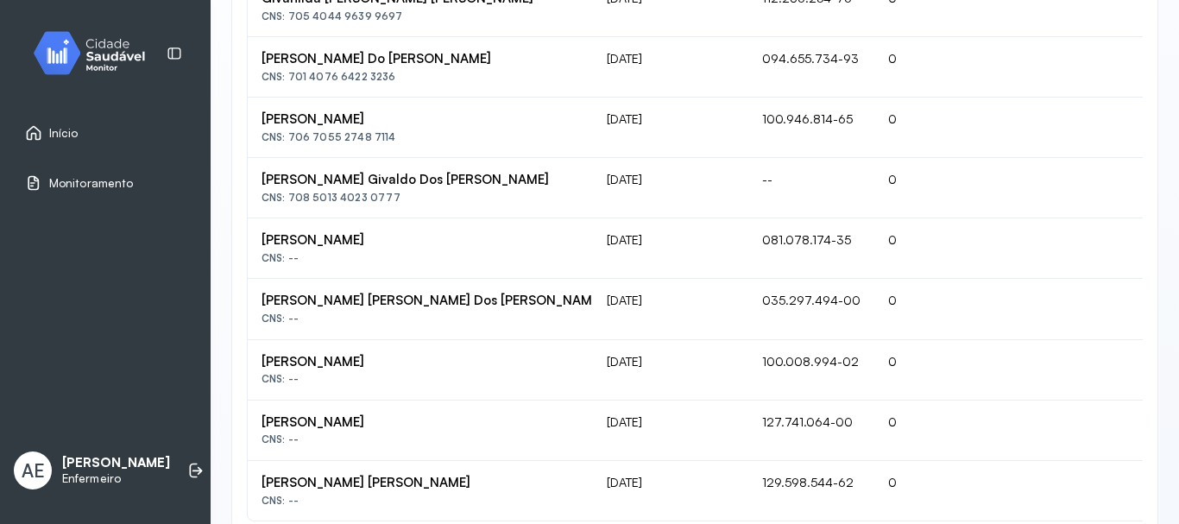
scroll to position [1310, 0]
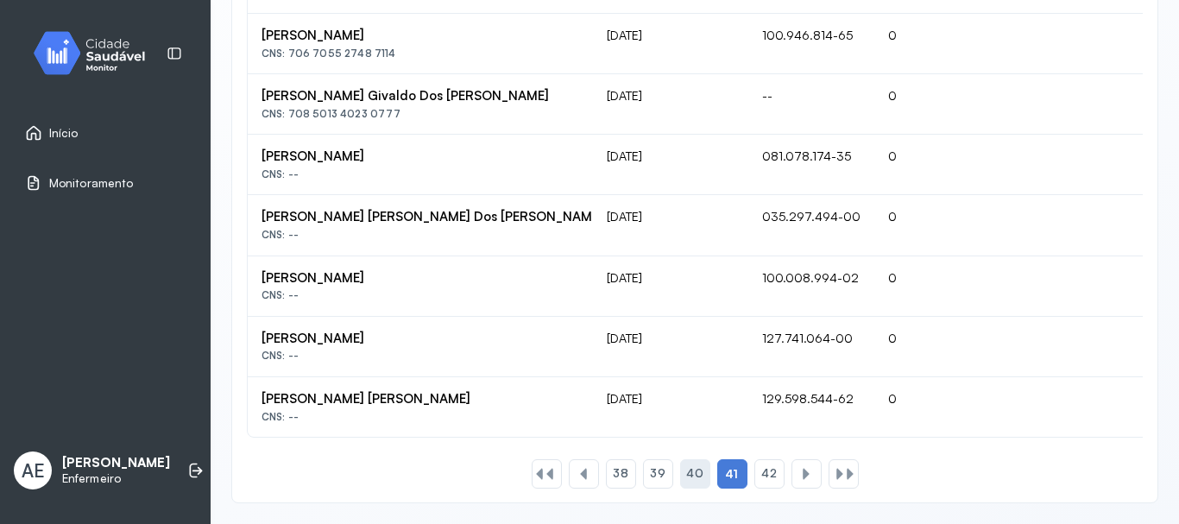
click at [694, 471] on span "40" at bounding box center [694, 473] width 16 height 15
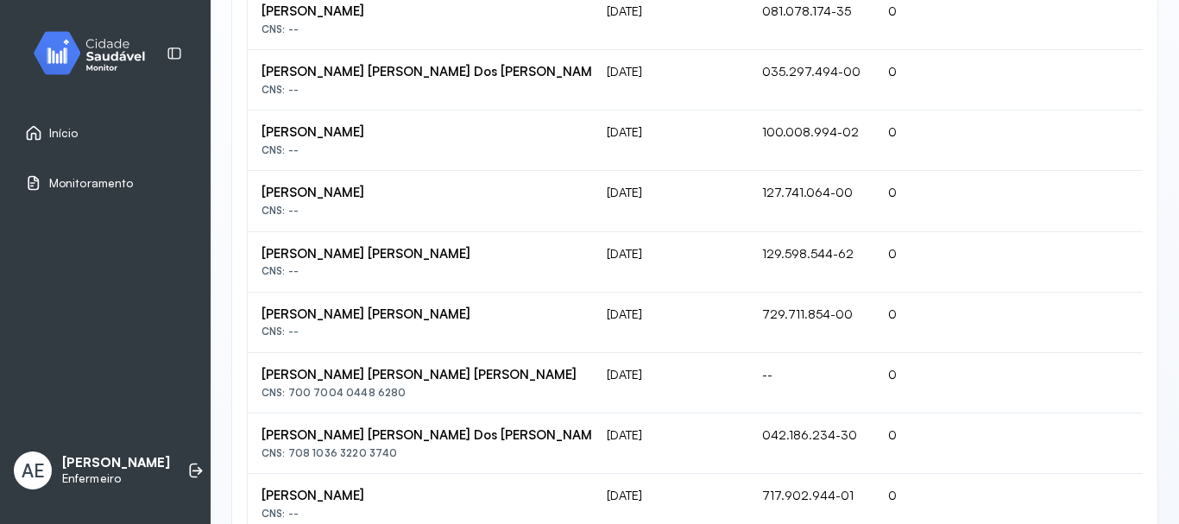
scroll to position [706, 0]
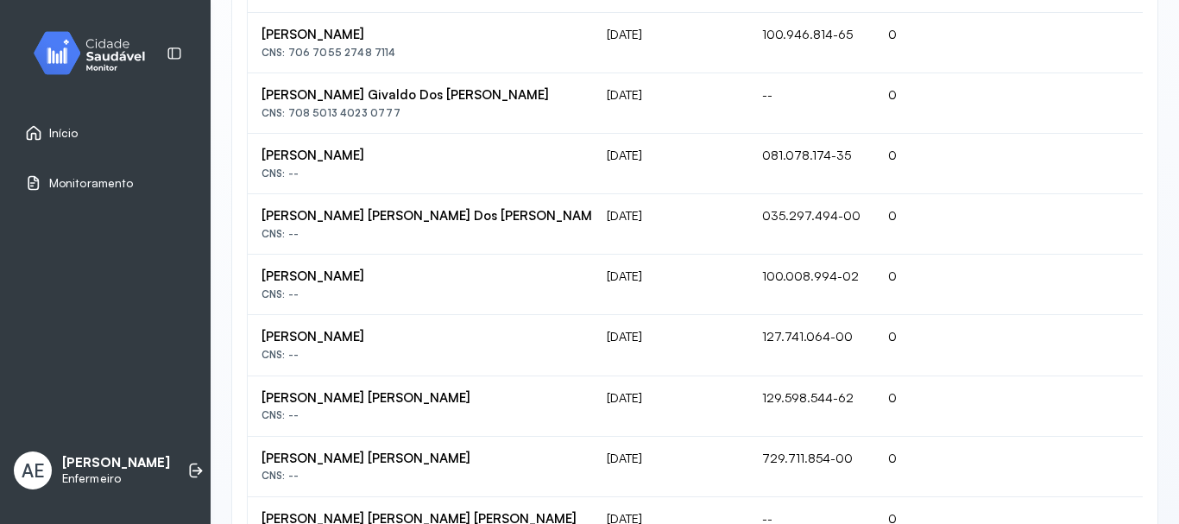
click at [70, 134] on span "Início" at bounding box center [63, 133] width 29 height 15
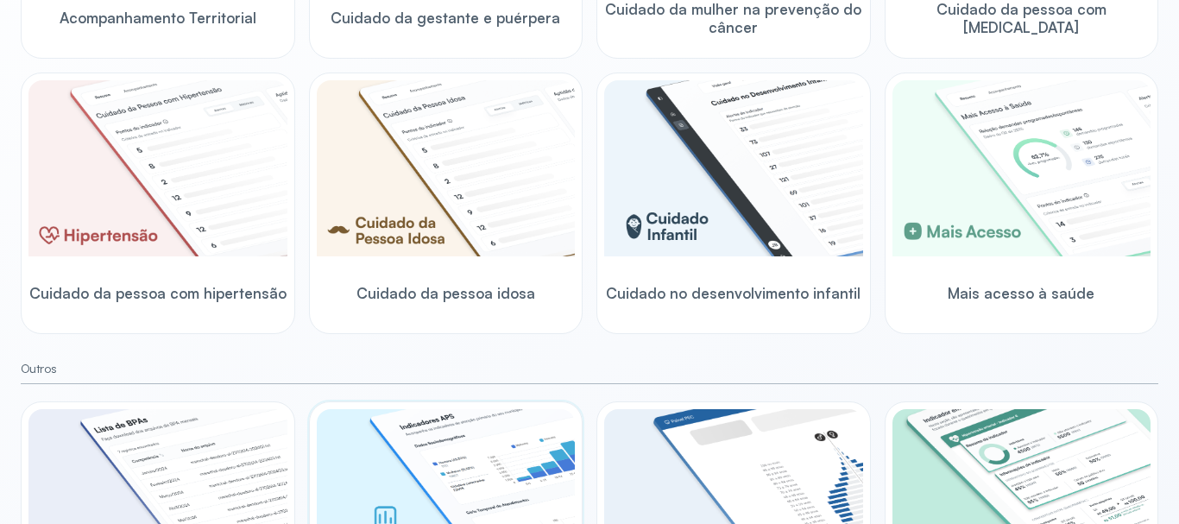
scroll to position [365, 0]
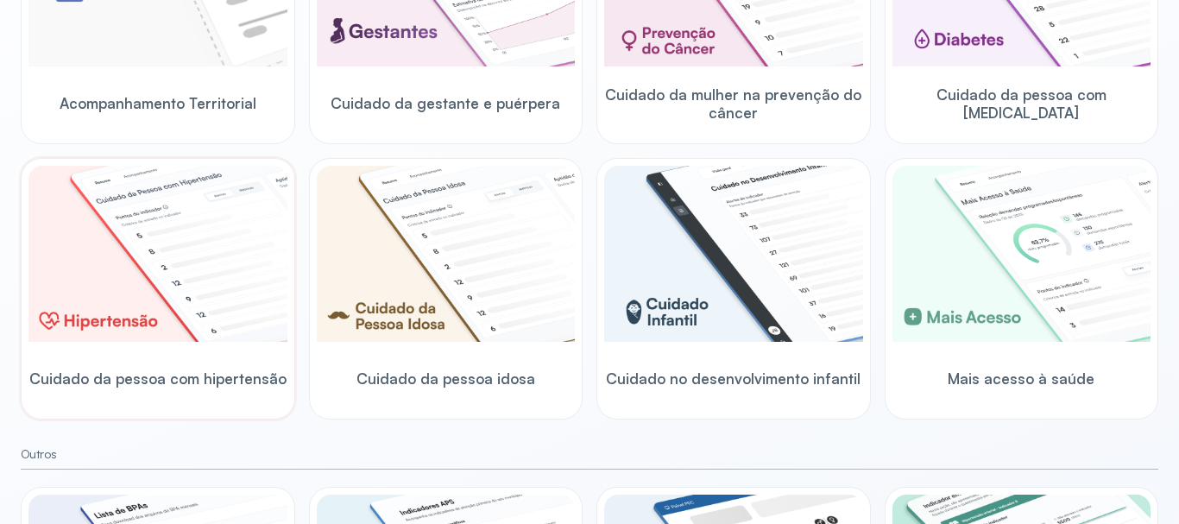
click at [116, 285] on img at bounding box center [157, 254] width 259 height 176
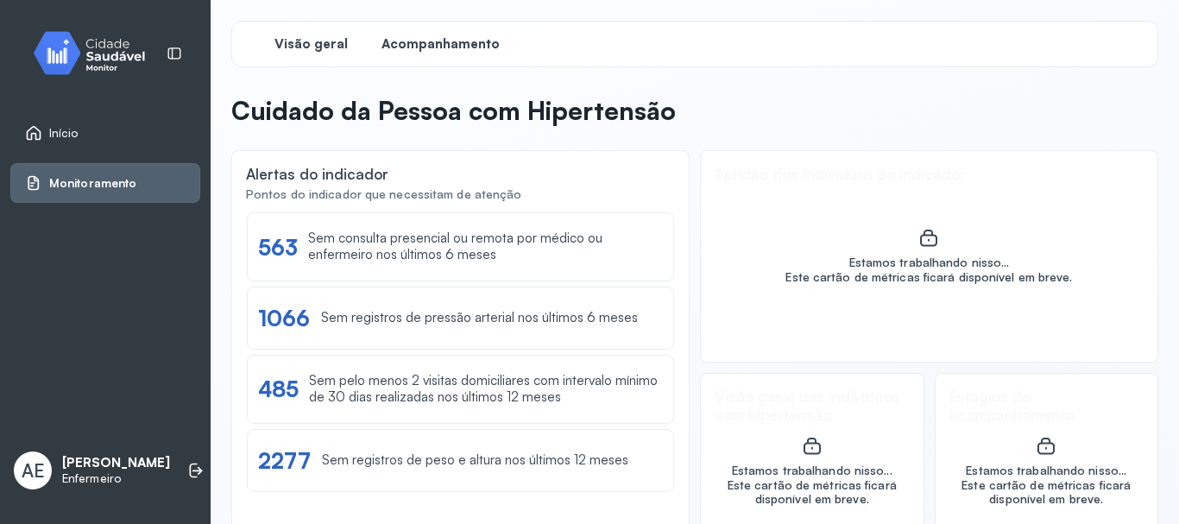
click at [450, 42] on span "Acompanhamento" at bounding box center [440, 44] width 118 height 16
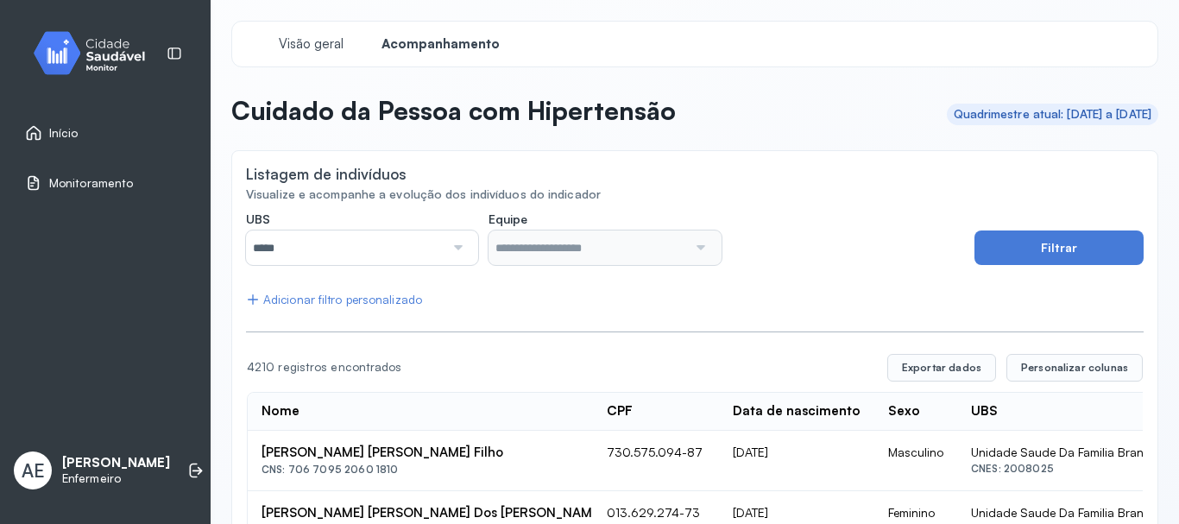
click at [454, 249] on div at bounding box center [455, 247] width 23 height 35
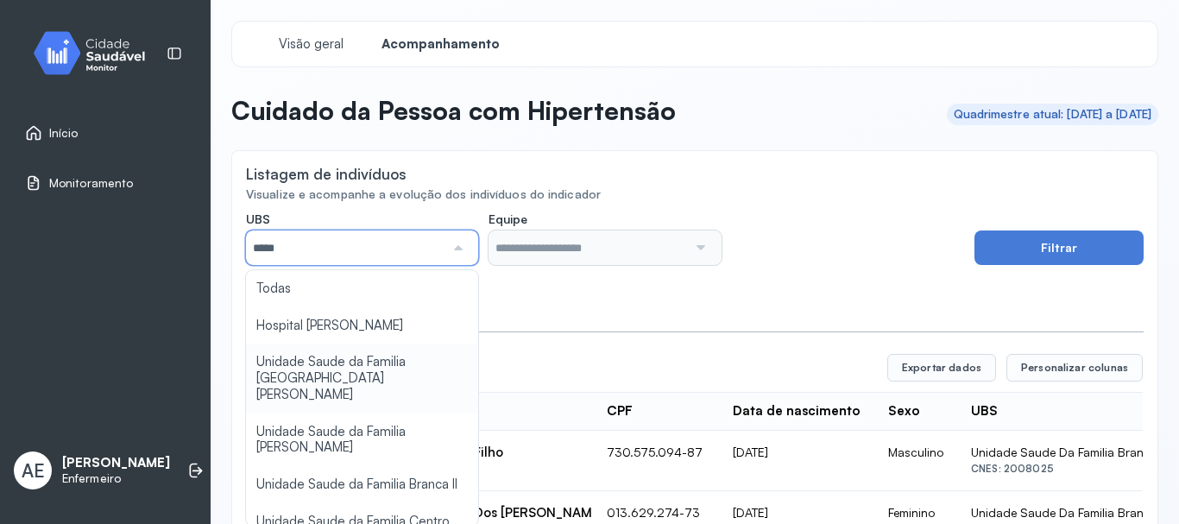
type input "*****"
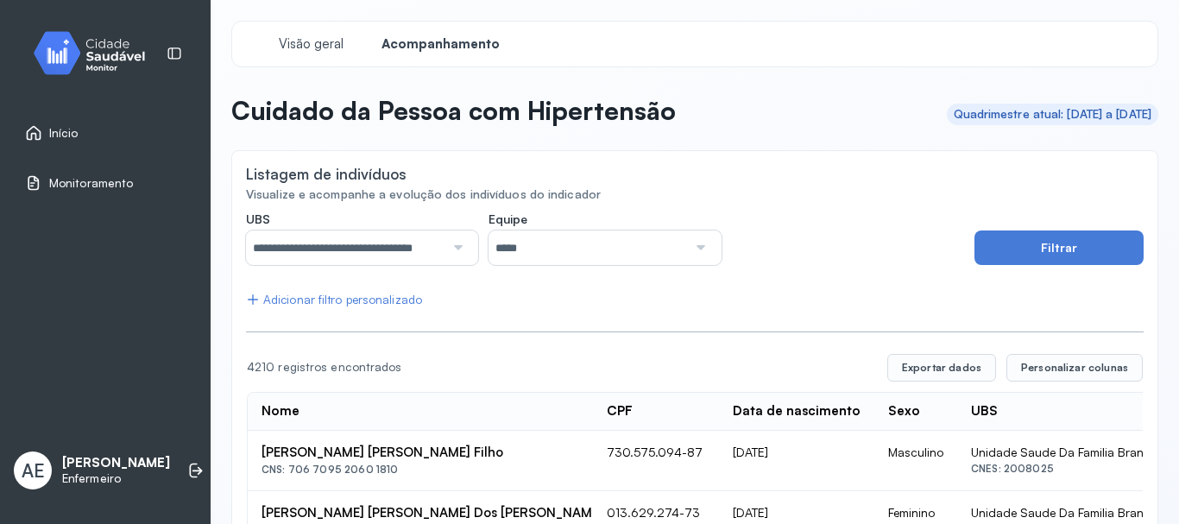
click at [690, 245] on div at bounding box center [698, 247] width 23 height 35
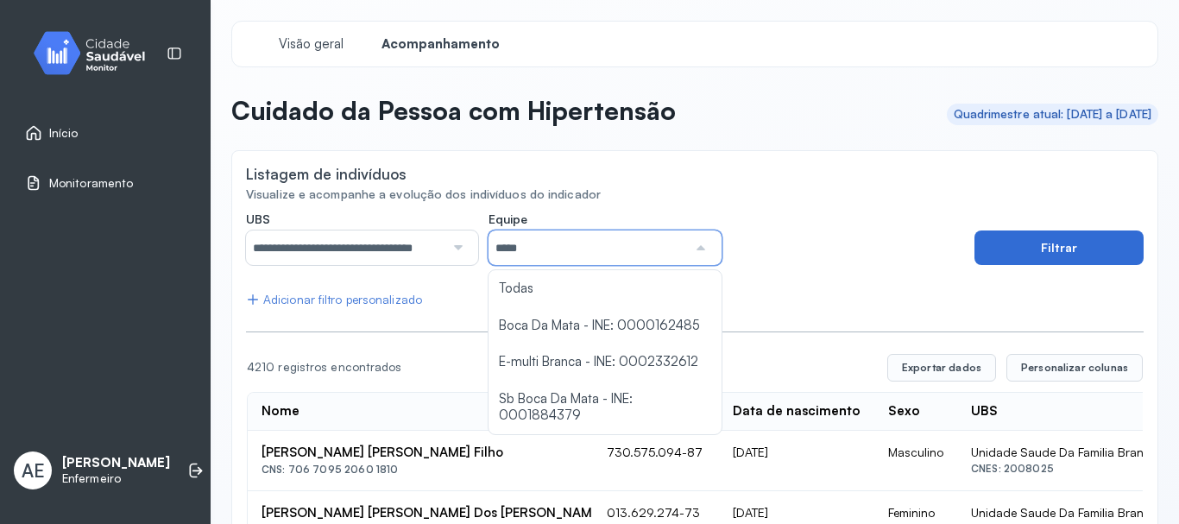
click at [1068, 253] on button "Filtrar" at bounding box center [1058, 247] width 169 height 35
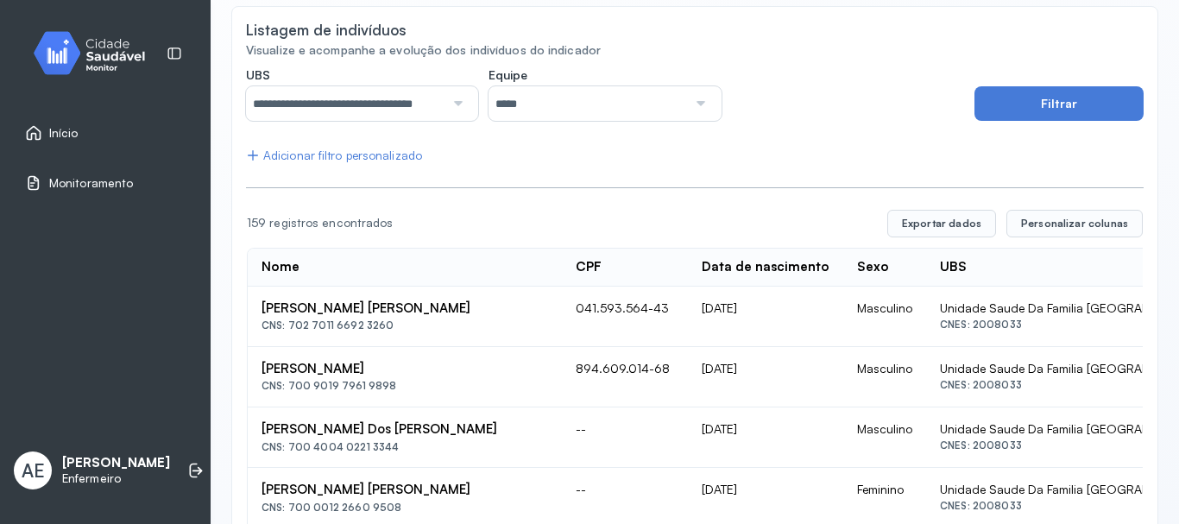
scroll to position [94, 0]
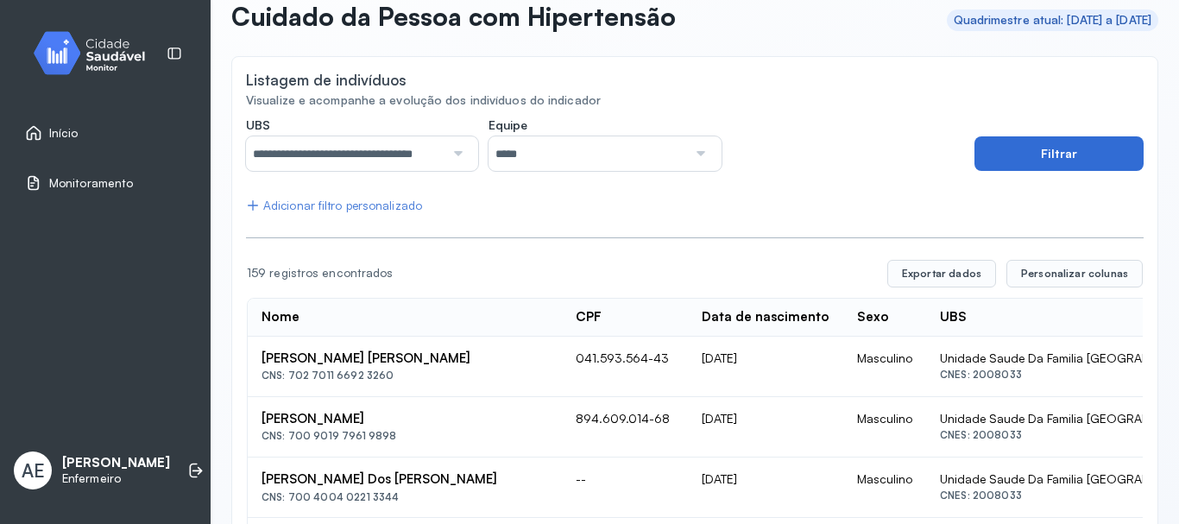
click at [1002, 161] on button "Filtrar" at bounding box center [1058, 153] width 169 height 35
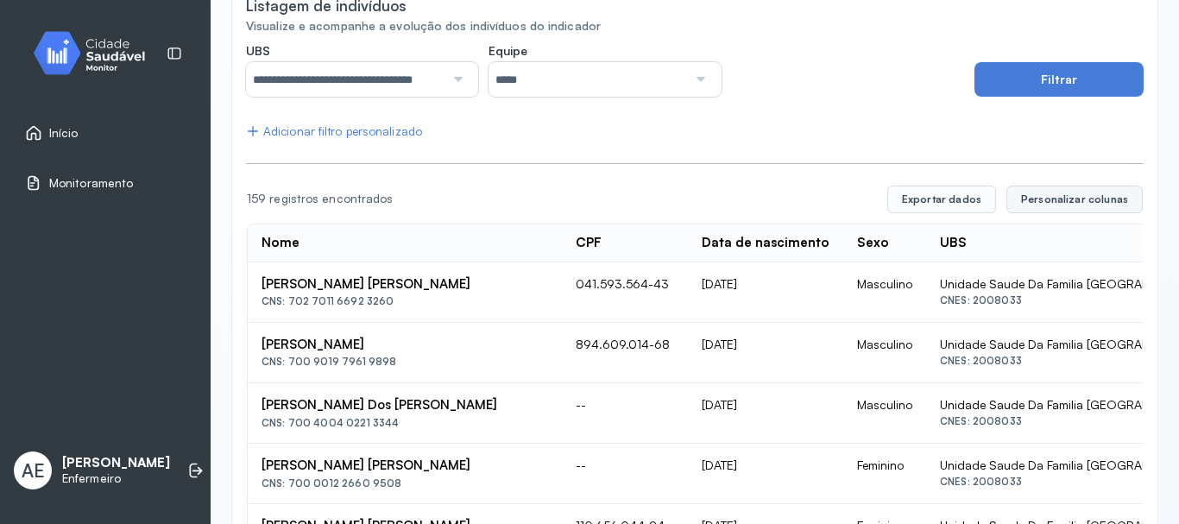
click at [1035, 198] on span "Personalizar colunas" at bounding box center [1074, 199] width 107 height 14
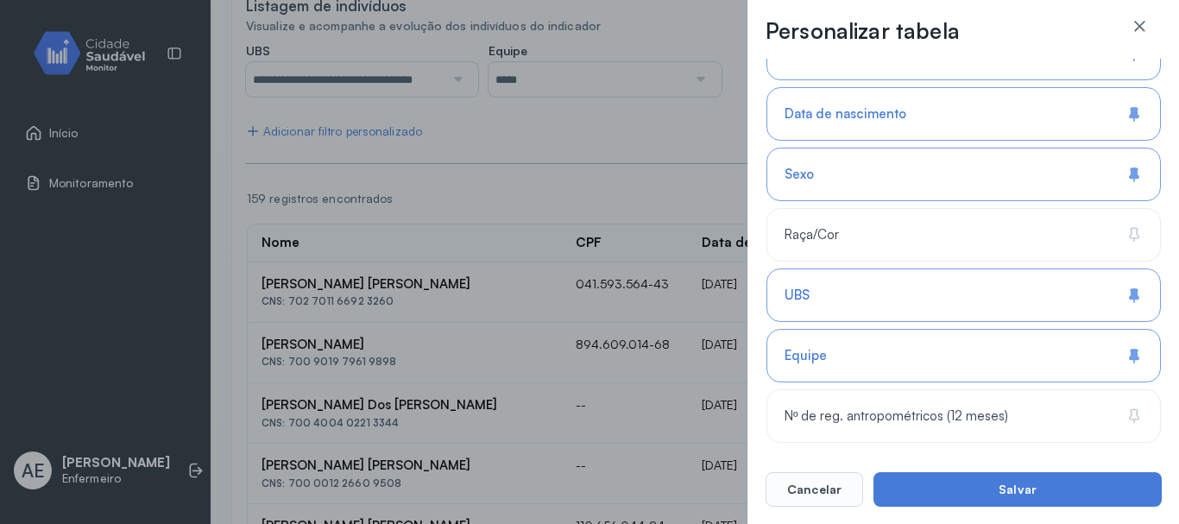
scroll to position [259, 0]
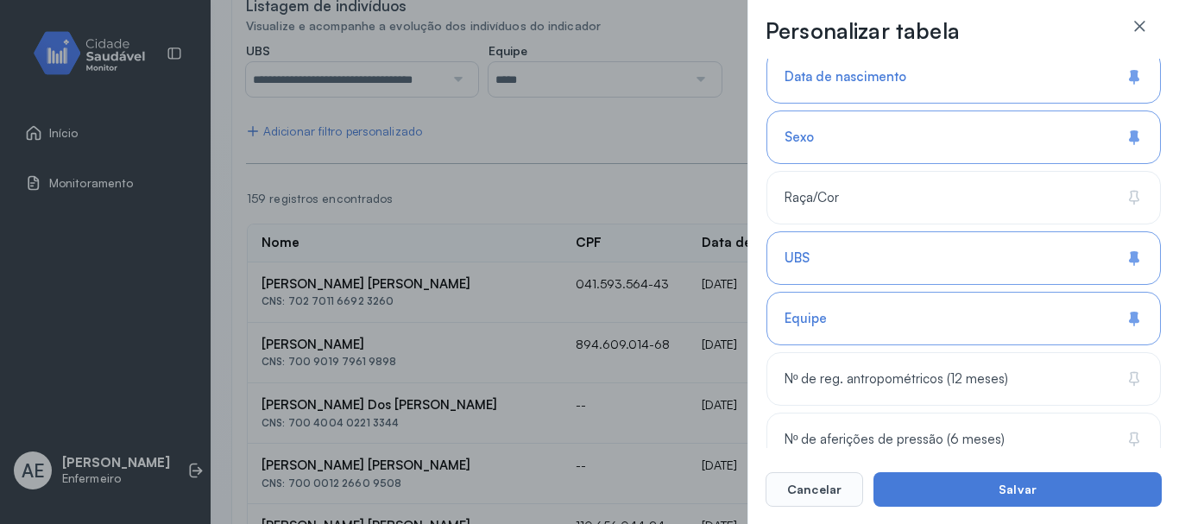
click at [915, 265] on div "UBS" at bounding box center [963, 258] width 394 height 54
click at [895, 314] on div "Equipe" at bounding box center [963, 319] width 394 height 54
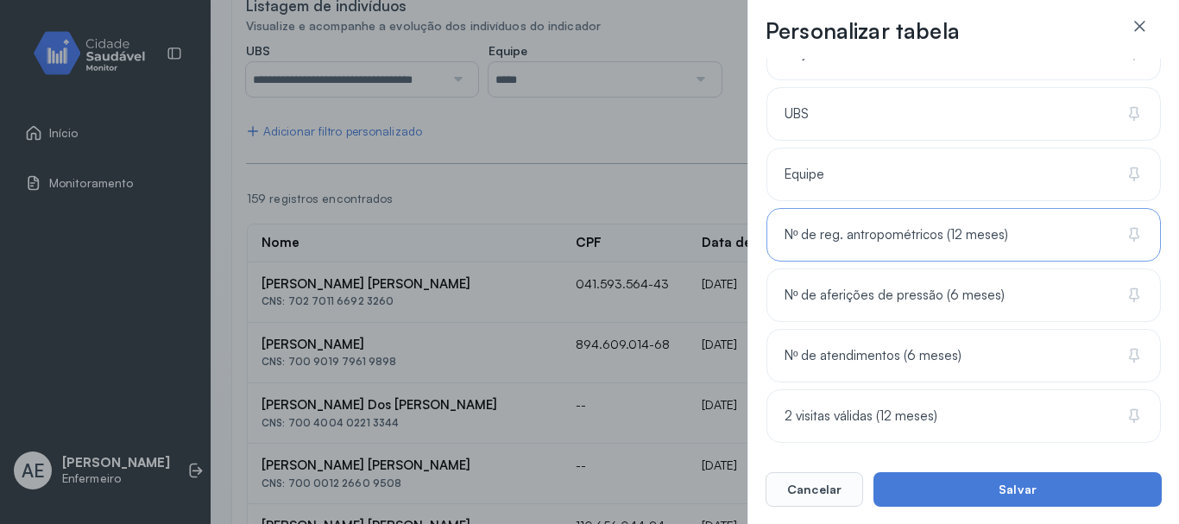
scroll to position [406, 0]
click at [899, 237] on span "Nº de reg. antropométricos (12 meses)" at bounding box center [897, 232] width 224 height 16
click at [901, 288] on span "Nº de aferições de pressão (6 meses)" at bounding box center [895, 293] width 220 height 16
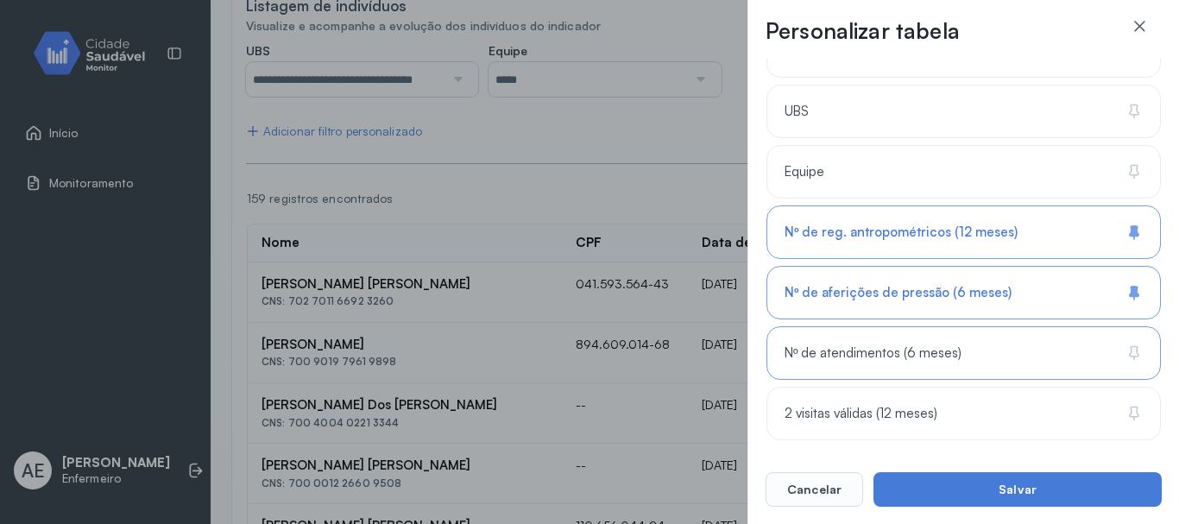
click at [941, 361] on span "Nº de atendimentos (6 meses)" at bounding box center [873, 353] width 177 height 16
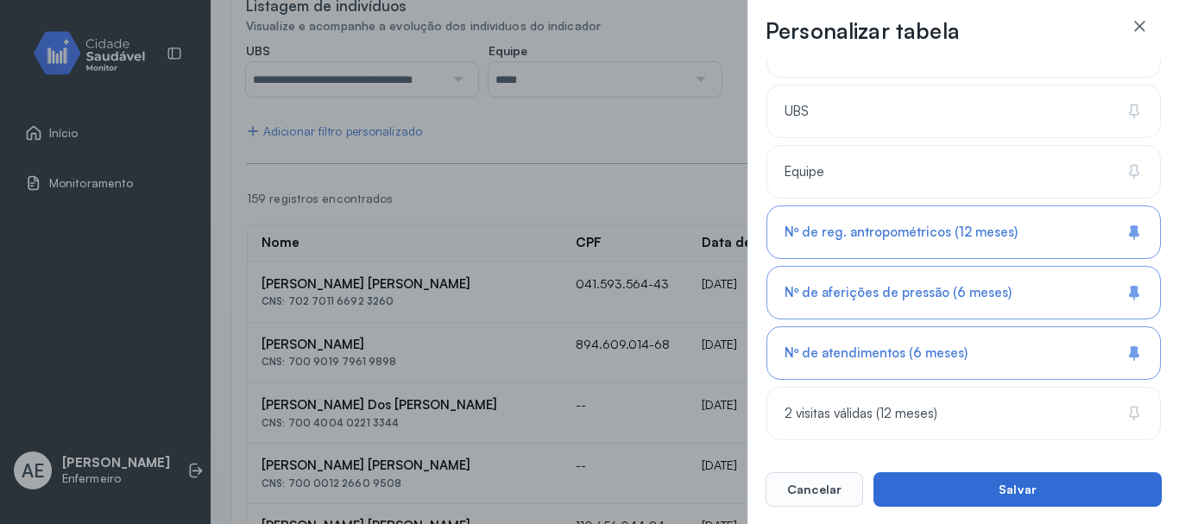
click at [965, 494] on button "Salvar" at bounding box center [1017, 489] width 288 height 35
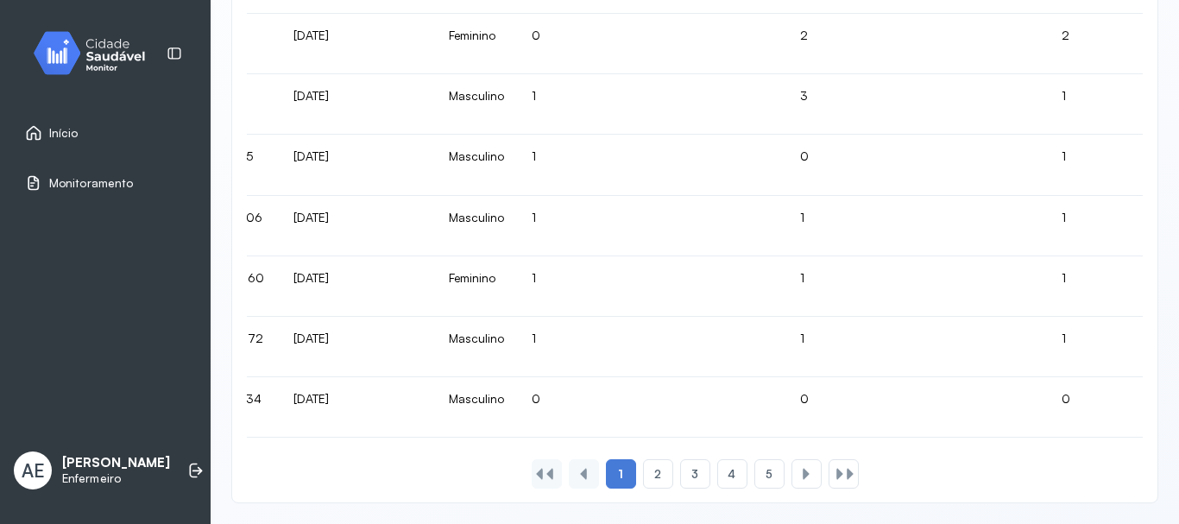
scroll to position [0, 416]
click at [654, 471] on span "2" at bounding box center [657, 474] width 7 height 15
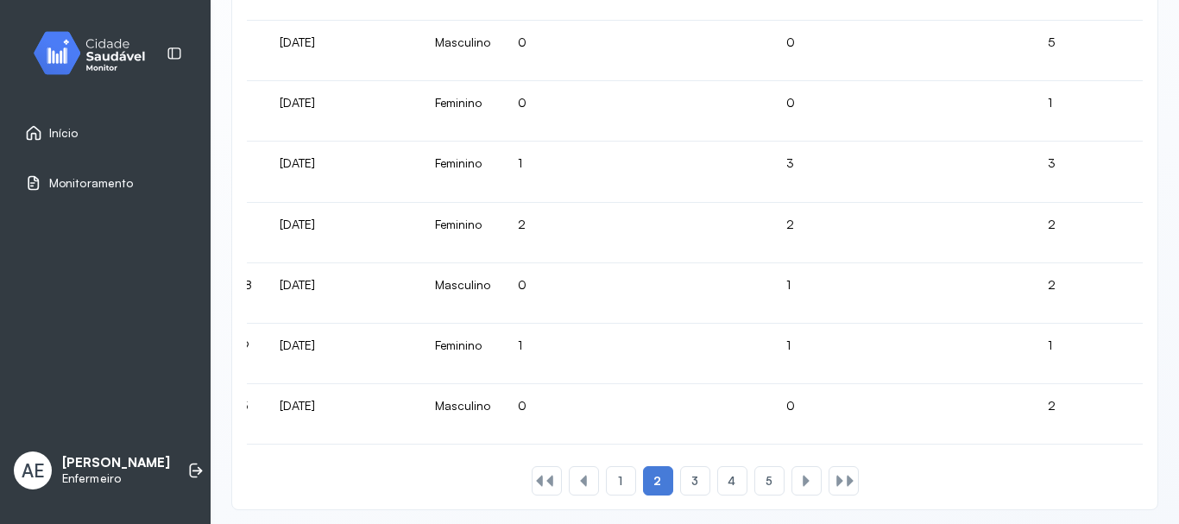
scroll to position [1216, 0]
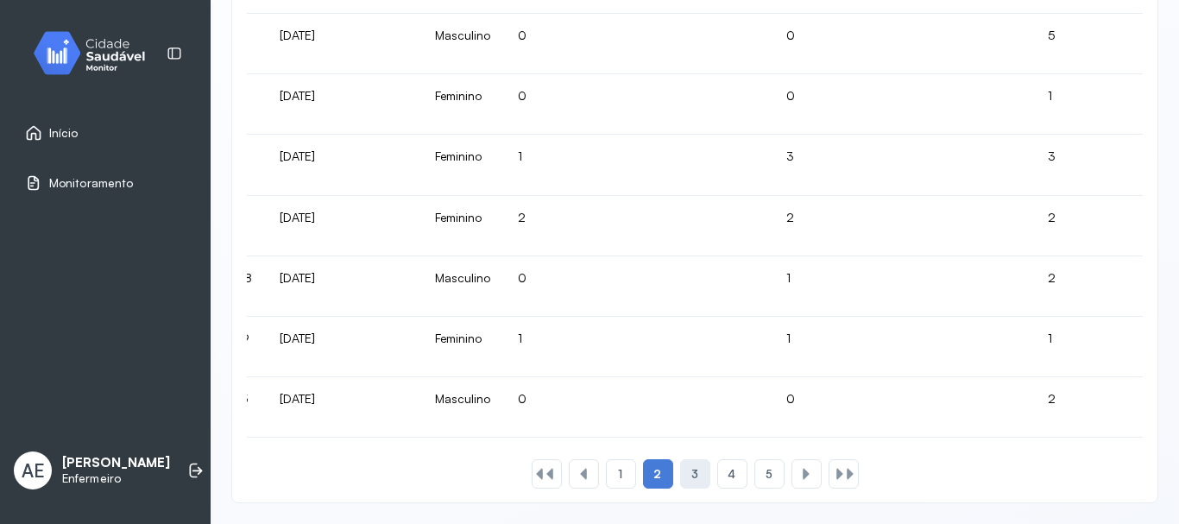
click at [691, 472] on span "3" at bounding box center [694, 474] width 7 height 15
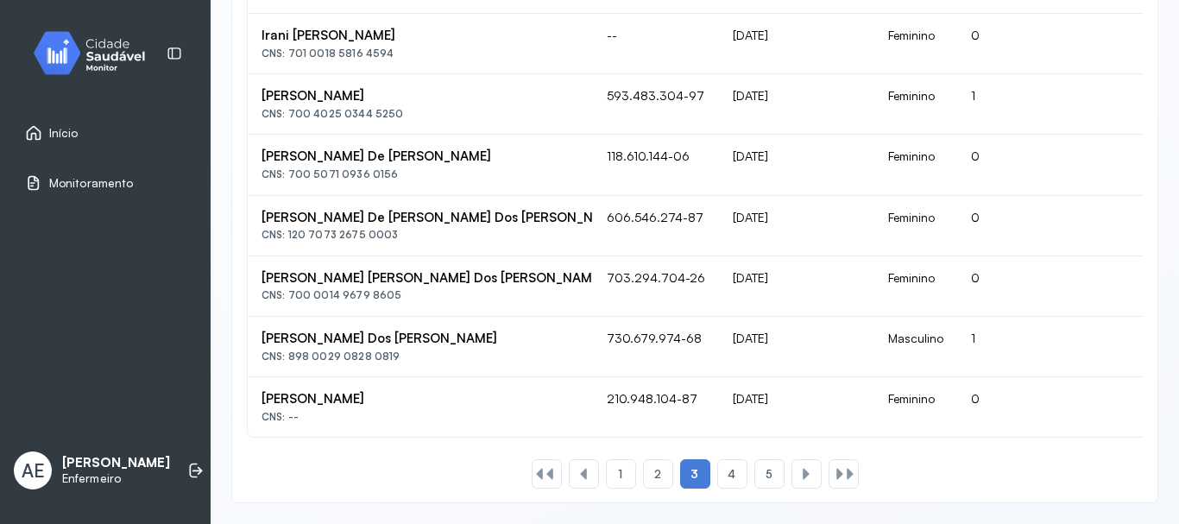
click at [199, 256] on div "Início Monitoramento AE Ana Elisia Enfermeiro" at bounding box center [105, 262] width 211 height 524
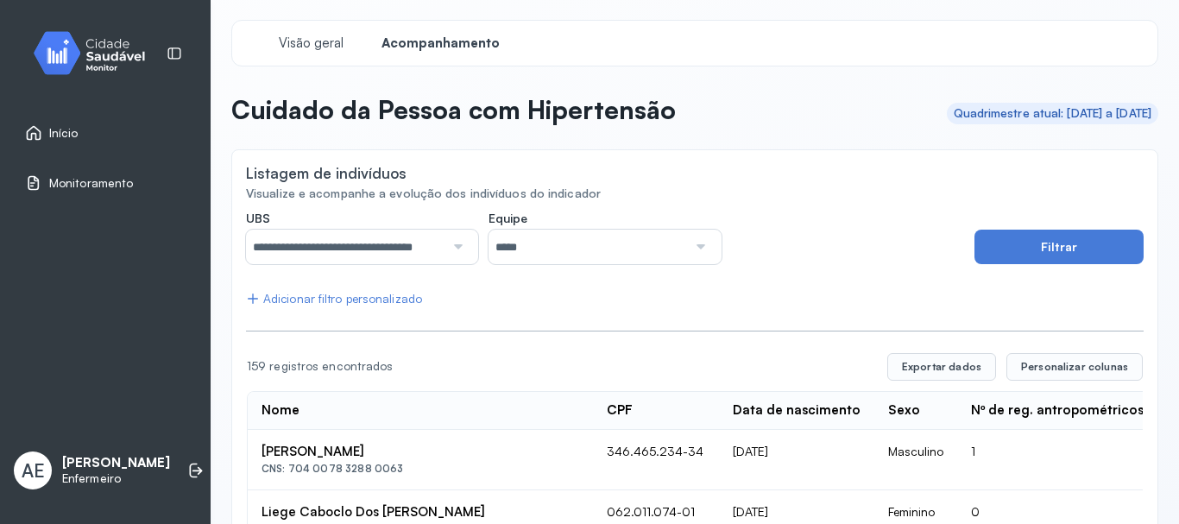
scroll to position [0, 0]
click at [63, 135] on span "Início" at bounding box center [63, 133] width 29 height 15
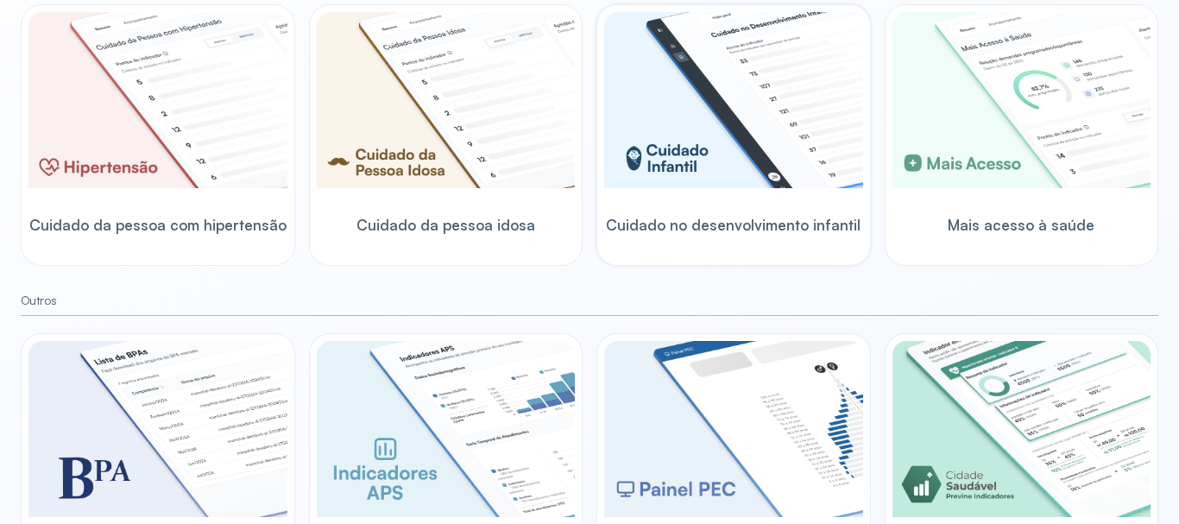
scroll to position [624, 0]
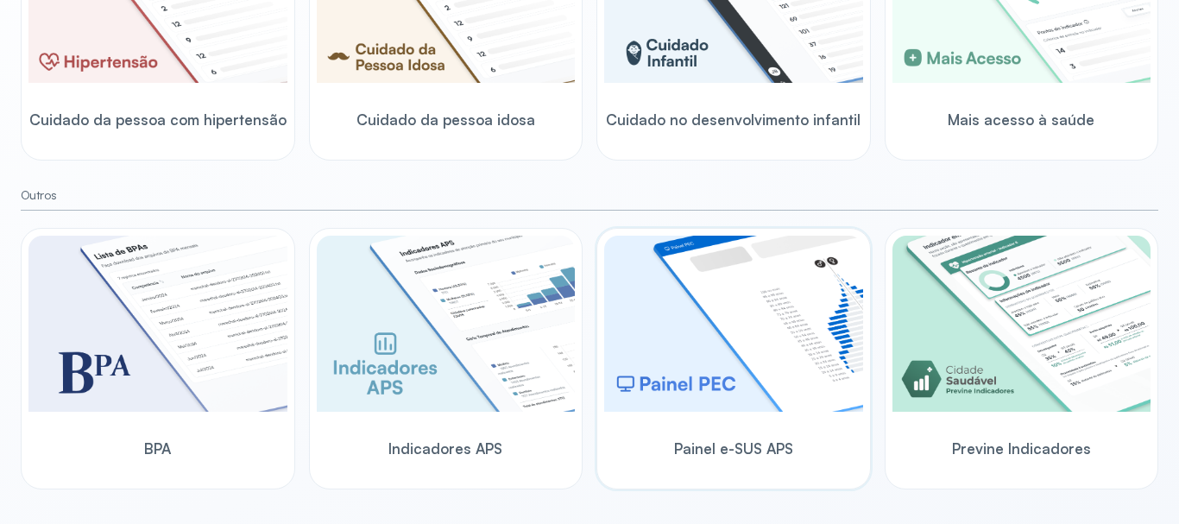
click at [736, 312] on img at bounding box center [733, 324] width 259 height 176
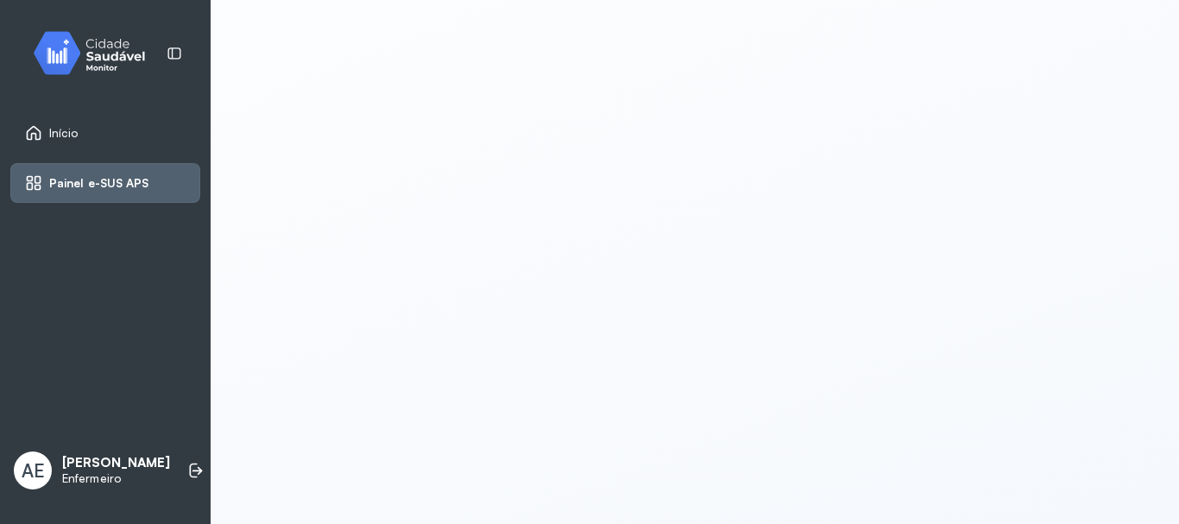
scroll to position [3, 0]
click at [119, 187] on span "Painel e-SUS APS" at bounding box center [99, 183] width 100 height 15
click at [68, 131] on span "Início" at bounding box center [63, 133] width 29 height 15
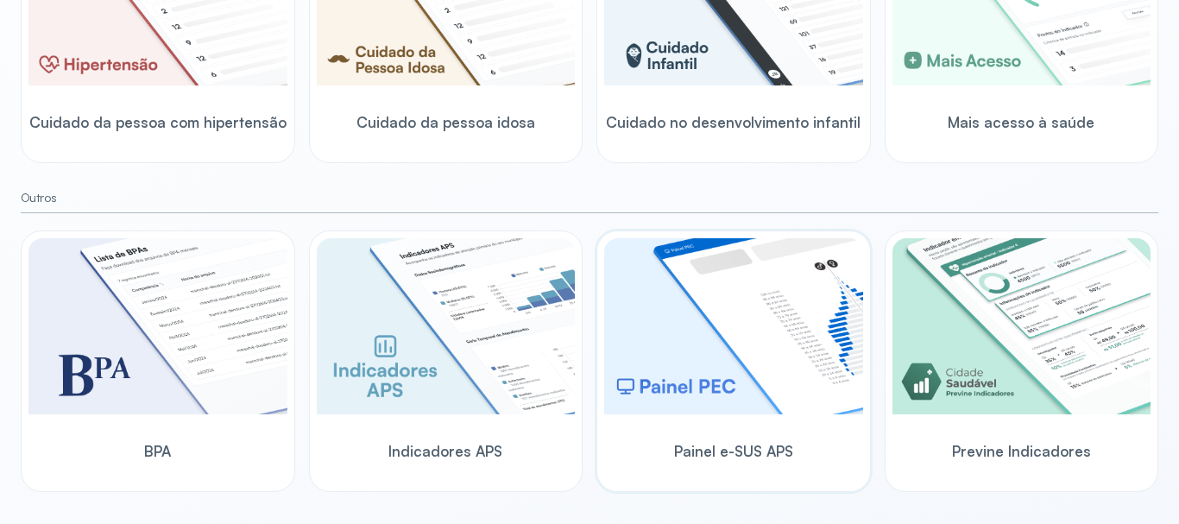
scroll to position [624, 0]
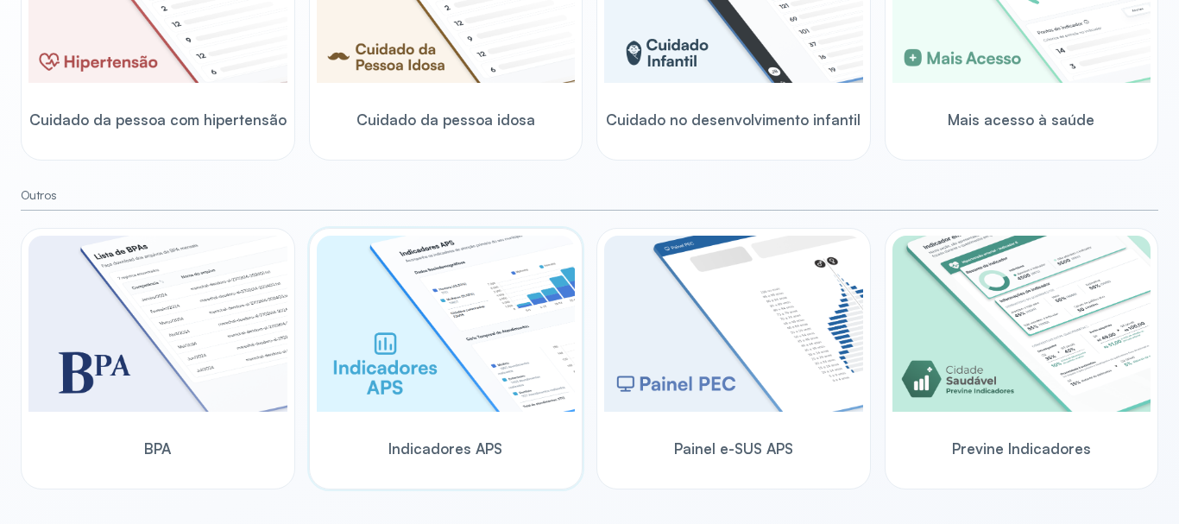
click at [404, 339] on img at bounding box center [446, 324] width 259 height 176
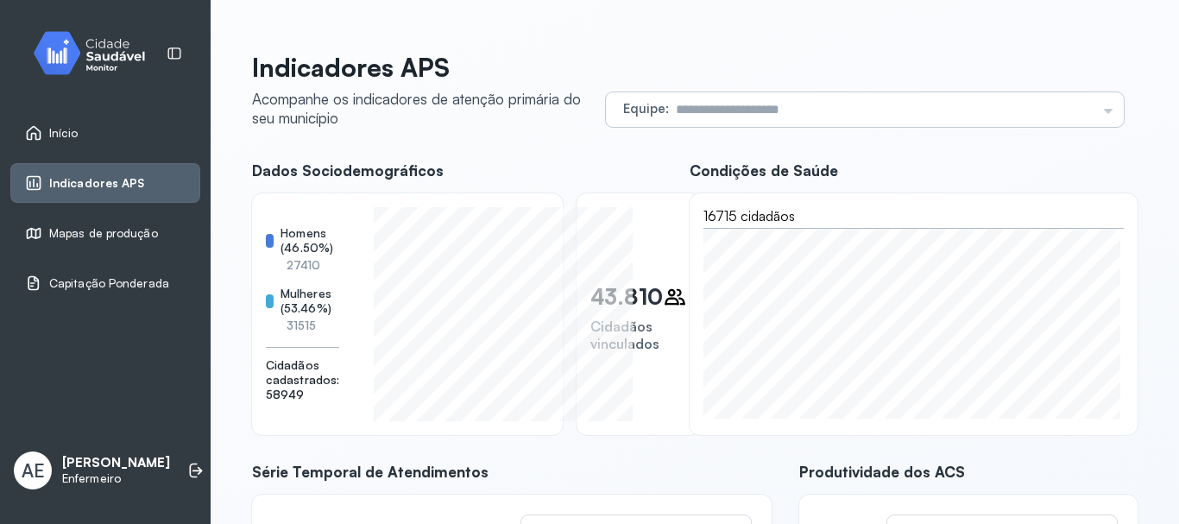
click at [1087, 108] on div "Equipe Todas as equipes SANTO ANTONIO ALTOS BOCA DA MATA CENTRO JOSE PAULINO RU…" at bounding box center [865, 109] width 518 height 35
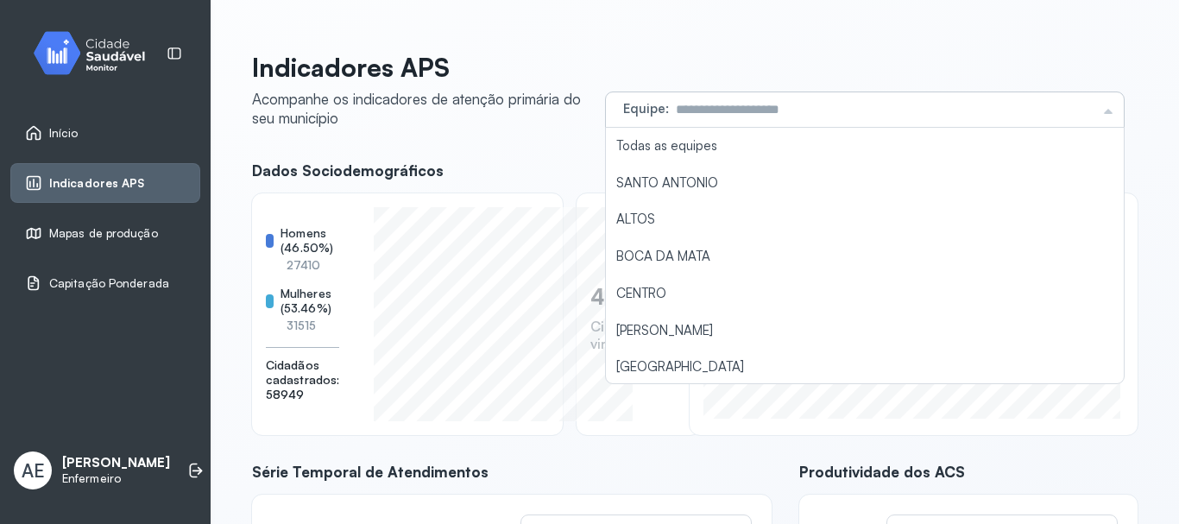
click at [1089, 111] on div "Equipe Todas as equipes SANTO ANTONIO ALTOS BOCA DA MATA CENTRO JOSE PAULINO RU…" at bounding box center [865, 109] width 518 height 35
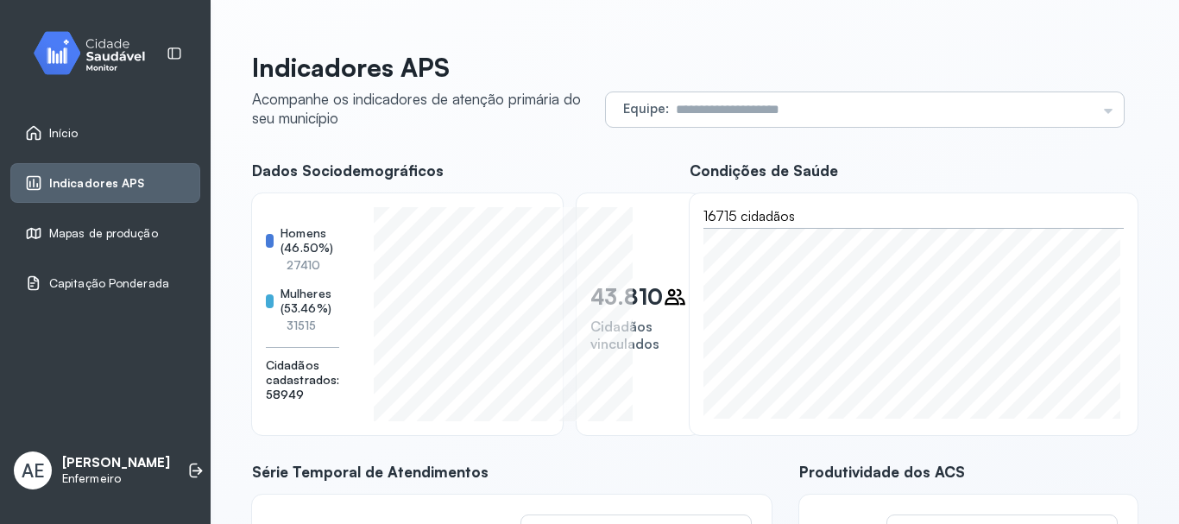
click at [1089, 112] on div "Equipe Todas as equipes SANTO ANTONIO ALTOS BOCA DA MATA CENTRO JOSE PAULINO RU…" at bounding box center [865, 109] width 518 height 35
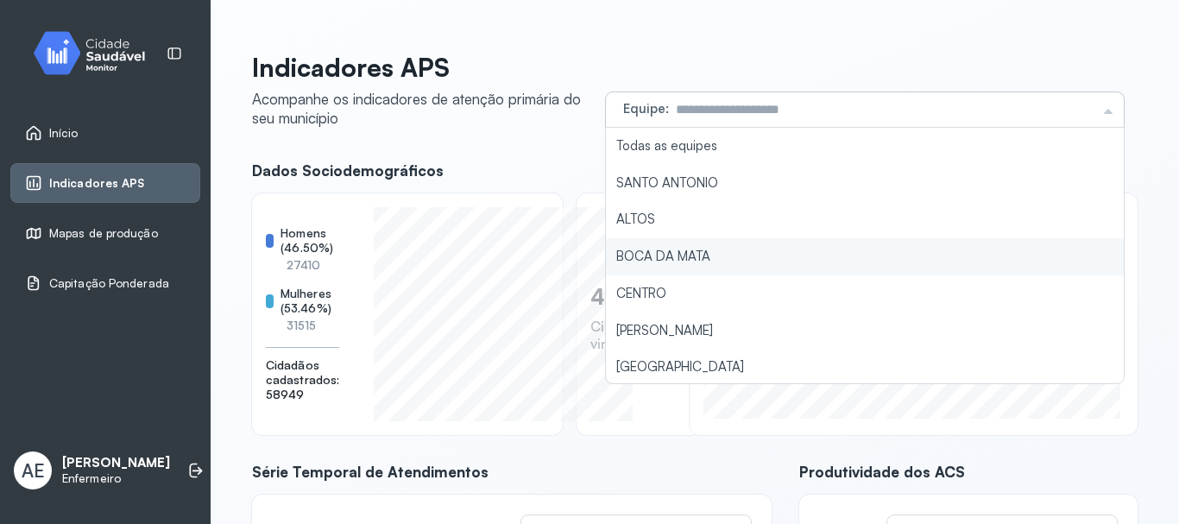
type input "**********"
click at [705, 262] on li "BOCA DA MATA" at bounding box center [865, 256] width 518 height 37
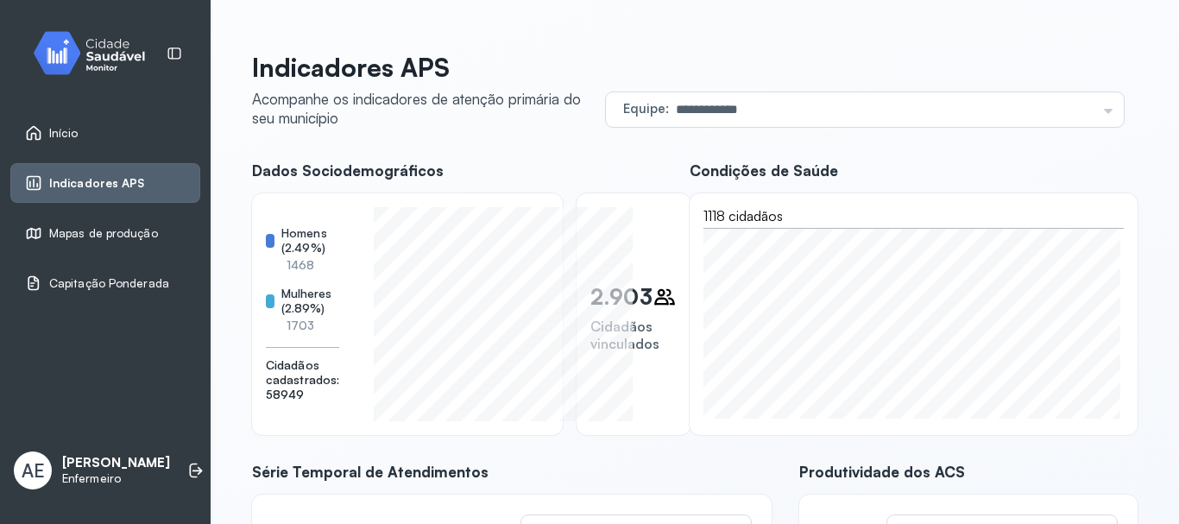
click at [66, 124] on div "Início" at bounding box center [52, 132] width 54 height 17
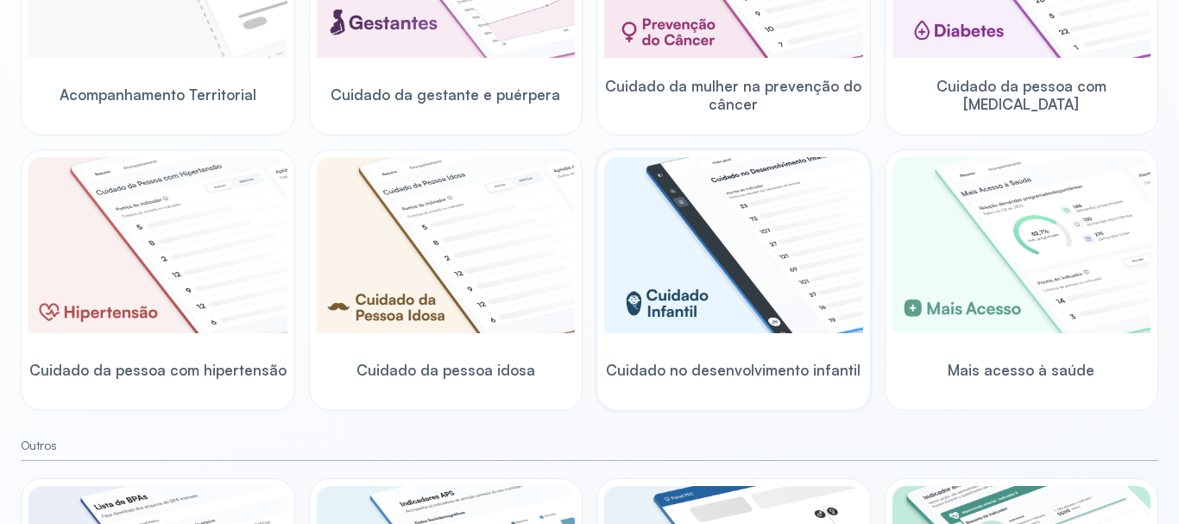
scroll to position [624, 0]
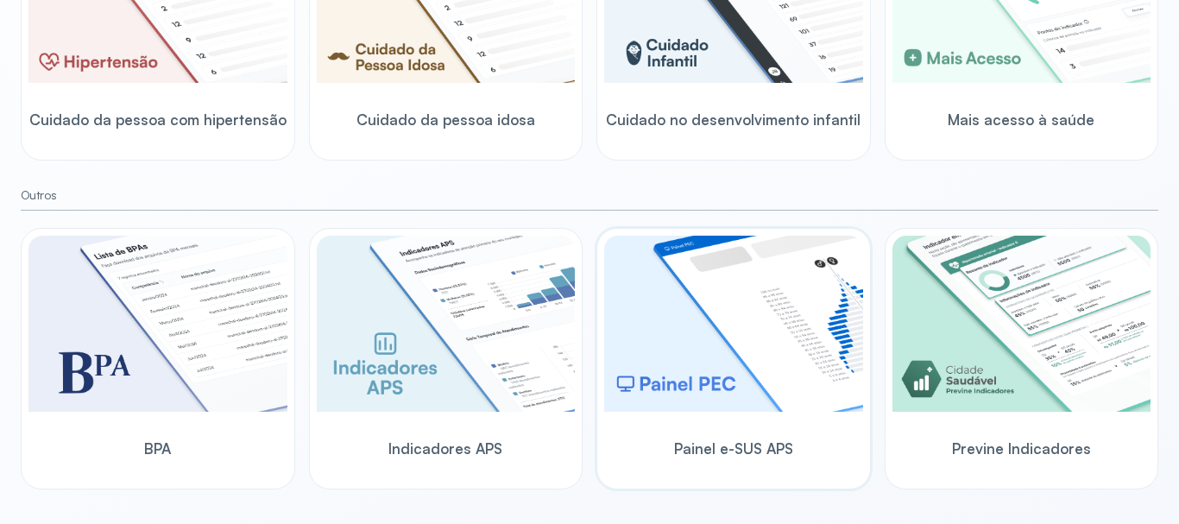
click at [722, 359] on img at bounding box center [733, 324] width 259 height 176
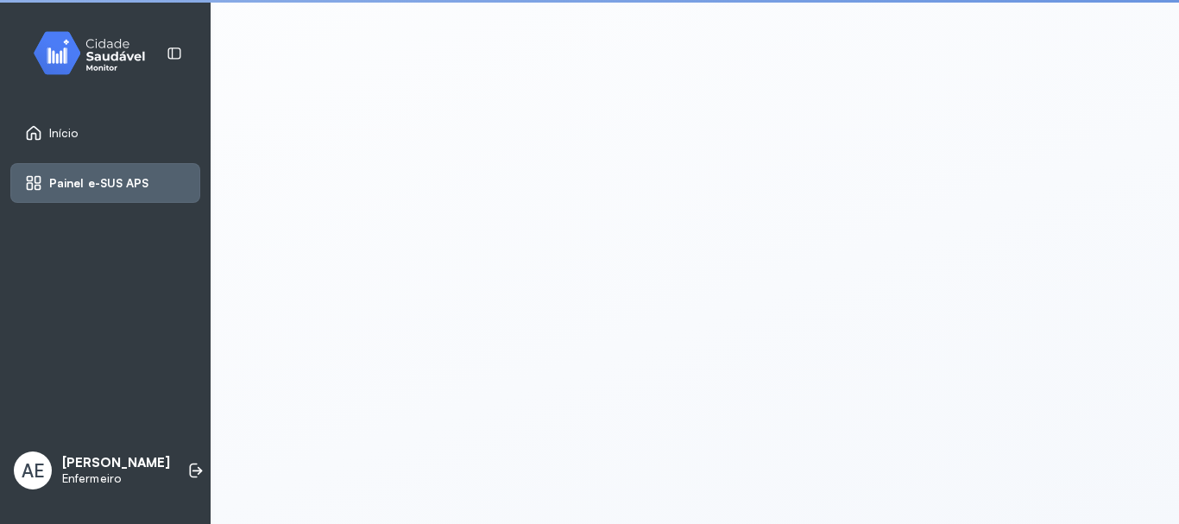
scroll to position [3, 0]
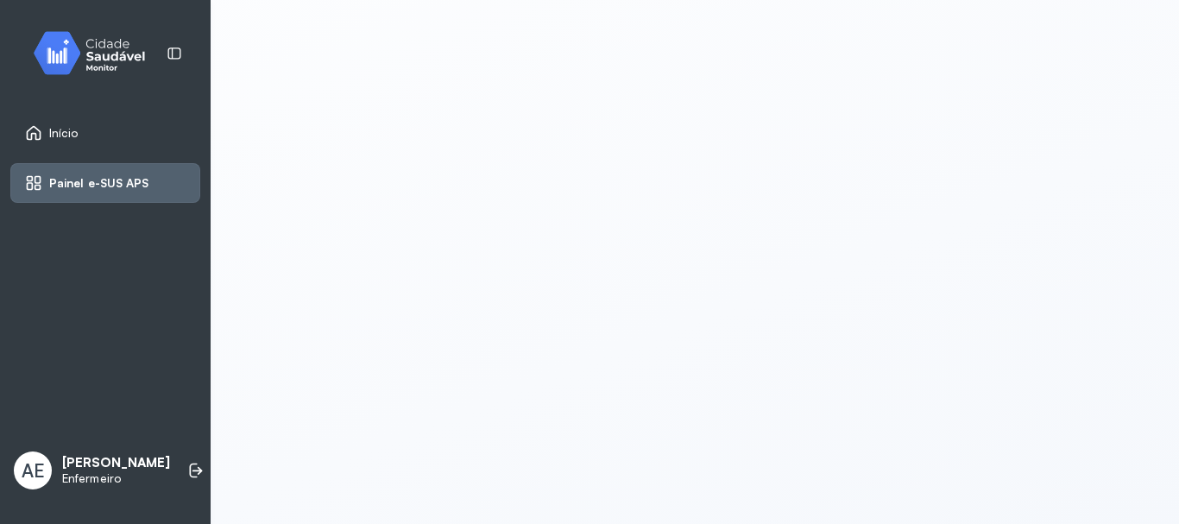
click at [47, 130] on div "Início" at bounding box center [52, 132] width 54 height 17
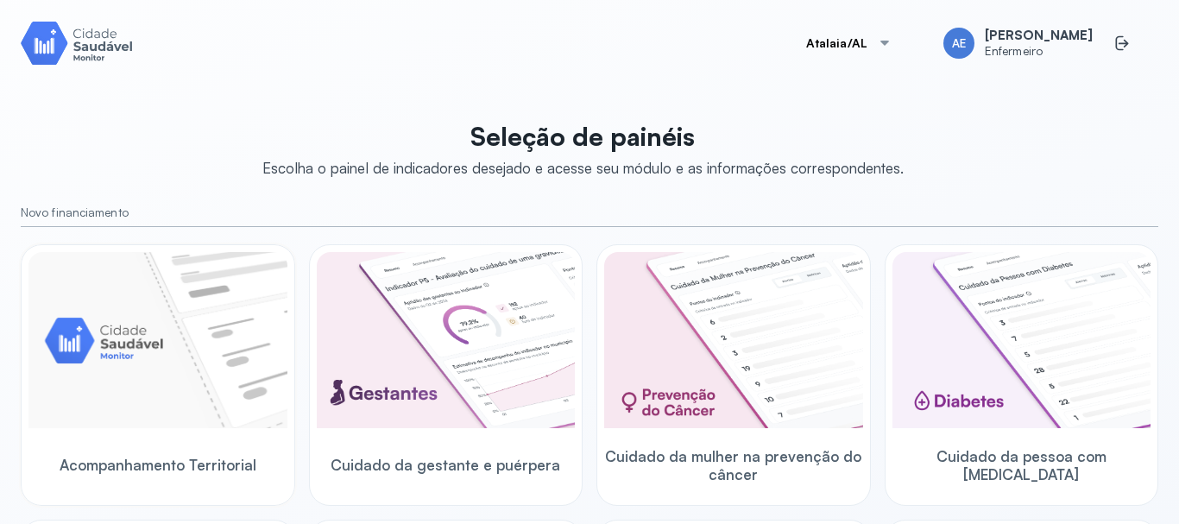
click at [243, 369] on img at bounding box center [157, 340] width 259 height 176
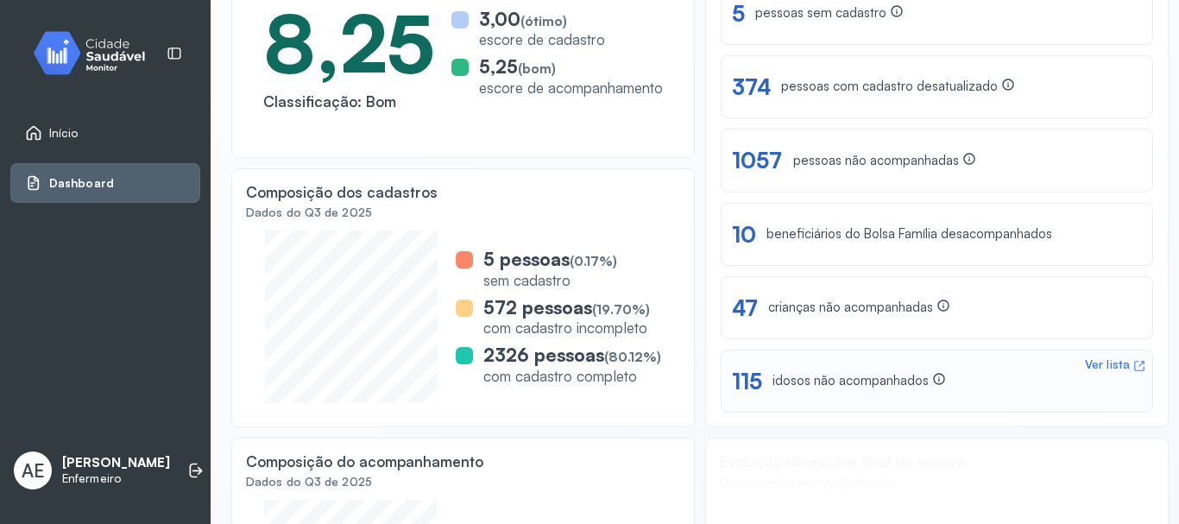
scroll to position [372, 0]
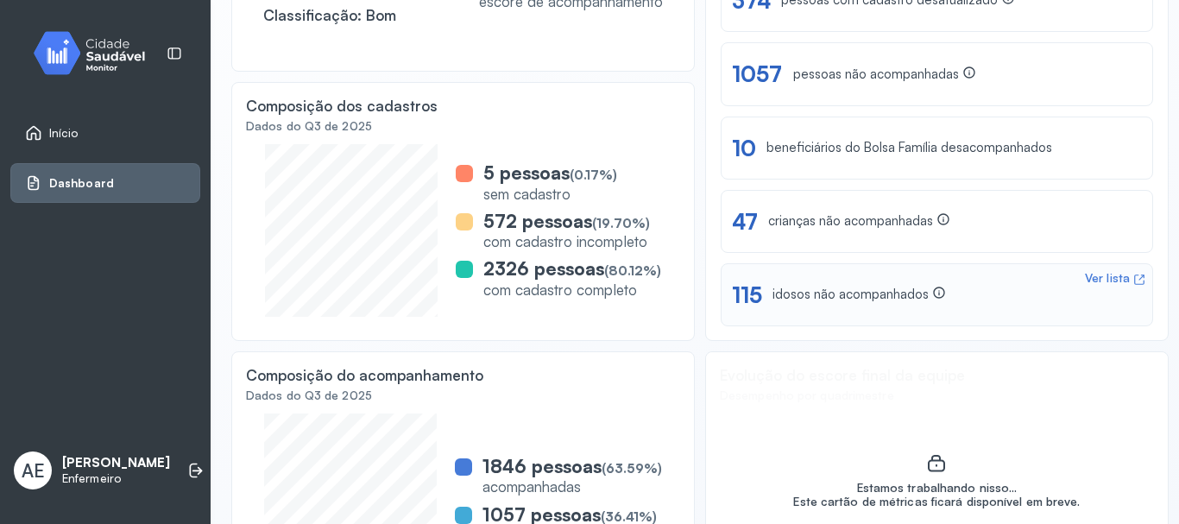
click at [841, 299] on div "idosos não acompanhados" at bounding box center [858, 295] width 173 height 18
click at [1085, 281] on div "Ver lista" at bounding box center [1107, 278] width 45 height 15
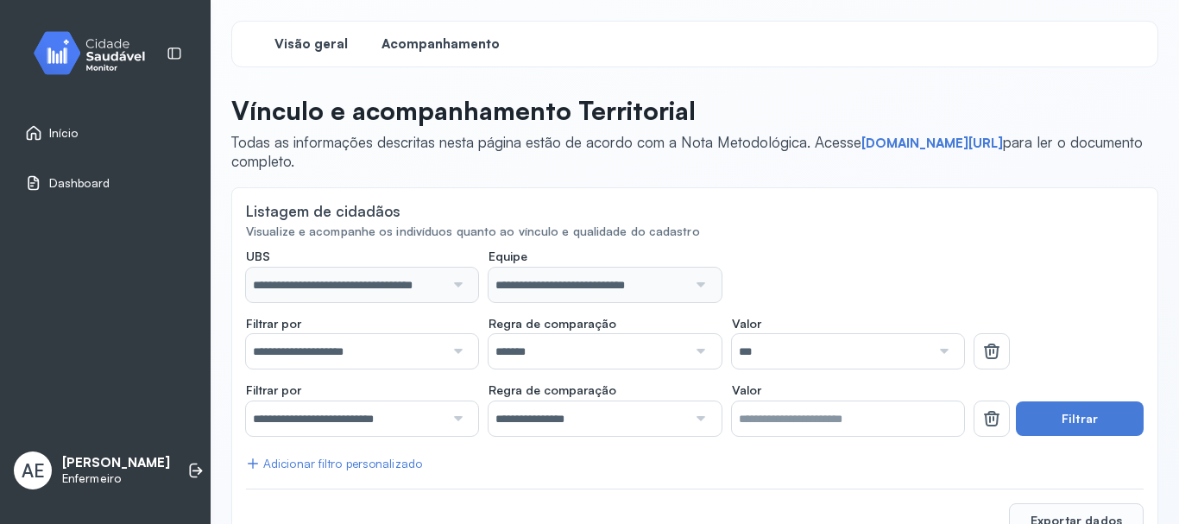
click at [331, 33] on div "Visão geral" at bounding box center [310, 43] width 129 height 31
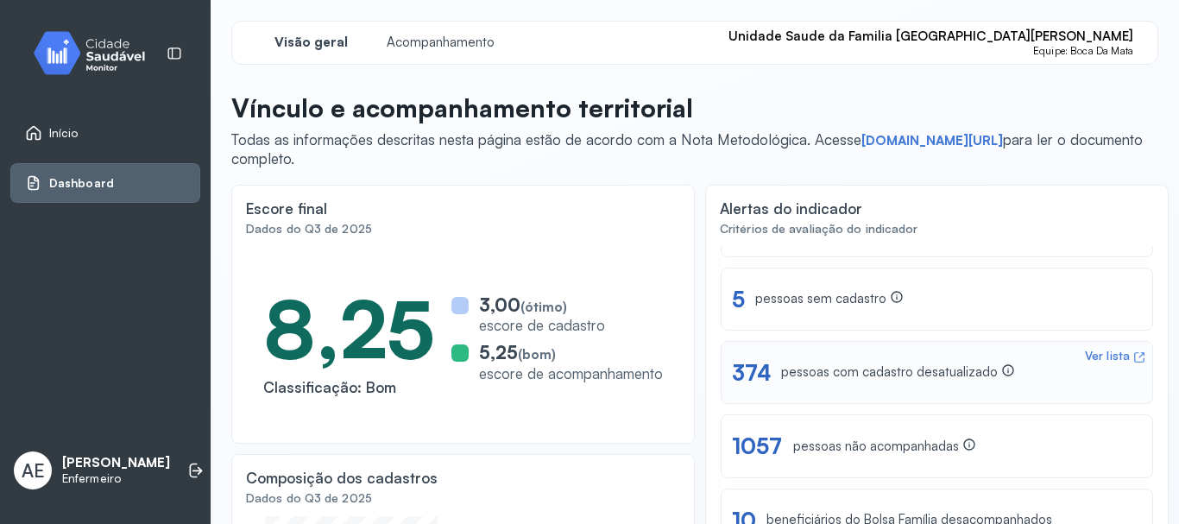
scroll to position [173, 0]
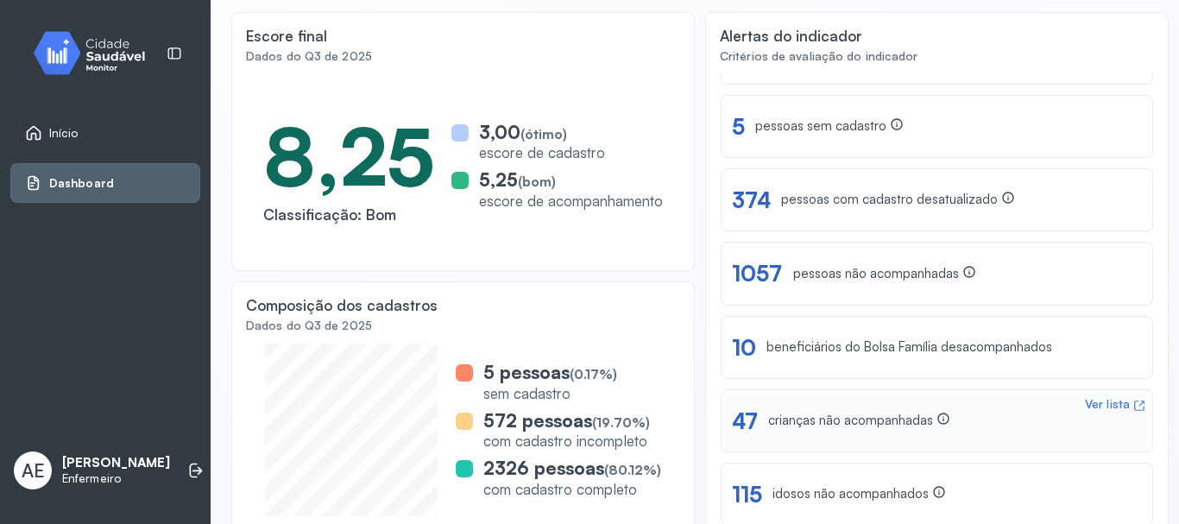
click at [835, 419] on div "crianças não acompanhadas" at bounding box center [859, 421] width 182 height 18
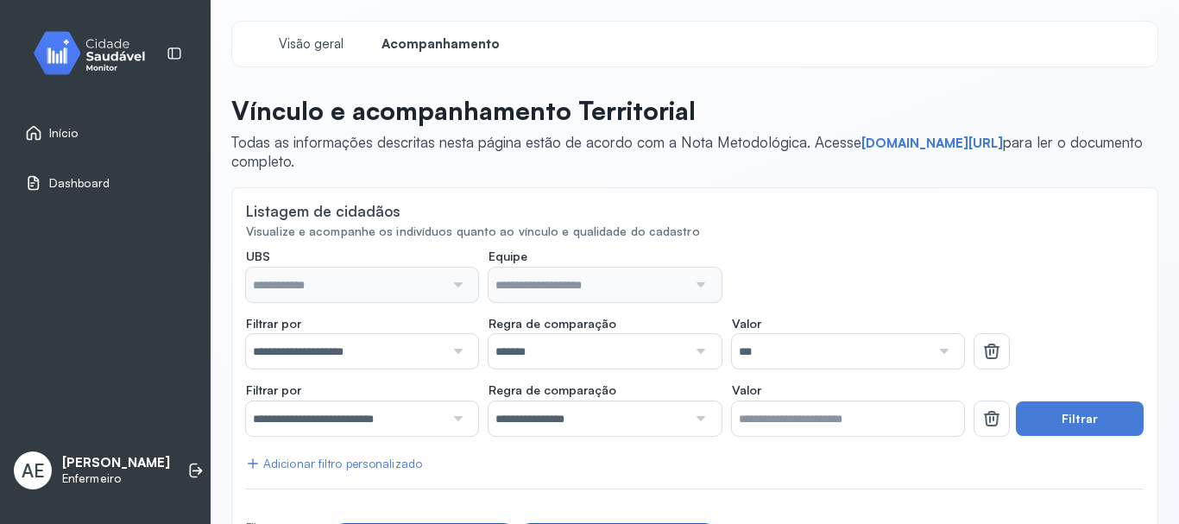
type input "**********"
